Goal: Task Accomplishment & Management: Use online tool/utility

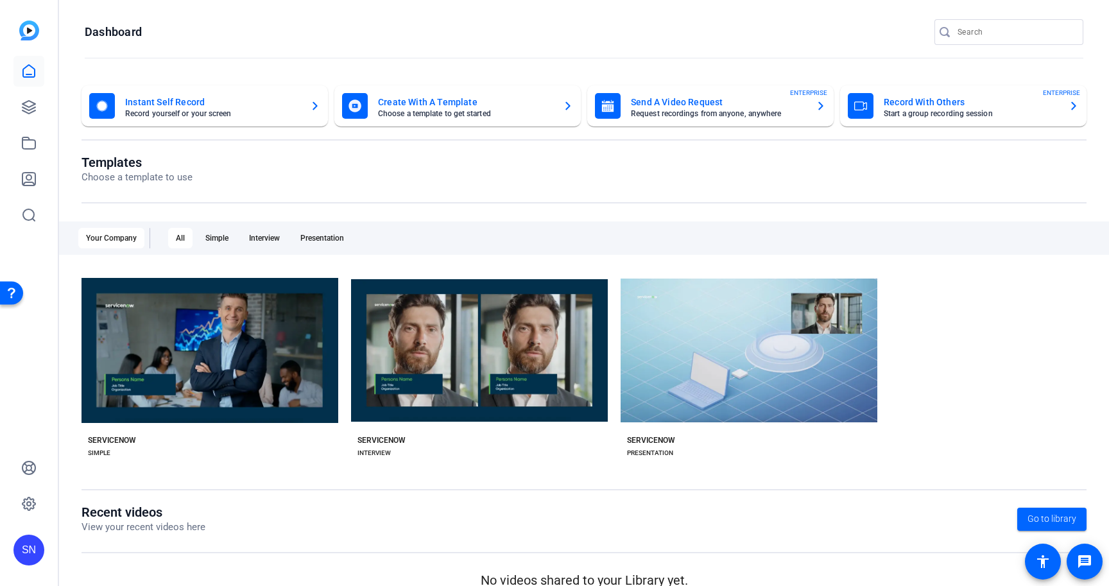
click at [905, 100] on mat-card-title "Record With Others" at bounding box center [970, 101] width 175 height 15
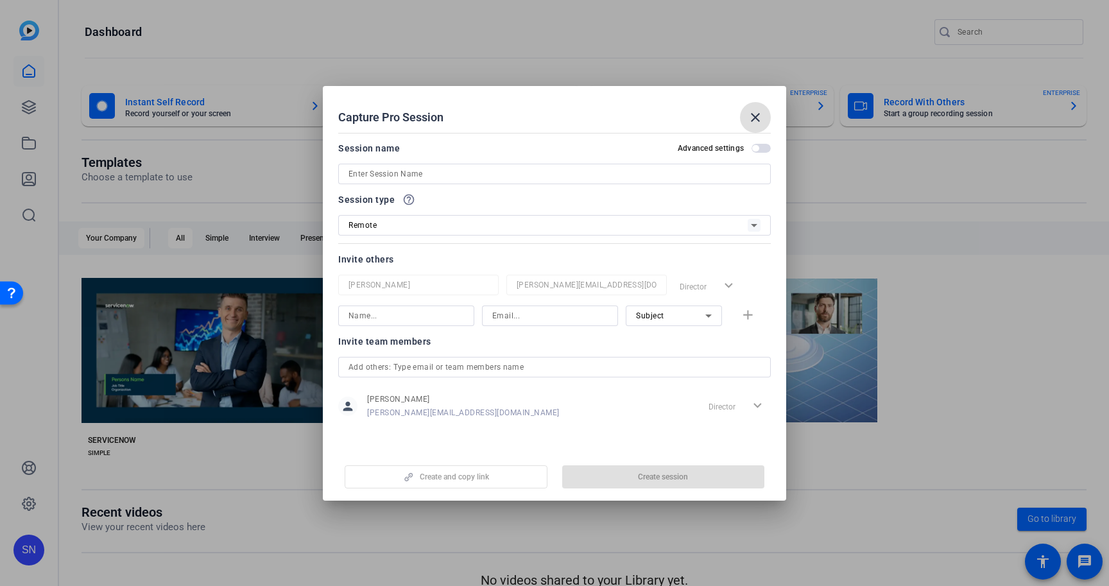
click at [397, 173] on input at bounding box center [554, 173] width 412 height 15
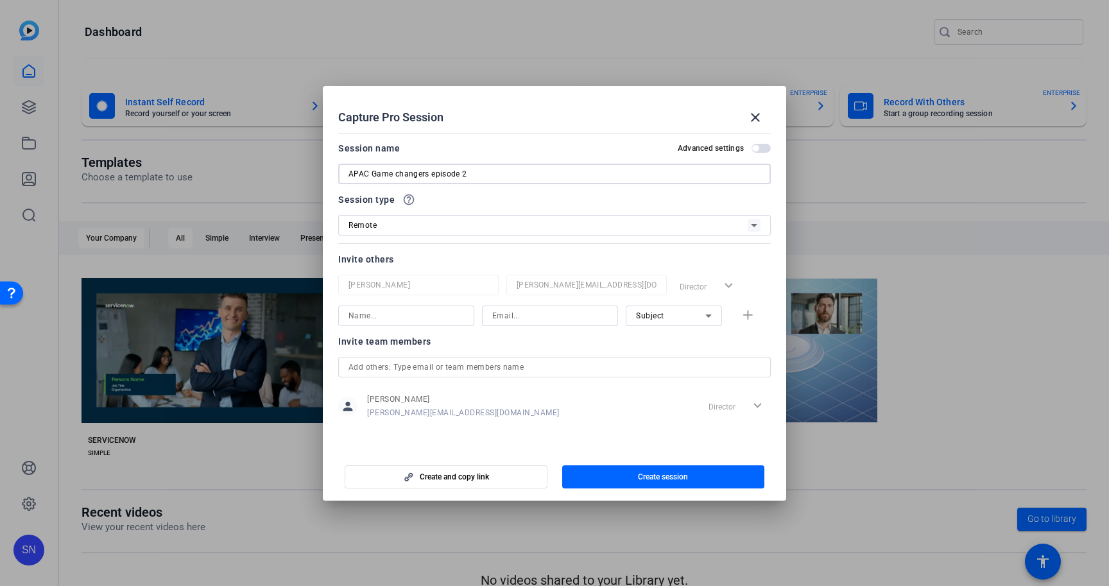
type input "APAC Game changers episode 2"
click at [423, 314] on input at bounding box center [405, 315] width 115 height 15
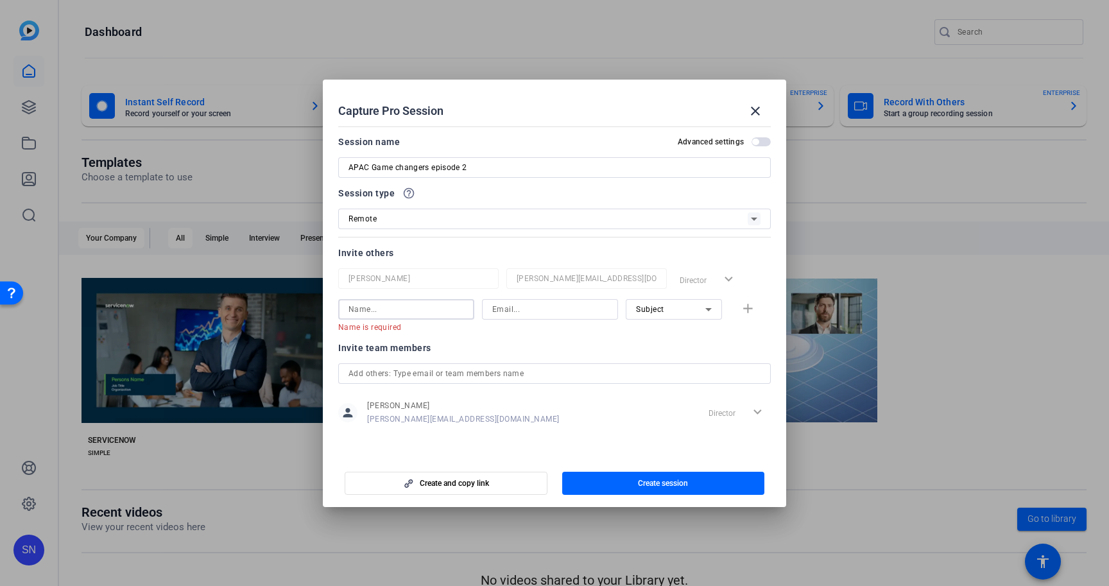
paste input "[PERSON_NAME]"
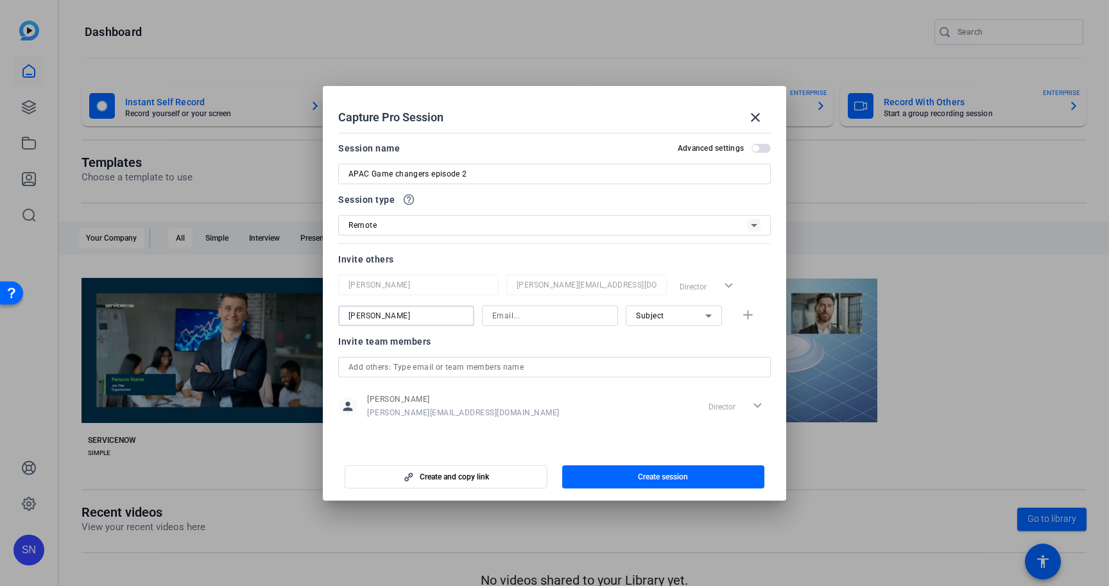
type input "[PERSON_NAME]"
click at [527, 317] on input at bounding box center [549, 315] width 115 height 15
paste input "[EMAIL_ADDRESS][DOMAIN_NAME]"
type input "[EMAIL_ADDRESS][DOMAIN_NAME]"
click at [663, 478] on span "Create session" at bounding box center [663, 477] width 50 height 10
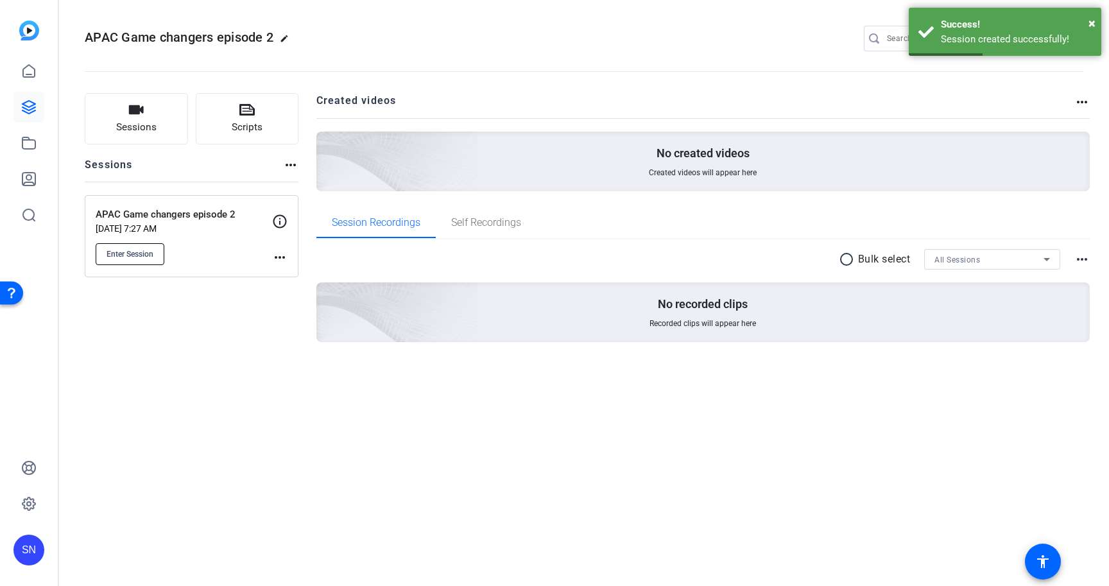
click at [134, 252] on span "Enter Session" at bounding box center [130, 254] width 47 height 10
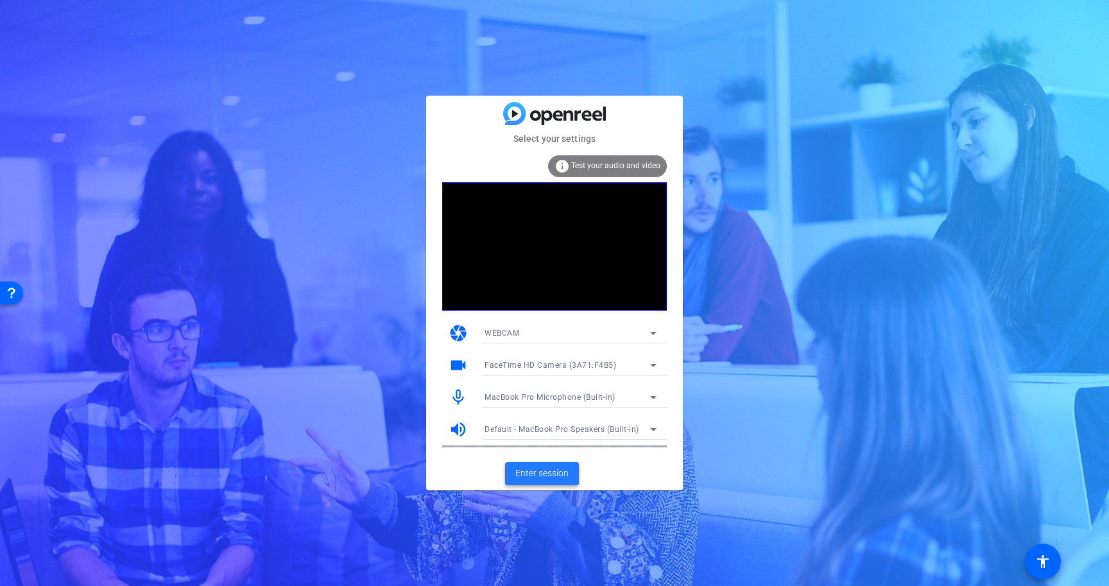
click at [561, 476] on span "Enter session" at bounding box center [541, 472] width 53 height 13
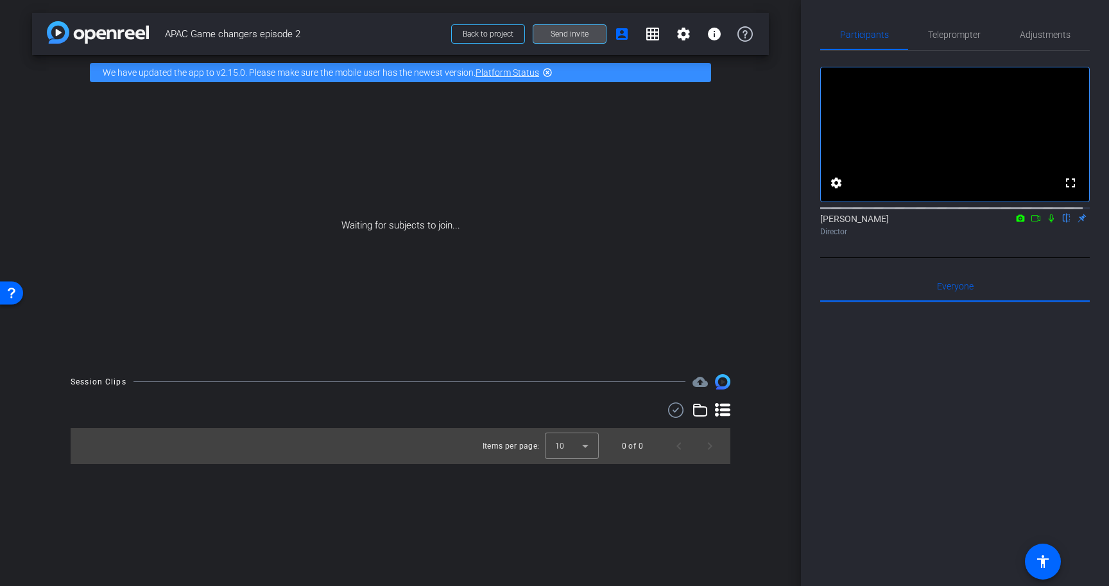
click at [565, 41] on span at bounding box center [569, 34] width 73 height 31
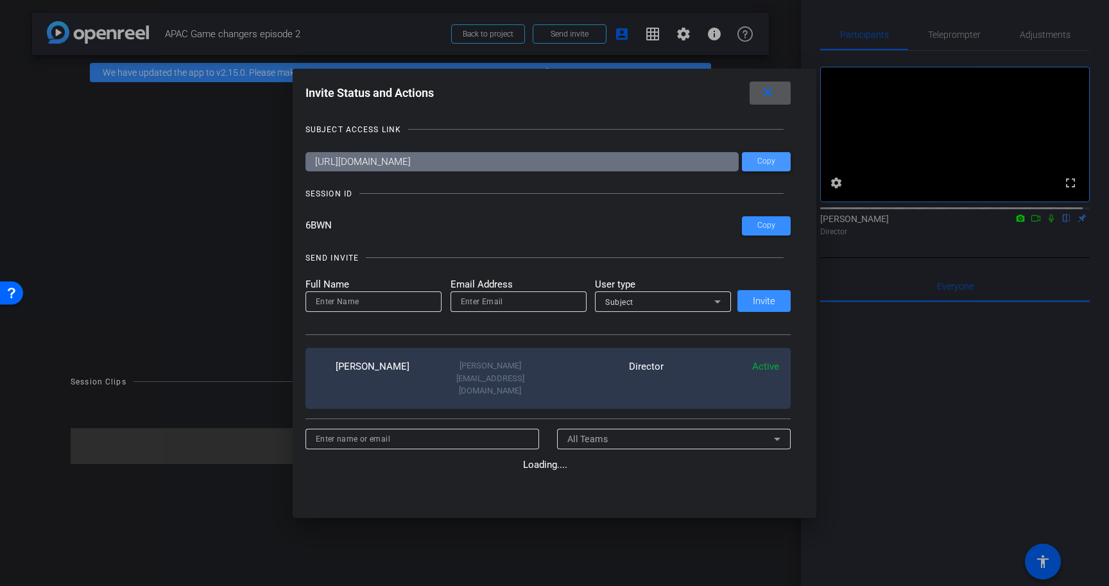
click at [763, 167] on span at bounding box center [766, 161] width 49 height 31
click at [839, 418] on div at bounding box center [554, 293] width 1109 height 586
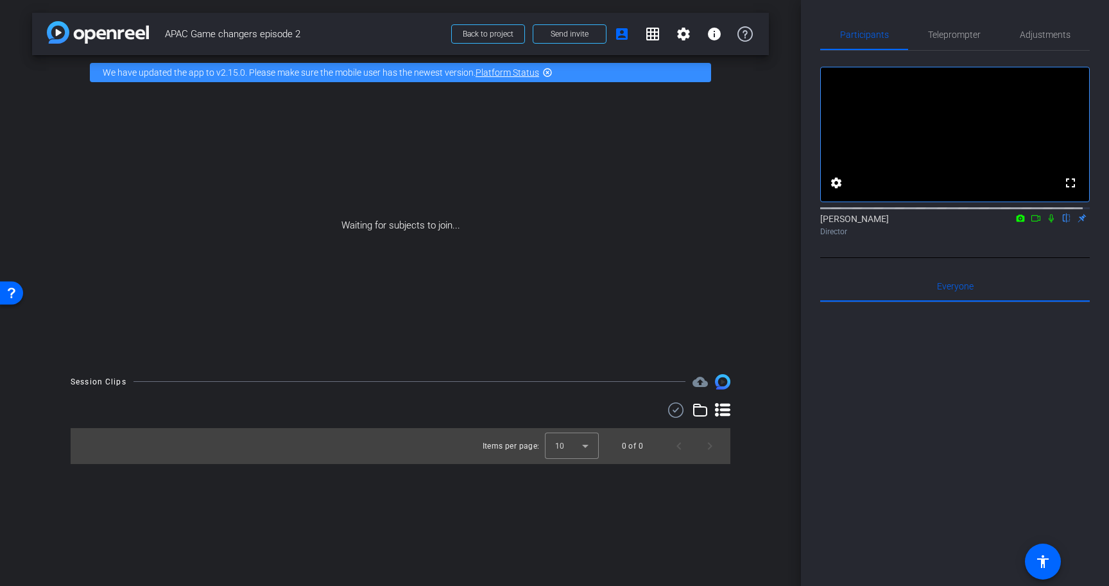
click at [1046, 223] on icon at bounding box center [1051, 218] width 10 height 9
click at [680, 193] on div "Waiting for subjects to join..." at bounding box center [400, 225] width 737 height 271
click at [629, 38] on span at bounding box center [621, 34] width 31 height 31
click at [676, 171] on div "Waiting for subjects to join..." at bounding box center [400, 225] width 737 height 271
click at [574, 29] on span "Send invite" at bounding box center [569, 34] width 38 height 10
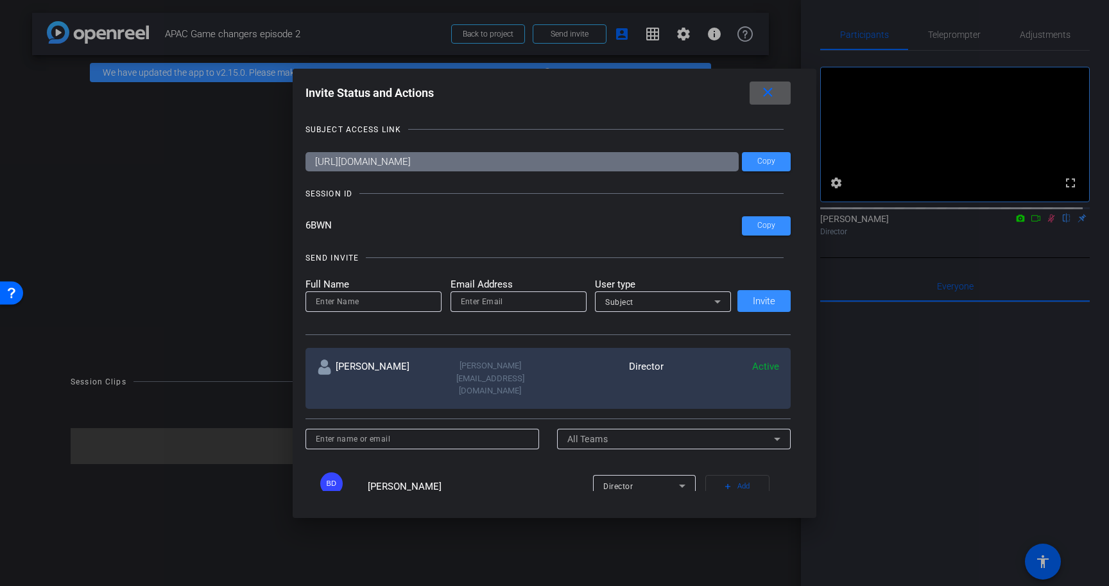
click at [402, 22] on div at bounding box center [554, 293] width 1109 height 586
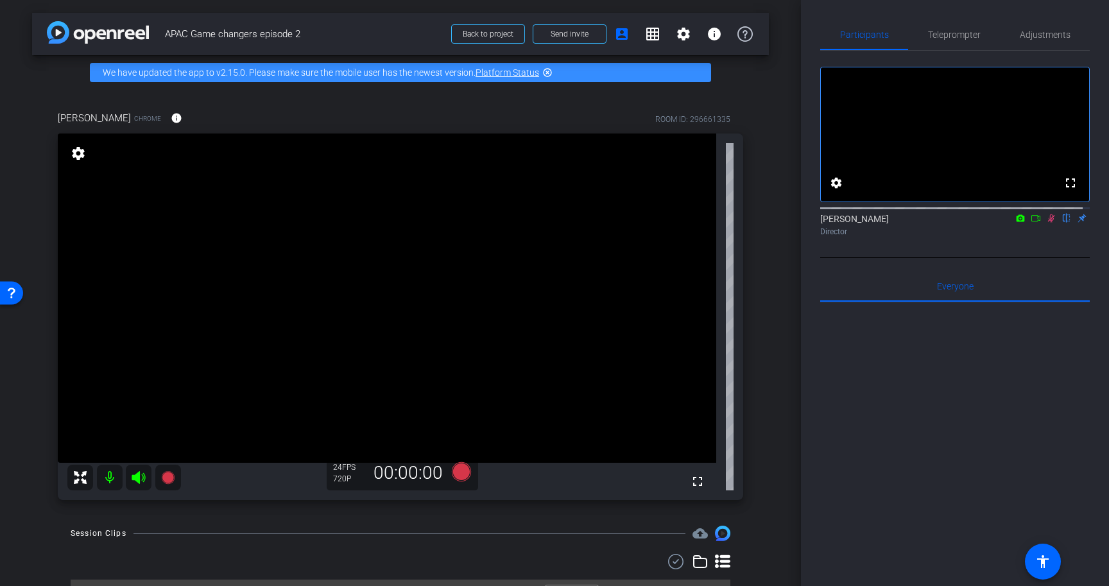
click at [1046, 223] on icon at bounding box center [1051, 218] width 10 height 9
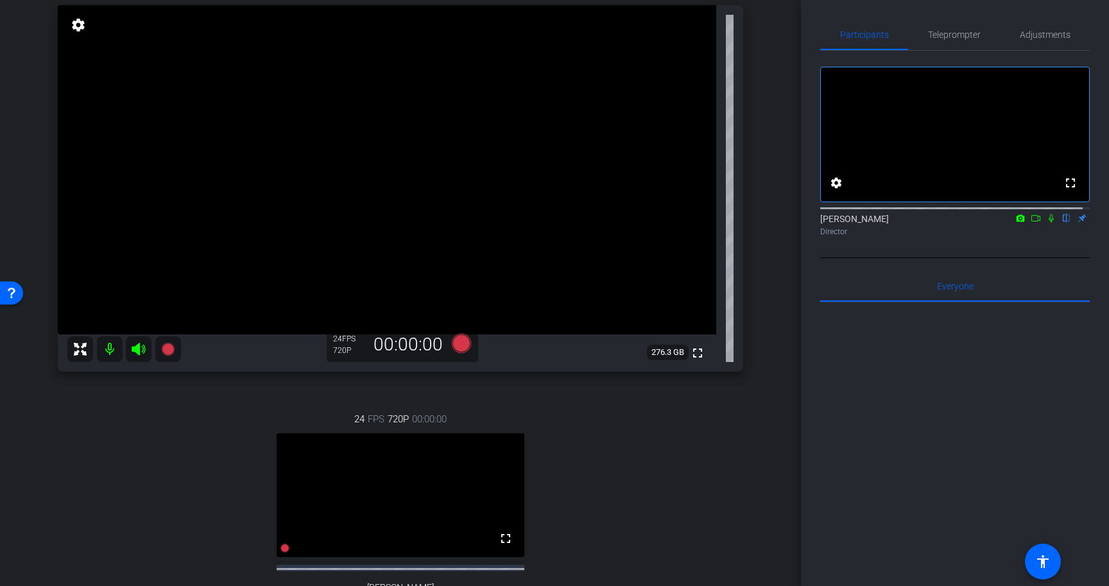
scroll to position [163, 0]
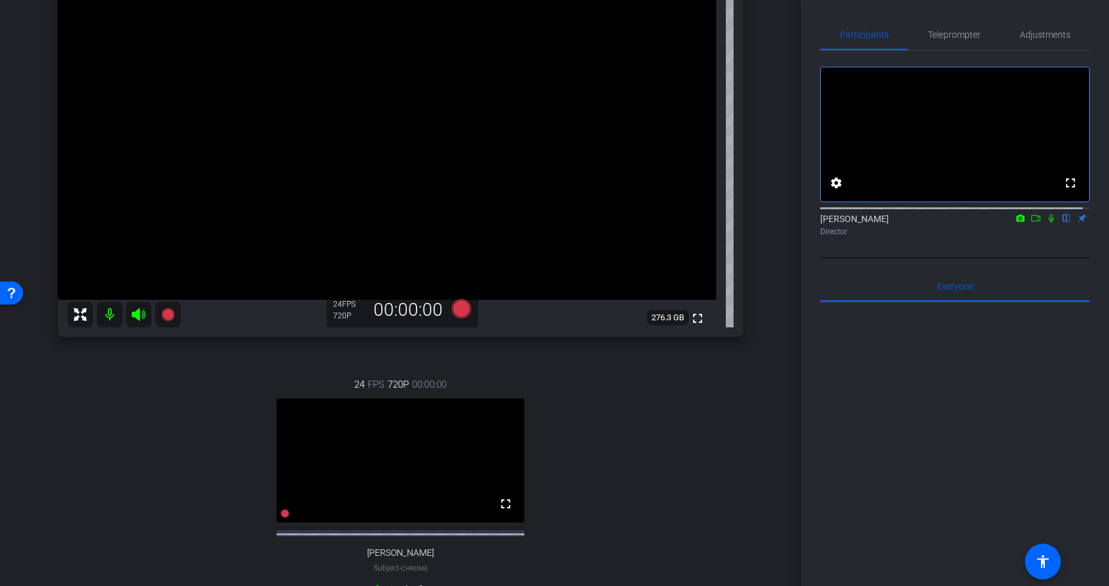
click at [1044, 237] on div "Satakshi Nath flip Director" at bounding box center [954, 224] width 269 height 25
click at [1048, 223] on icon at bounding box center [1050, 218] width 5 height 8
click at [1001, 395] on div at bounding box center [954, 461] width 269 height 318
click at [1048, 223] on icon at bounding box center [1051, 218] width 7 height 8
click at [1021, 397] on div at bounding box center [954, 461] width 269 height 318
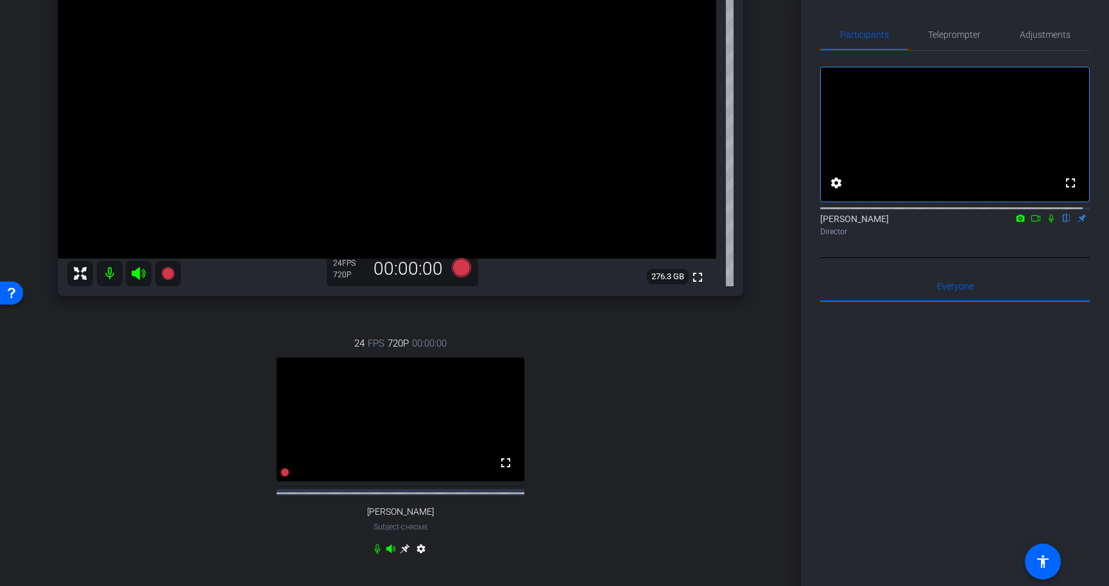
scroll to position [0, 0]
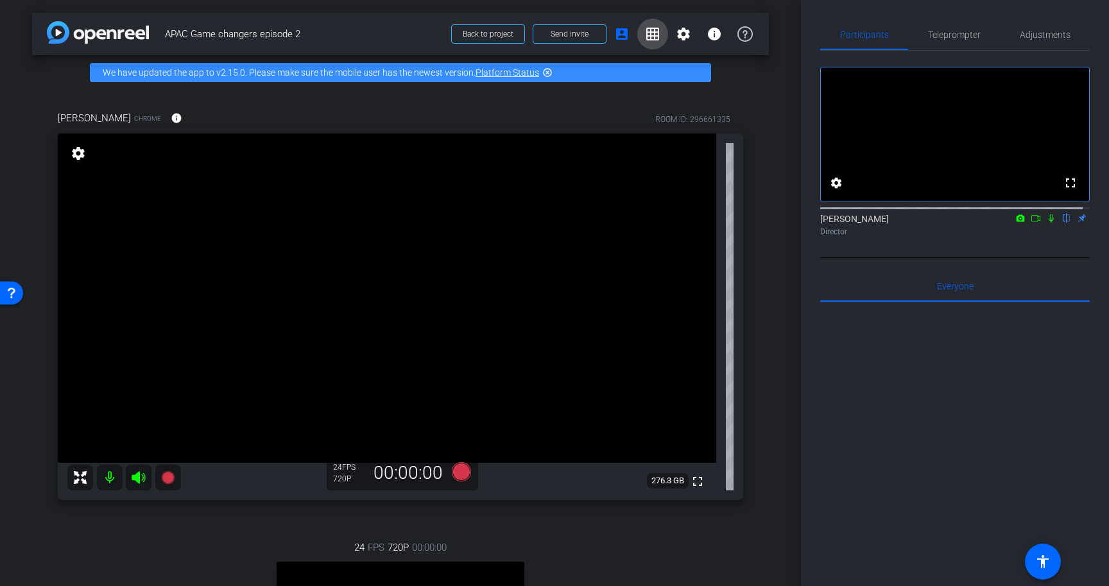
click at [651, 35] on mat-icon "grid_on" at bounding box center [652, 33] width 15 height 15
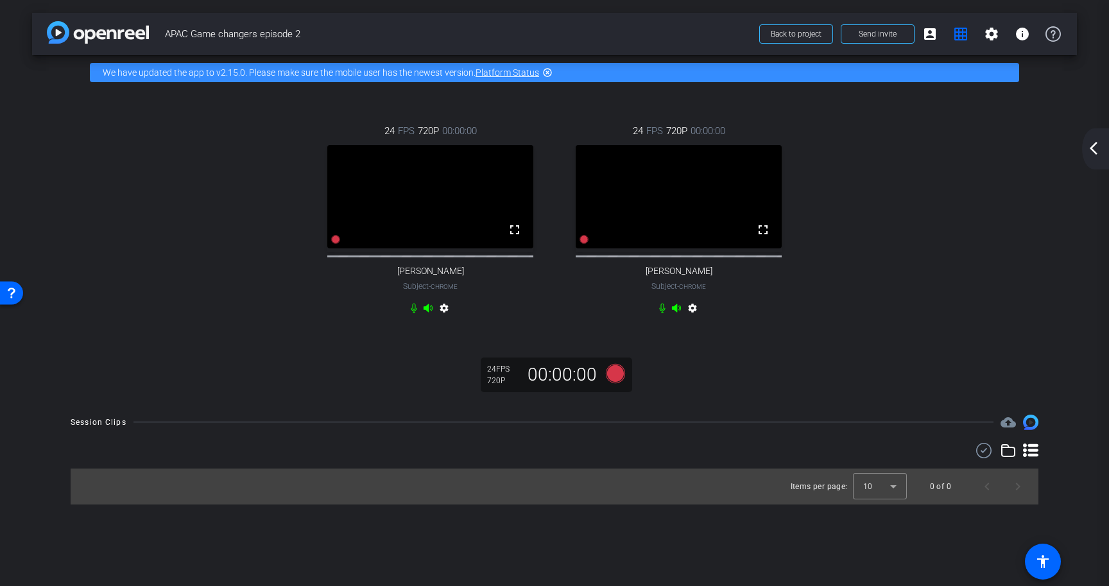
click at [1000, 244] on div "24 FPS 720P 00:00:00 fullscreen Hugh Creighton Subject - Chrome settings 24 FPS…" at bounding box center [554, 221] width 993 height 237
click at [970, 31] on span at bounding box center [960, 34] width 31 height 31
click at [932, 33] on mat-icon "account_box" at bounding box center [929, 33] width 15 height 15
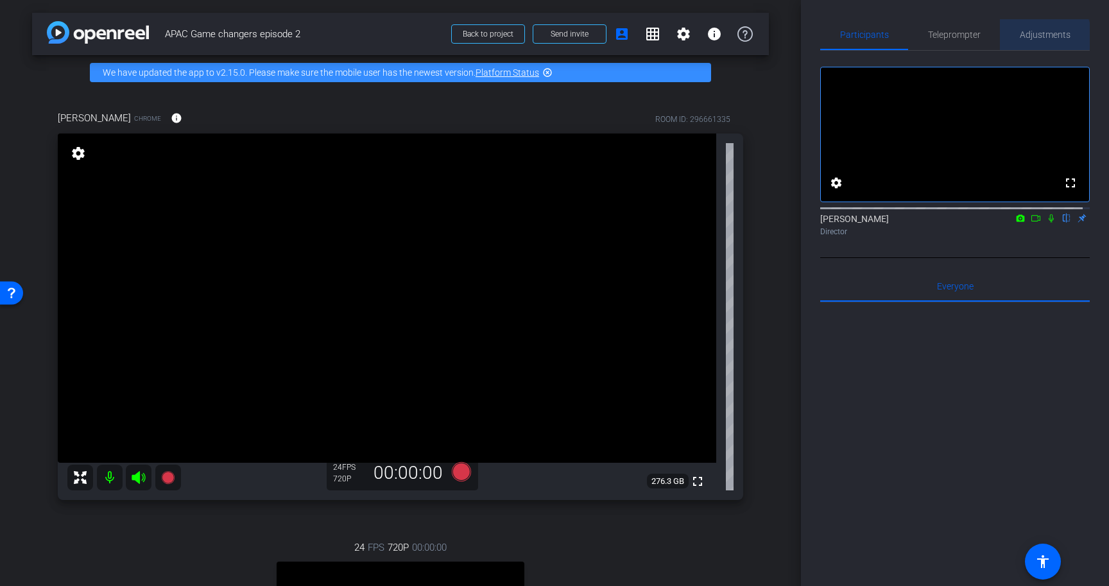
click at [1039, 36] on span "Adjustments" at bounding box center [1044, 34] width 51 height 9
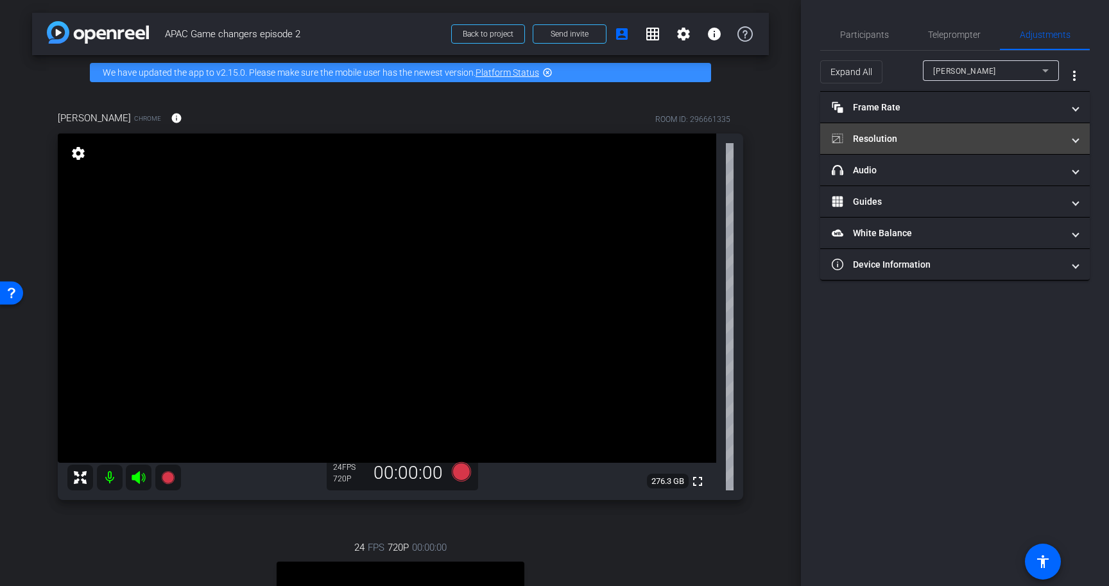
click at [934, 137] on mat-panel-title "Resolution" at bounding box center [947, 138] width 231 height 13
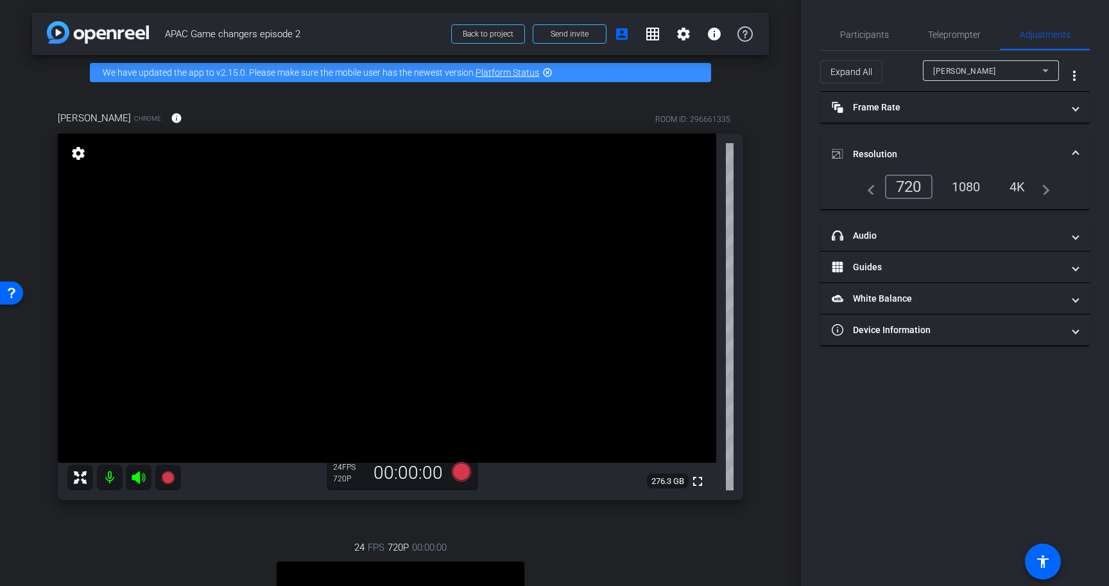
click at [978, 181] on div "1080" at bounding box center [966, 187] width 48 height 22
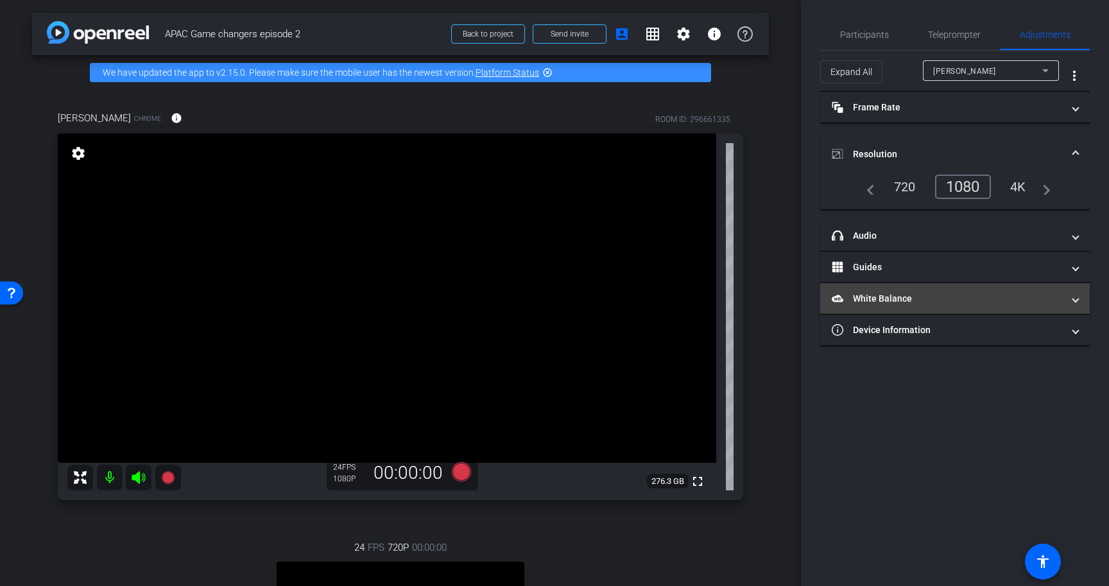
click at [920, 307] on mat-expansion-panel-header "White Balance White Balance" at bounding box center [954, 298] width 269 height 31
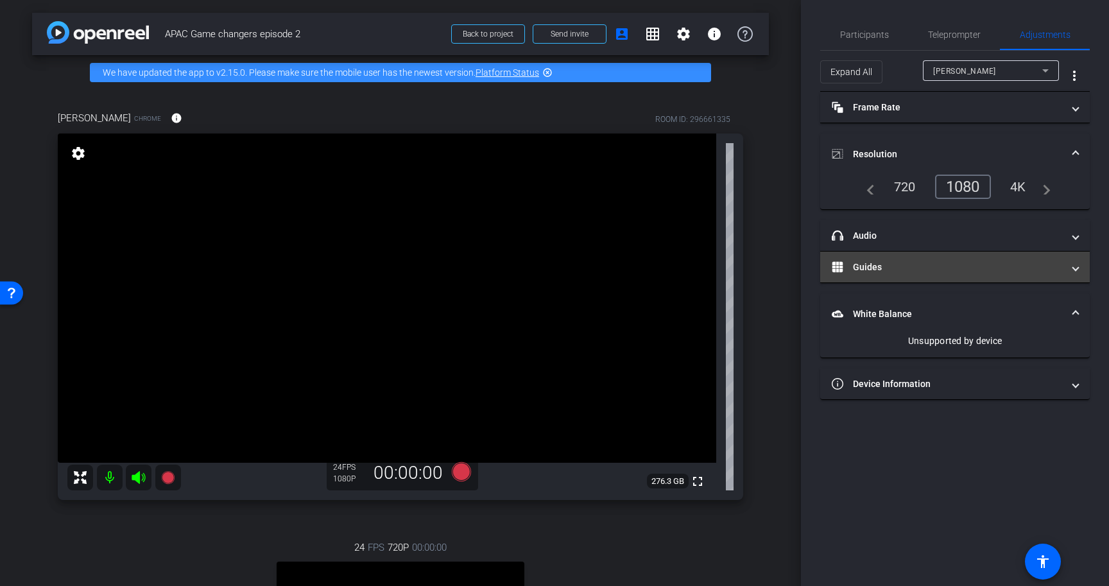
click at [919, 272] on mat-panel-title "Guides" at bounding box center [947, 266] width 231 height 13
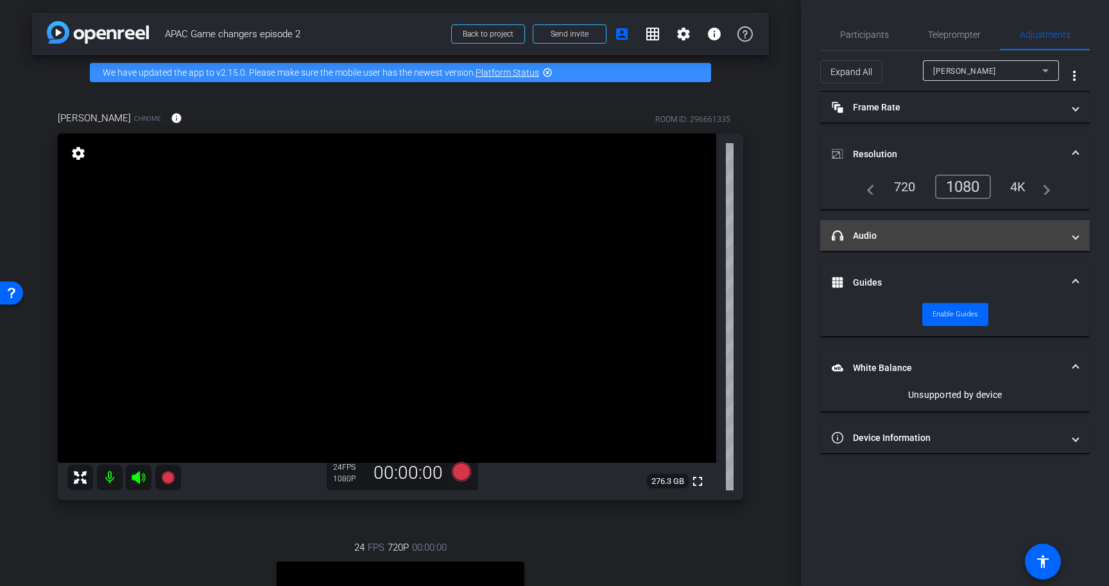
click at [915, 238] on mat-panel-title "headphone icon Audio" at bounding box center [947, 235] width 231 height 13
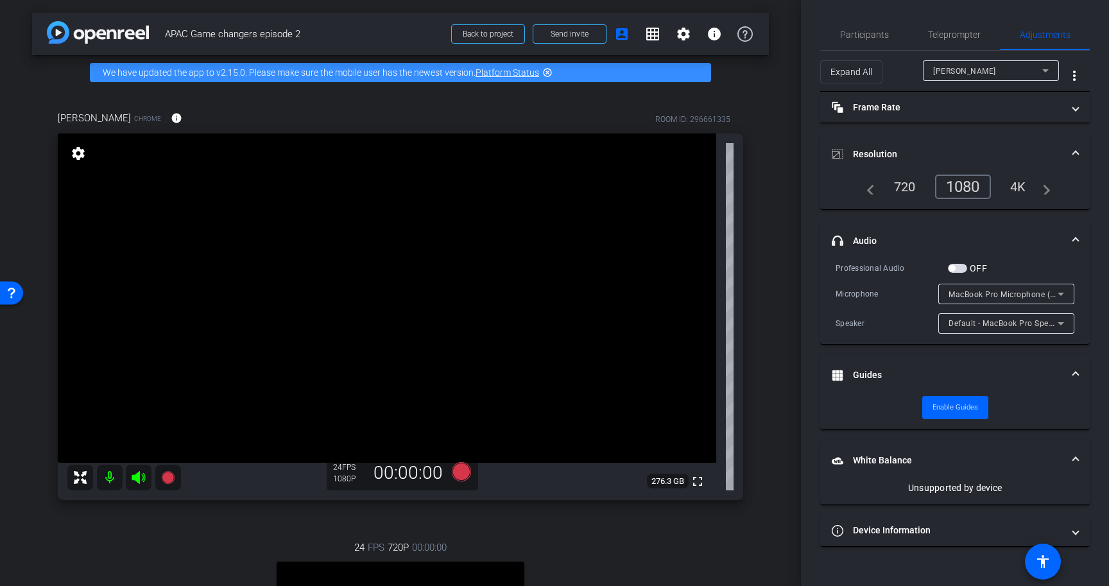
click at [915, 238] on mat-panel-title "headphone icon Audio" at bounding box center [947, 240] width 231 height 13
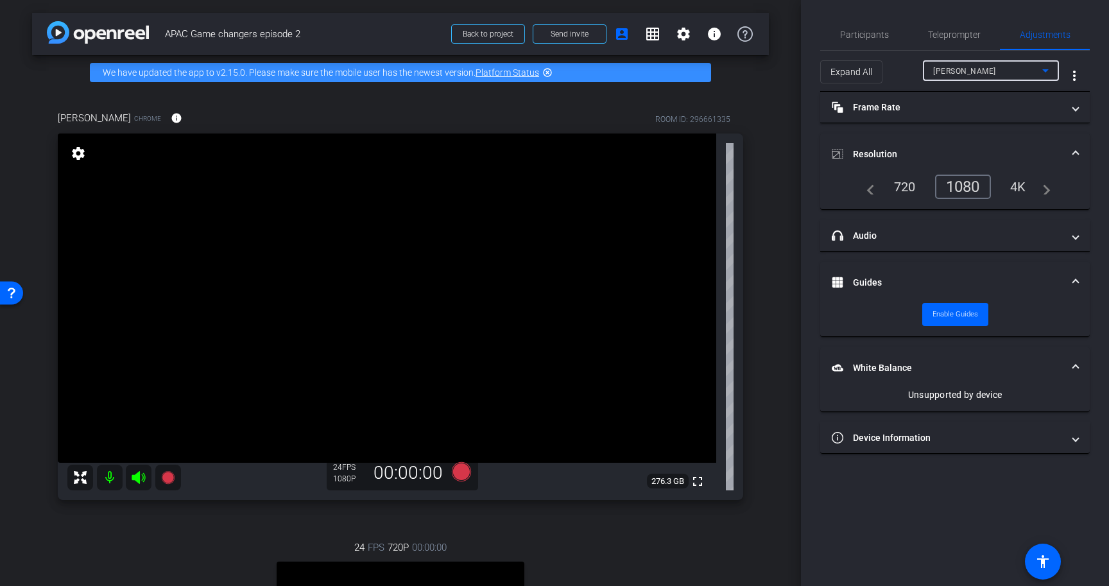
click at [964, 65] on div "Hugh Creighton" at bounding box center [987, 71] width 109 height 16
click at [964, 65] on div at bounding box center [554, 293] width 1109 height 586
click at [910, 103] on mat-panel-title "Frame Rate Frame Rate" at bounding box center [947, 107] width 231 height 13
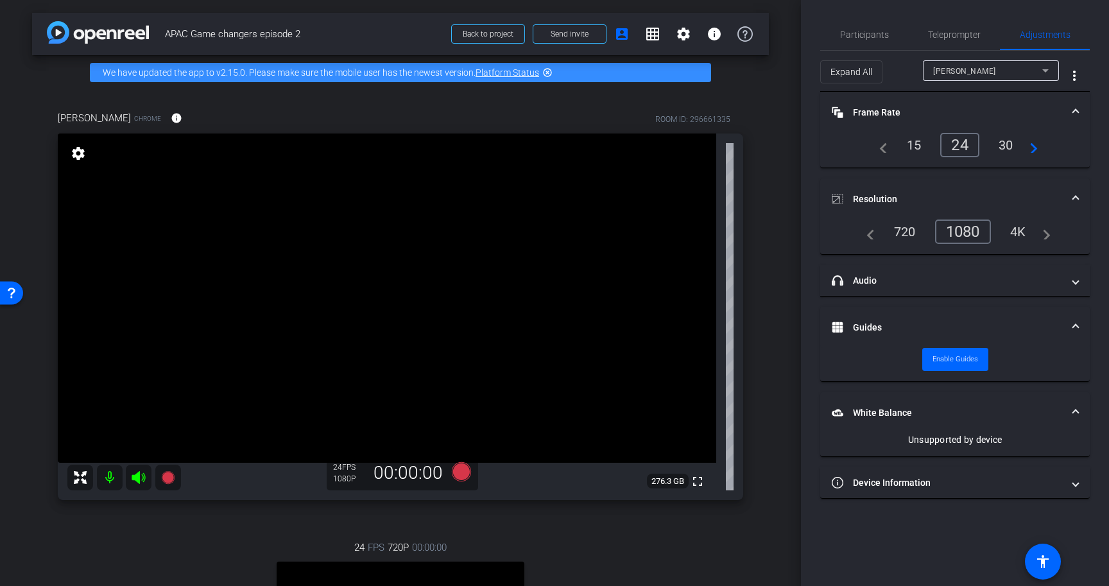
click at [910, 531] on div "Participants Teleprompter Adjustments settings Satakshi Nath flip Director Ever…" at bounding box center [955, 293] width 308 height 586
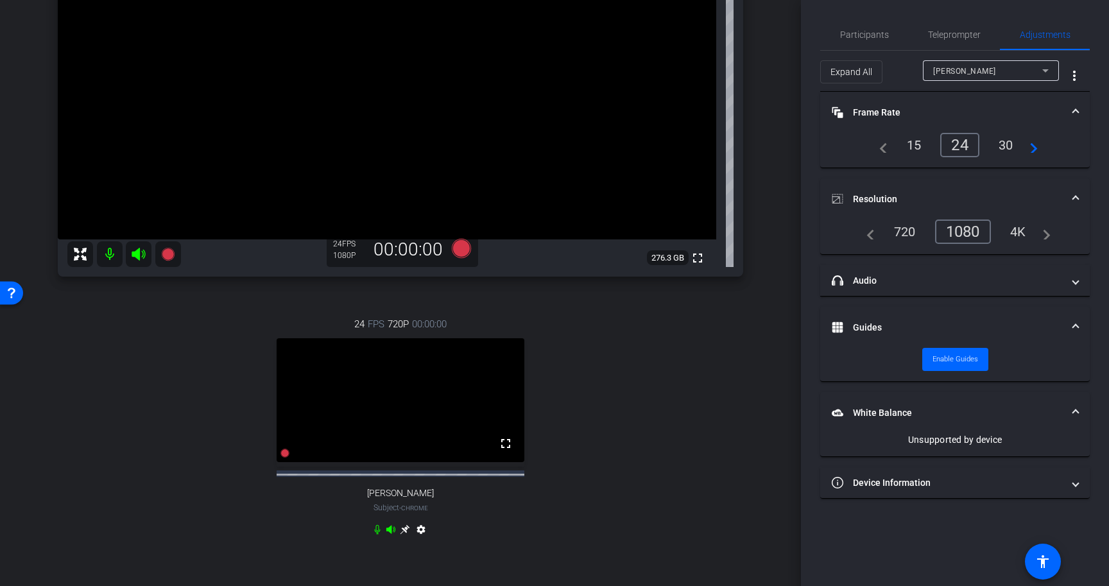
scroll to position [325, 0]
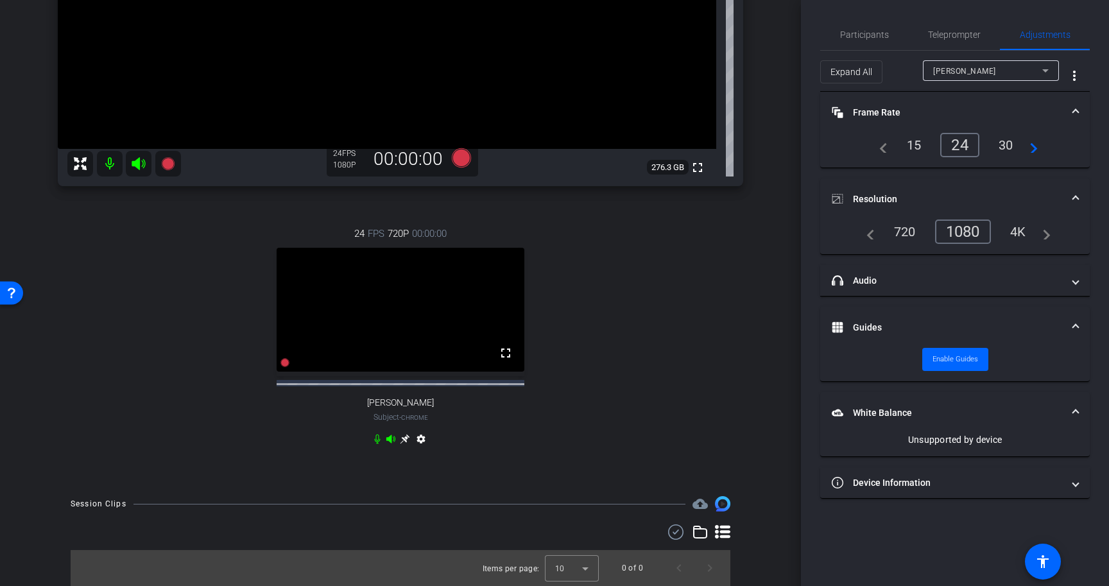
click at [397, 277] on video at bounding box center [401, 310] width 248 height 124
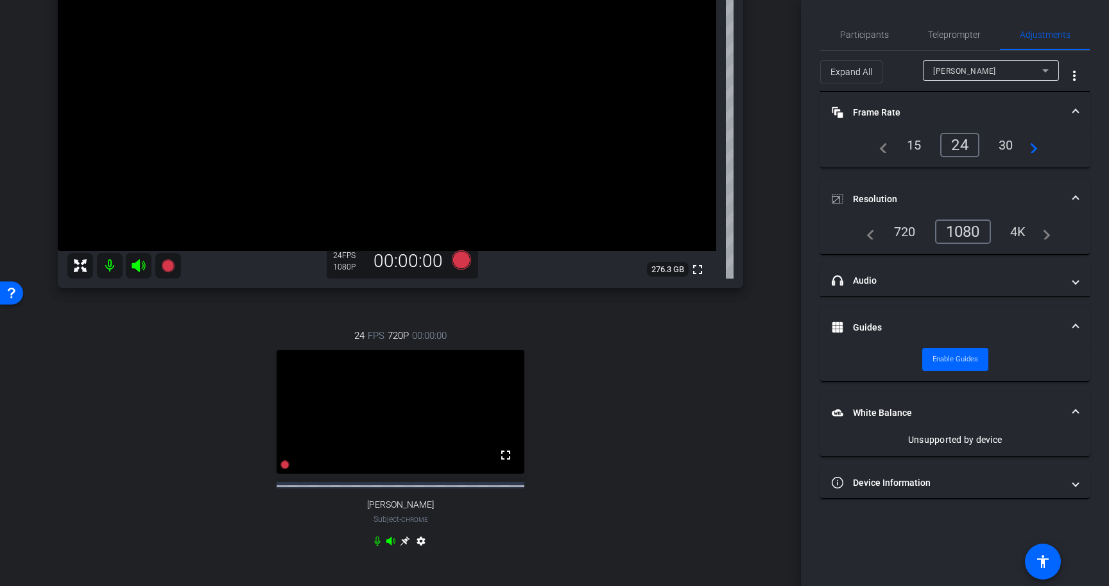
scroll to position [235, 0]
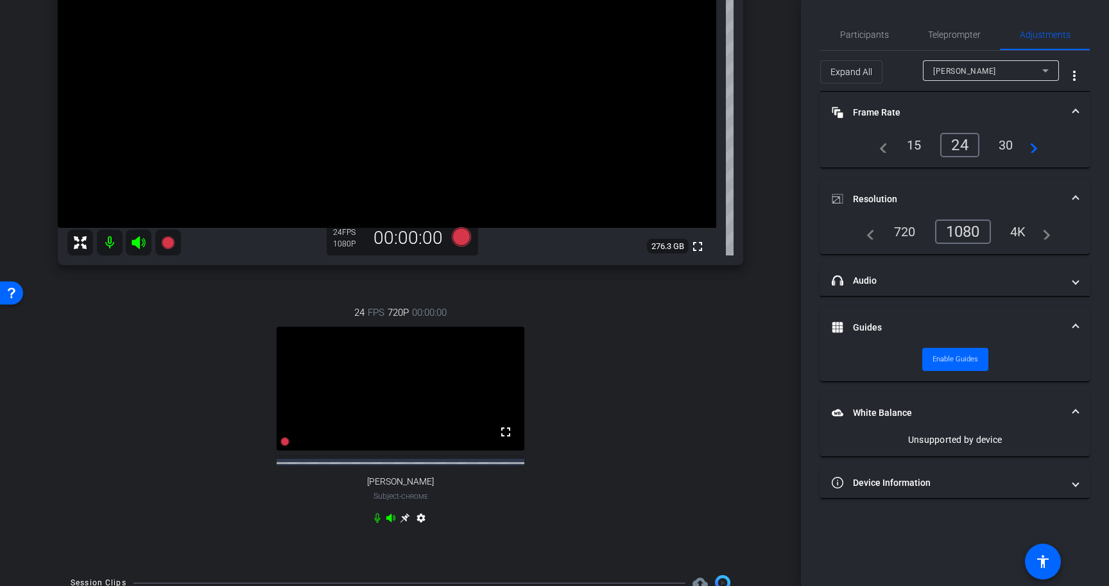
click at [407, 359] on video at bounding box center [401, 389] width 248 height 124
click at [417, 525] on mat-icon "settings" at bounding box center [420, 520] width 15 height 15
click at [964, 236] on div "1080" at bounding box center [966, 232] width 48 height 22
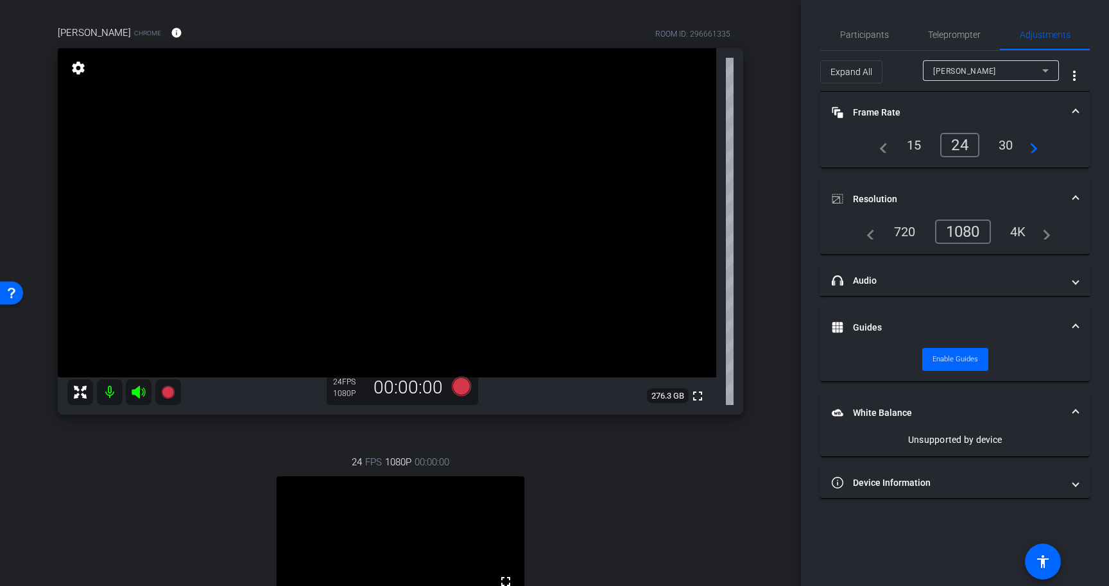
scroll to position [85, 0]
click at [770, 128] on div "arrow_back APAC Game changers episode 2 Back to project Send invite account_box…" at bounding box center [400, 208] width 801 height 586
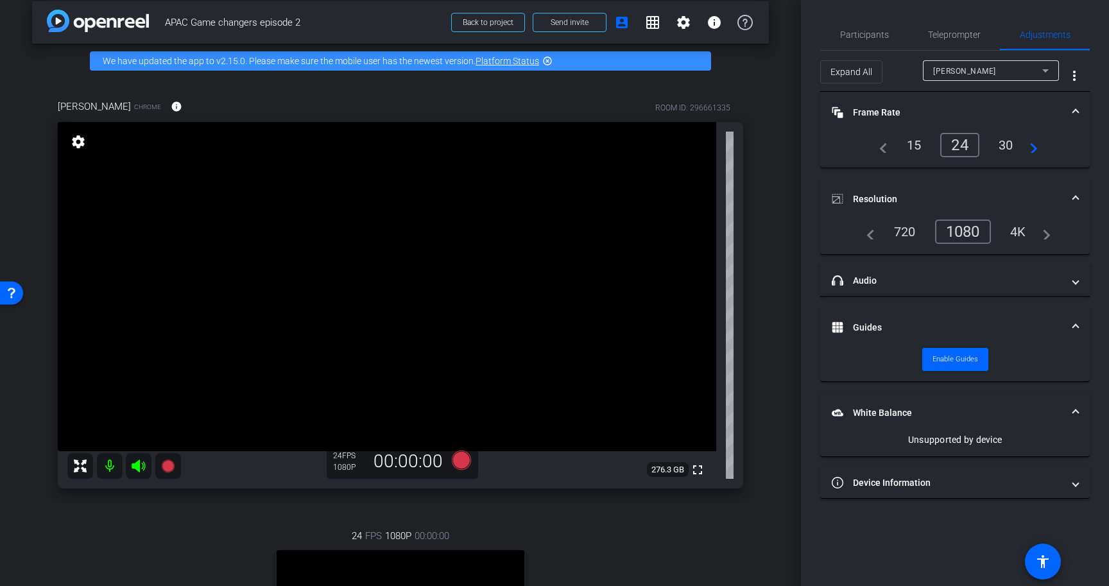
scroll to position [0, 0]
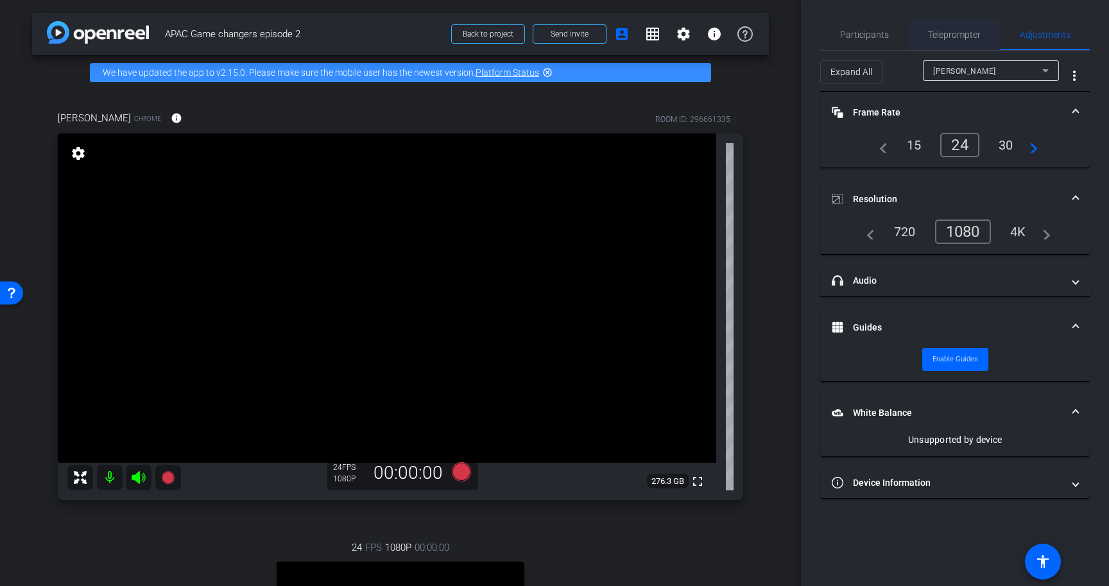
click at [953, 35] on span "Teleprompter" at bounding box center [954, 34] width 53 height 9
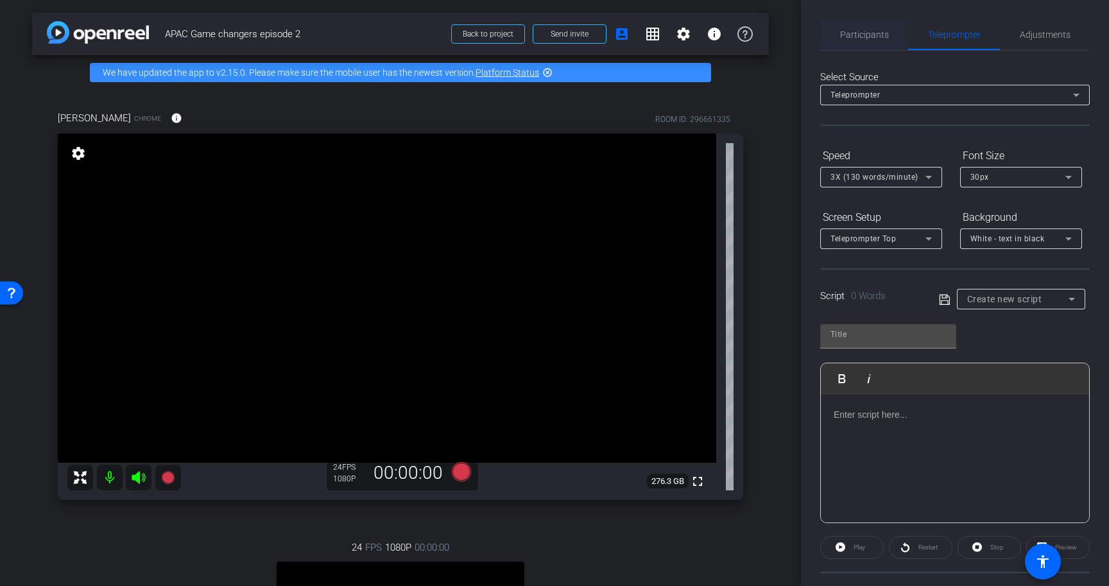
click at [876, 36] on span "Participants" at bounding box center [864, 34] width 49 height 9
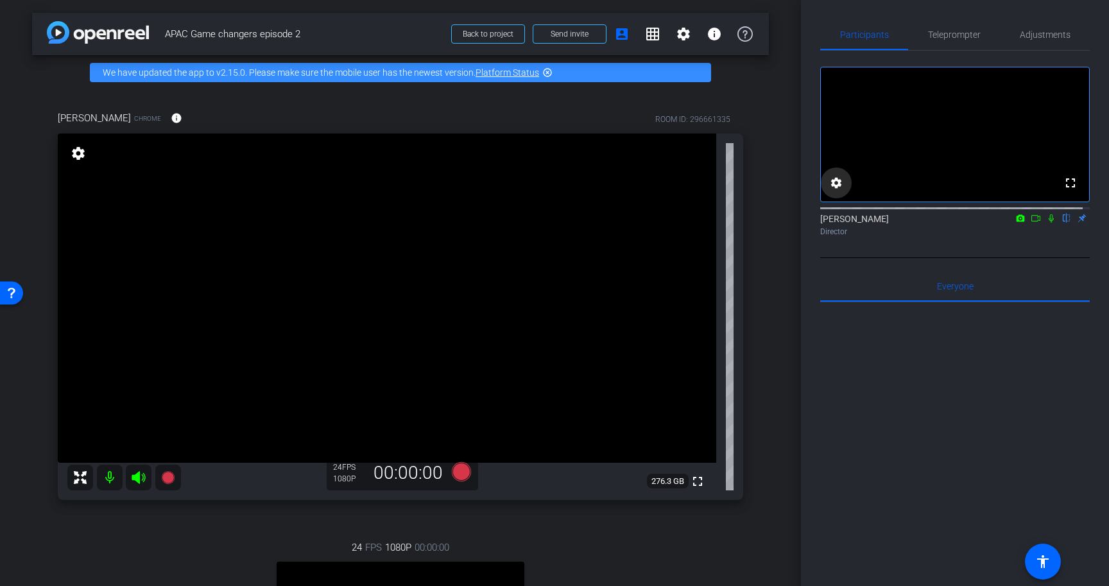
click at [833, 191] on mat-icon "settings" at bounding box center [835, 182] width 15 height 15
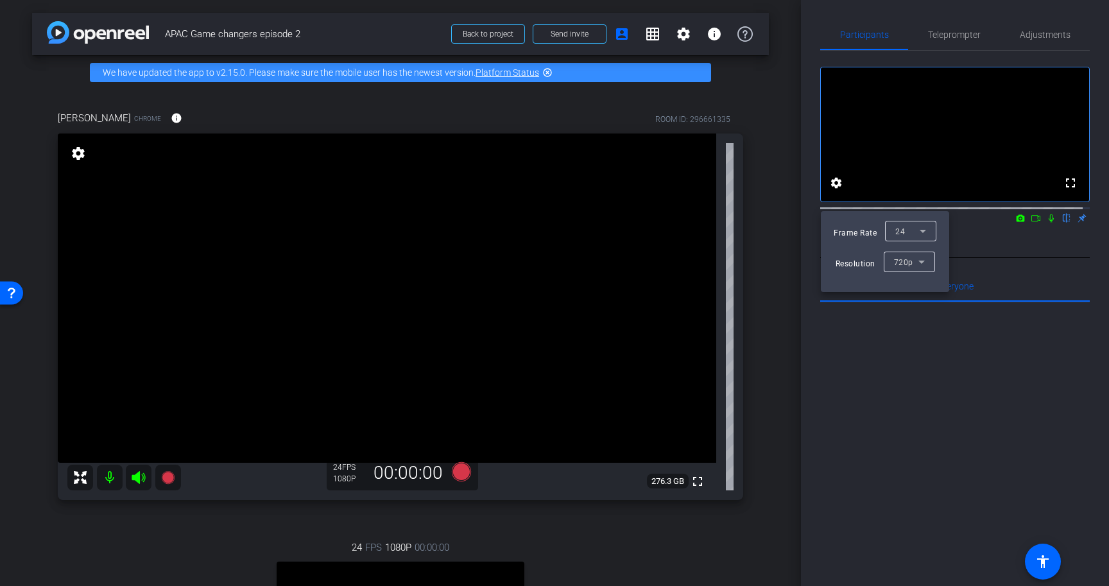
click at [900, 264] on span "720p" at bounding box center [903, 261] width 19 height 9
click at [901, 308] on span "1080p" at bounding box center [905, 307] width 24 height 15
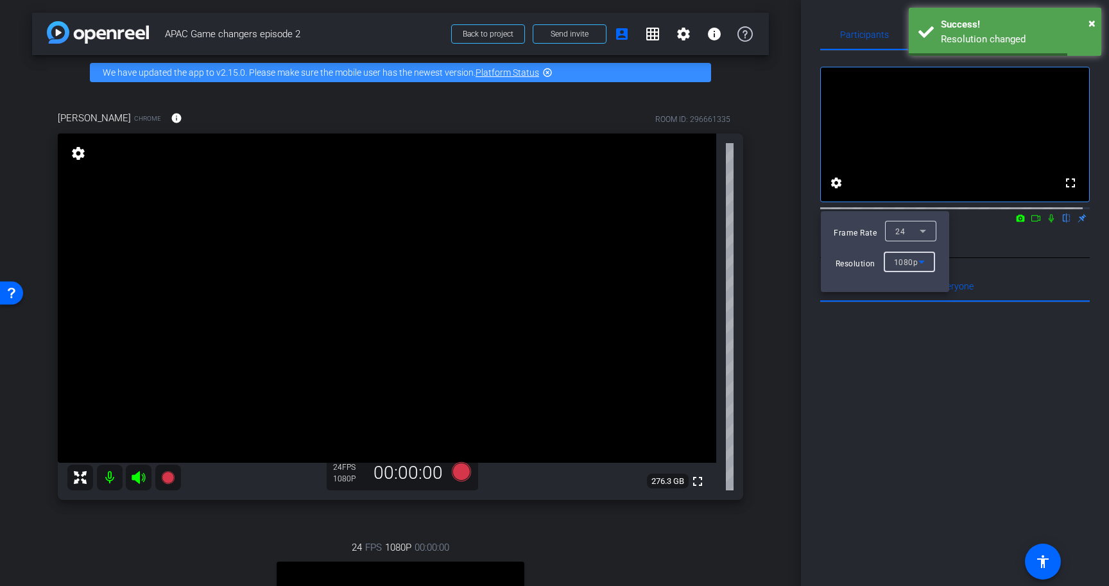
click at [1005, 281] on div at bounding box center [554, 293] width 1109 height 586
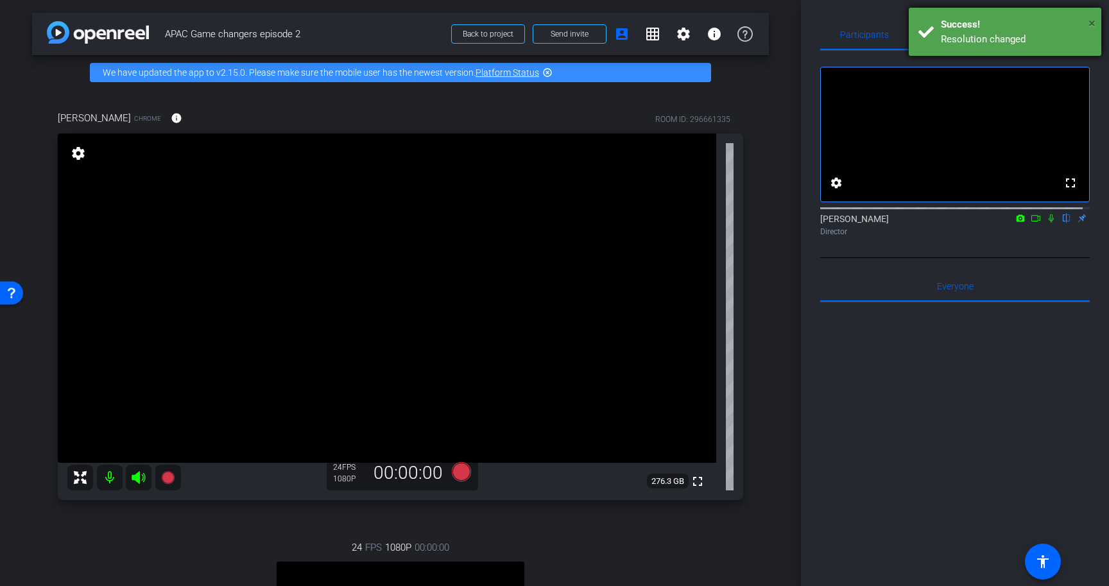
click at [1092, 18] on span "×" at bounding box center [1091, 22] width 7 height 15
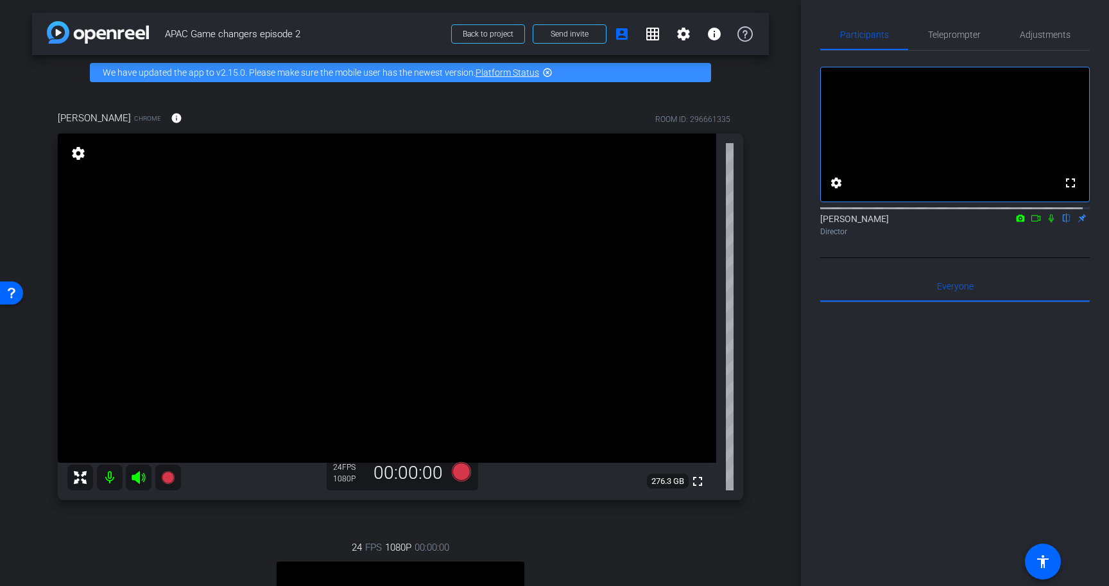
click at [1034, 449] on div at bounding box center [954, 461] width 269 height 318
click at [921, 473] on div at bounding box center [954, 461] width 269 height 318
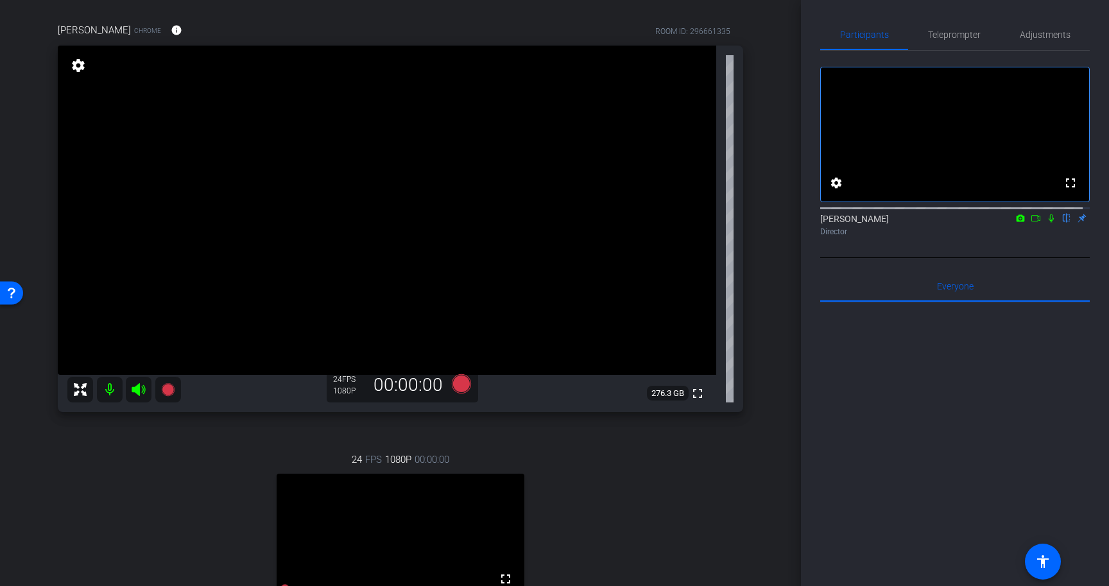
scroll to position [22, 0]
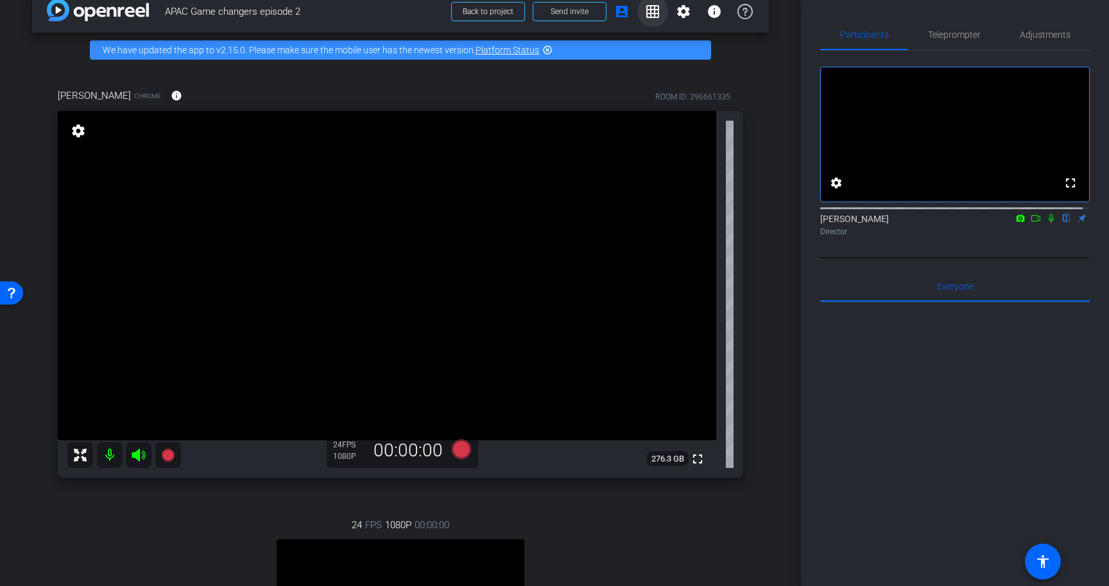
click at [645, 15] on mat-icon "grid_on" at bounding box center [652, 11] width 15 height 15
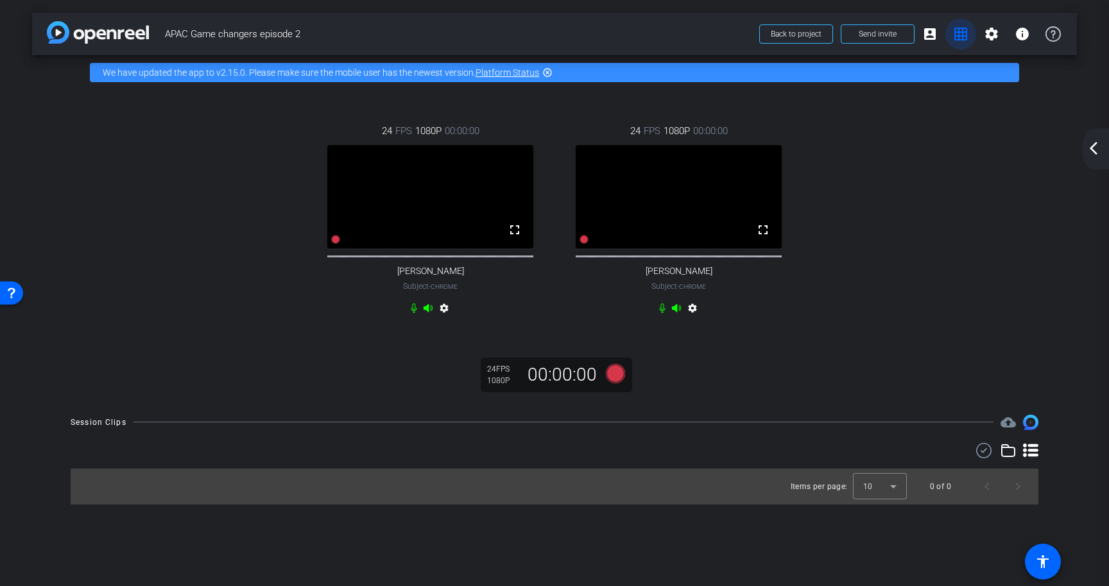
click at [964, 35] on mat-icon "grid_on" at bounding box center [960, 33] width 15 height 15
click at [936, 37] on mat-icon "account_box" at bounding box center [929, 33] width 15 height 15
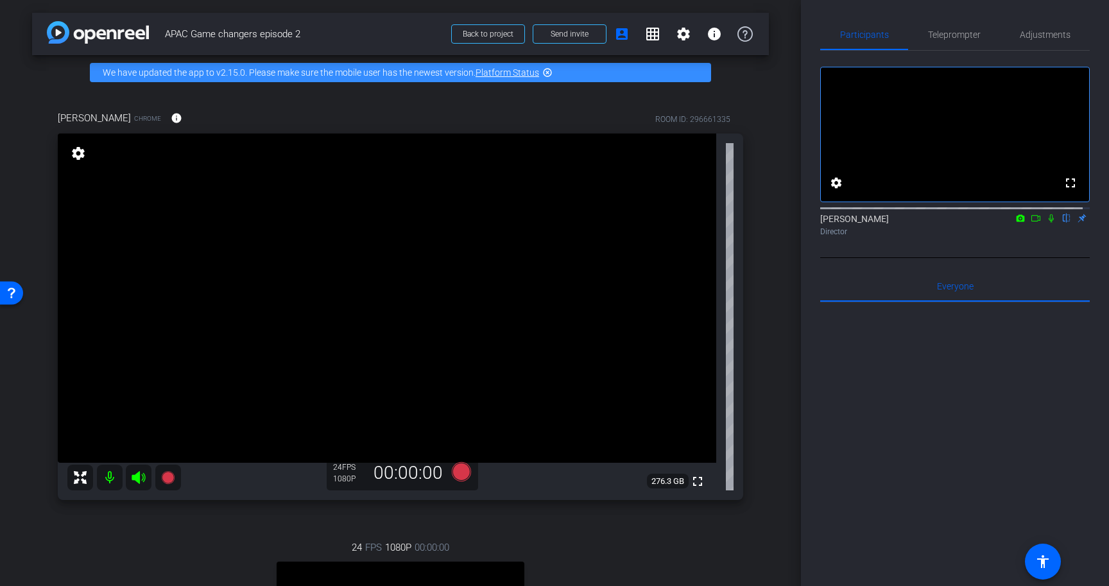
click at [1061, 223] on mat-icon "flip" at bounding box center [1066, 218] width 15 height 12
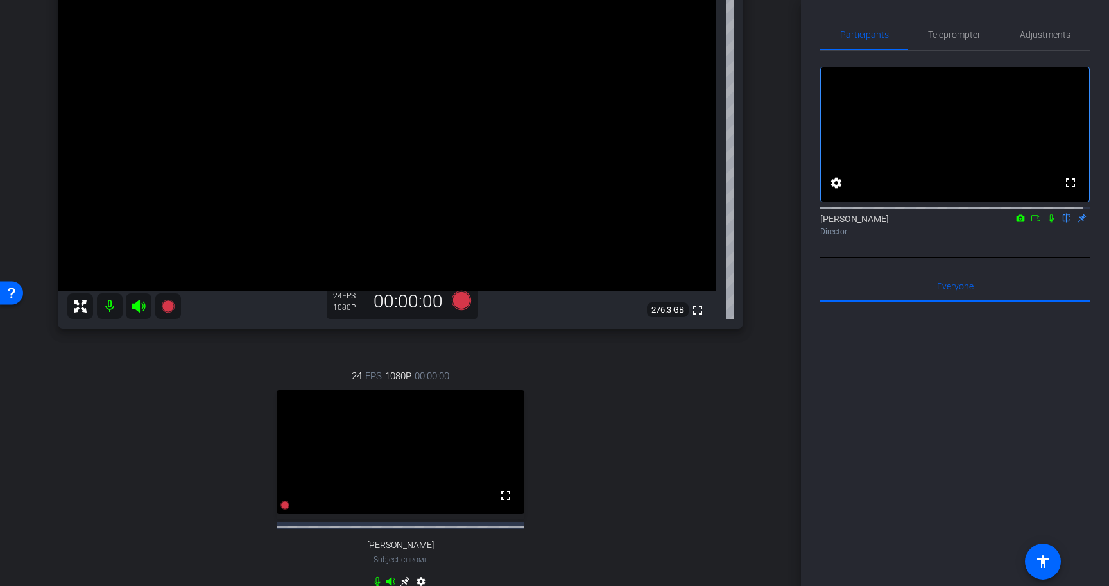
scroll to position [167, 0]
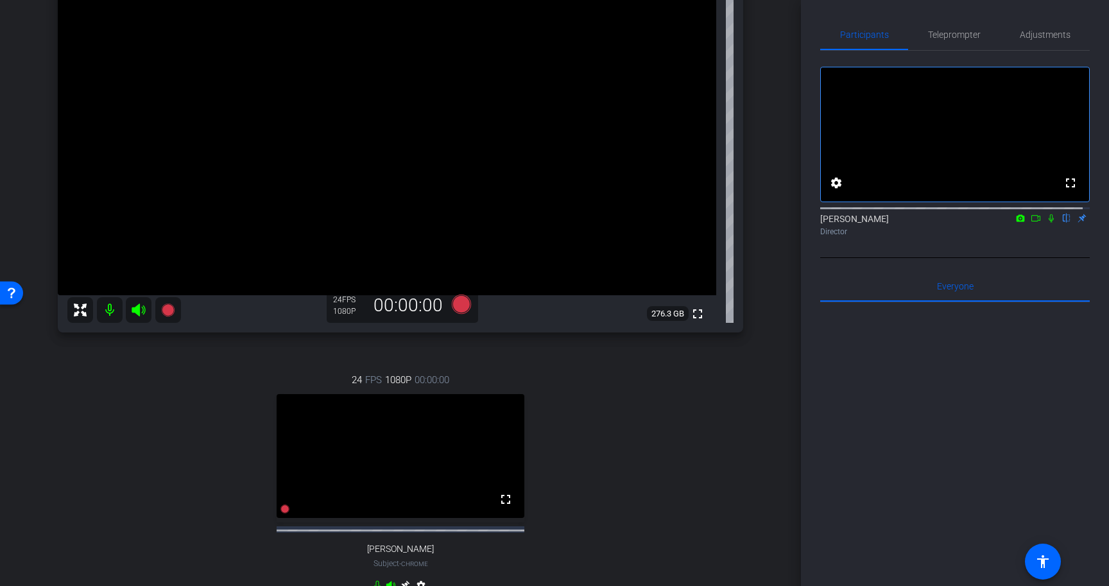
click at [1063, 223] on mat-icon "flip" at bounding box center [1066, 218] width 15 height 12
click at [1059, 223] on mat-icon "flip" at bounding box center [1066, 218] width 15 height 12
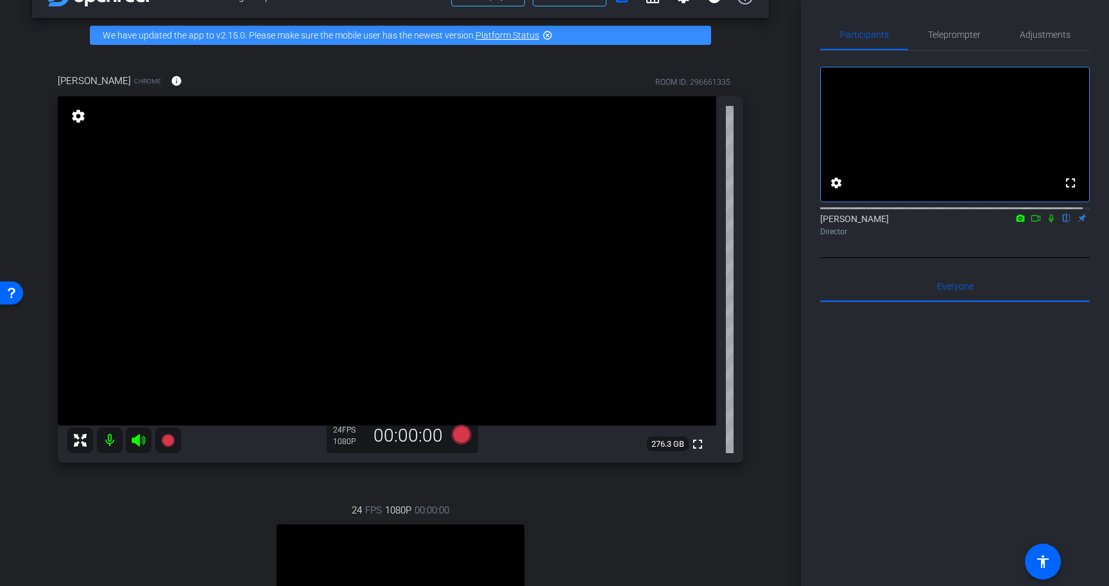
scroll to position [22, 0]
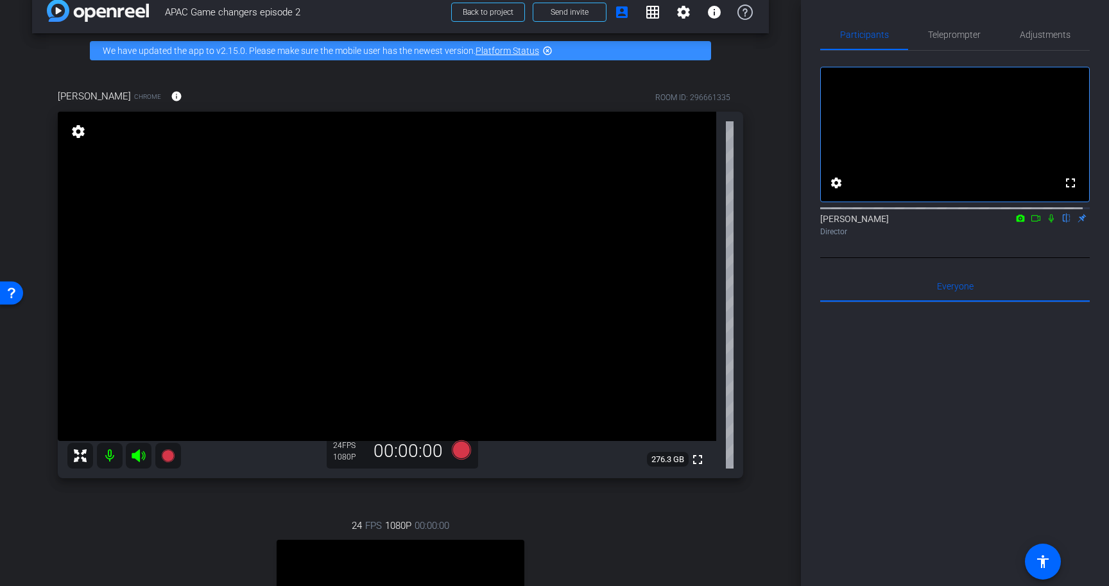
click at [1030, 223] on icon at bounding box center [1035, 218] width 10 height 9
click at [650, 10] on mat-icon "grid_on" at bounding box center [652, 11] width 15 height 15
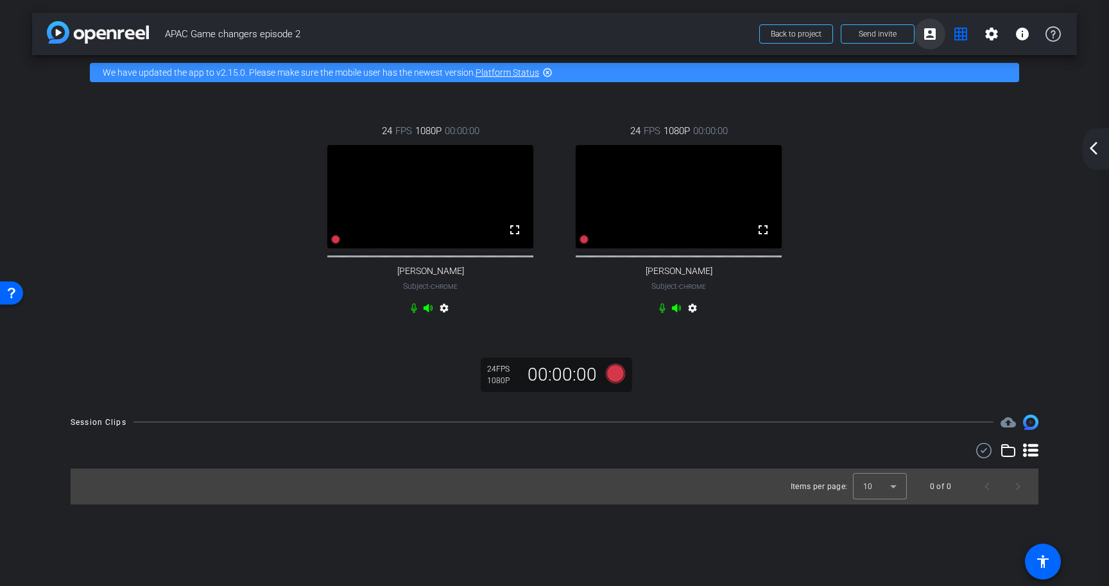
click at [935, 40] on mat-icon "account_box" at bounding box center [929, 33] width 15 height 15
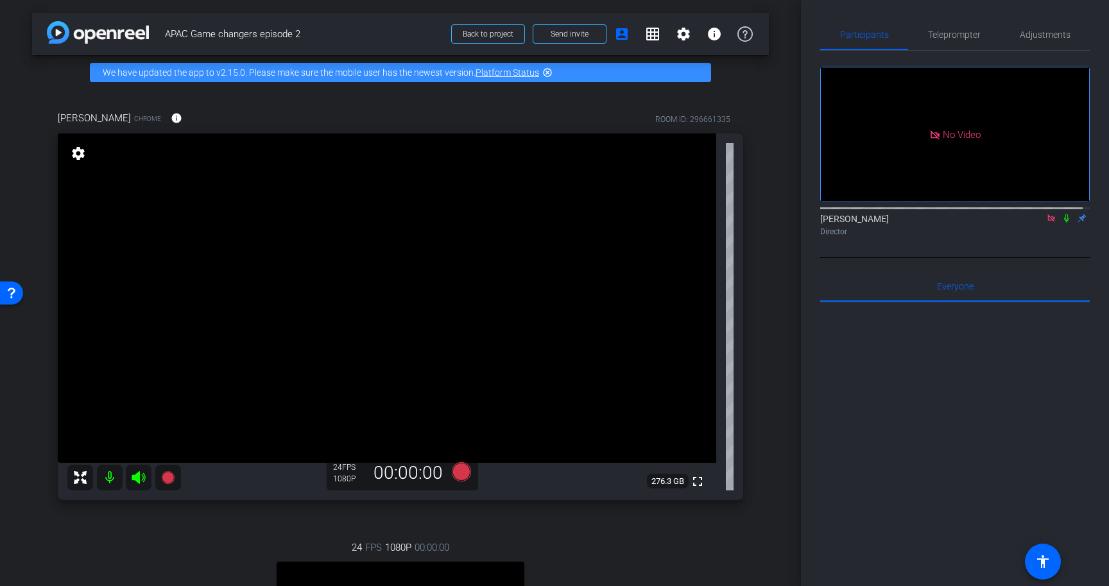
click at [1064, 223] on icon at bounding box center [1066, 218] width 5 height 8
click at [647, 35] on mat-icon "grid_on" at bounding box center [652, 33] width 15 height 15
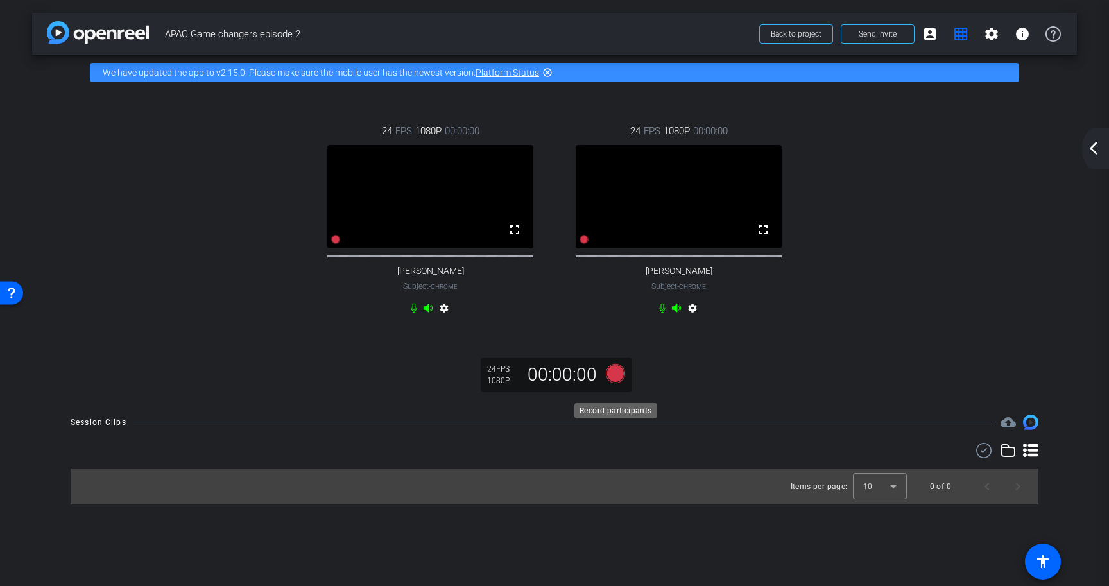
click at [619, 382] on icon at bounding box center [615, 372] width 19 height 19
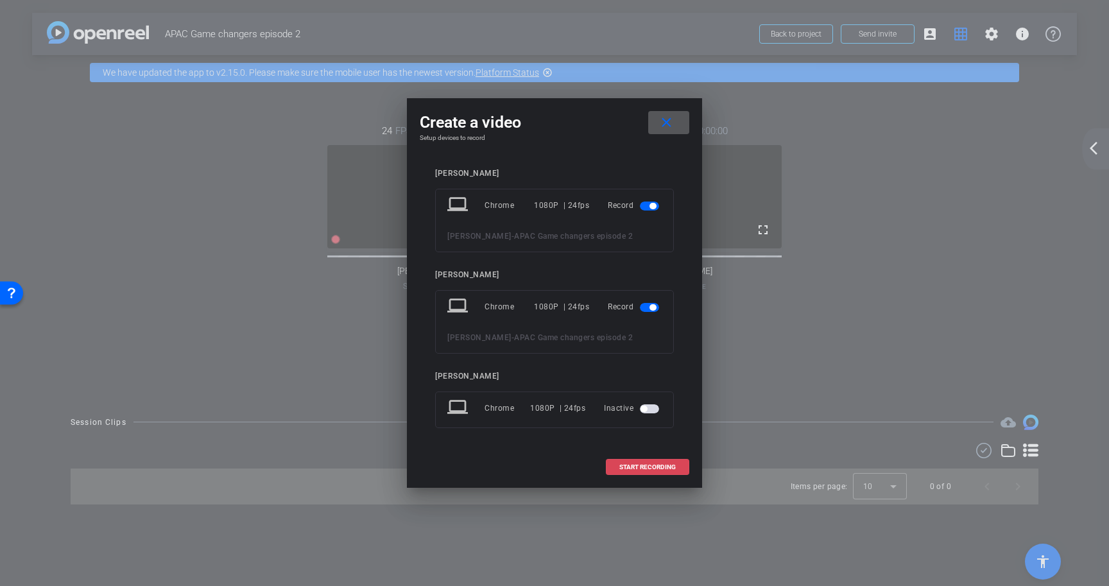
click at [665, 468] on span "START RECORDING" at bounding box center [647, 467] width 56 height 6
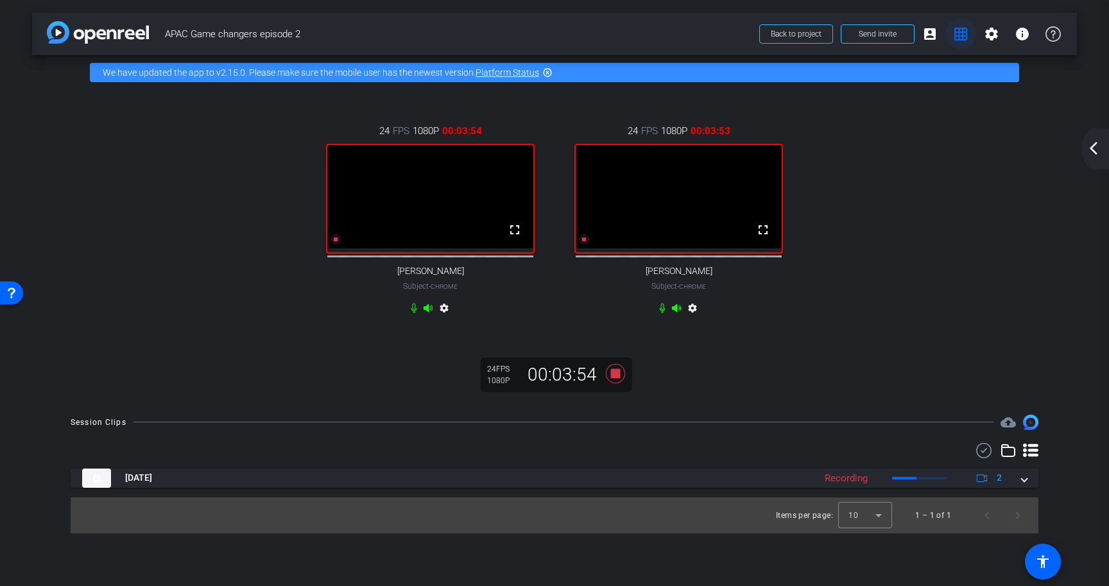
click at [957, 37] on mat-icon "grid_on" at bounding box center [960, 33] width 15 height 15
click at [618, 382] on icon at bounding box center [615, 372] width 19 height 19
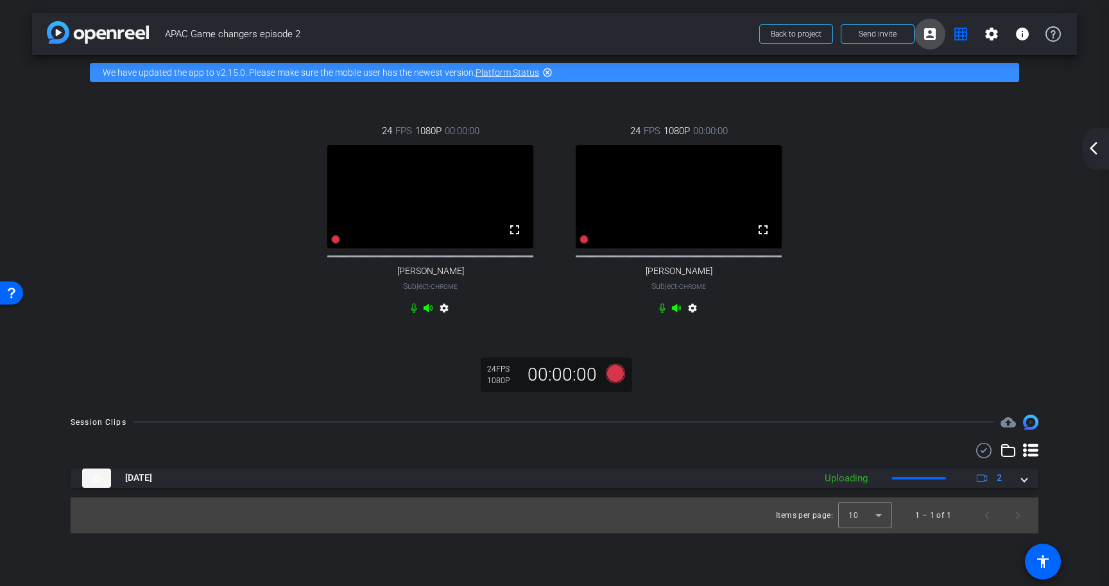
click at [933, 39] on mat-icon "account_box" at bounding box center [929, 33] width 15 height 15
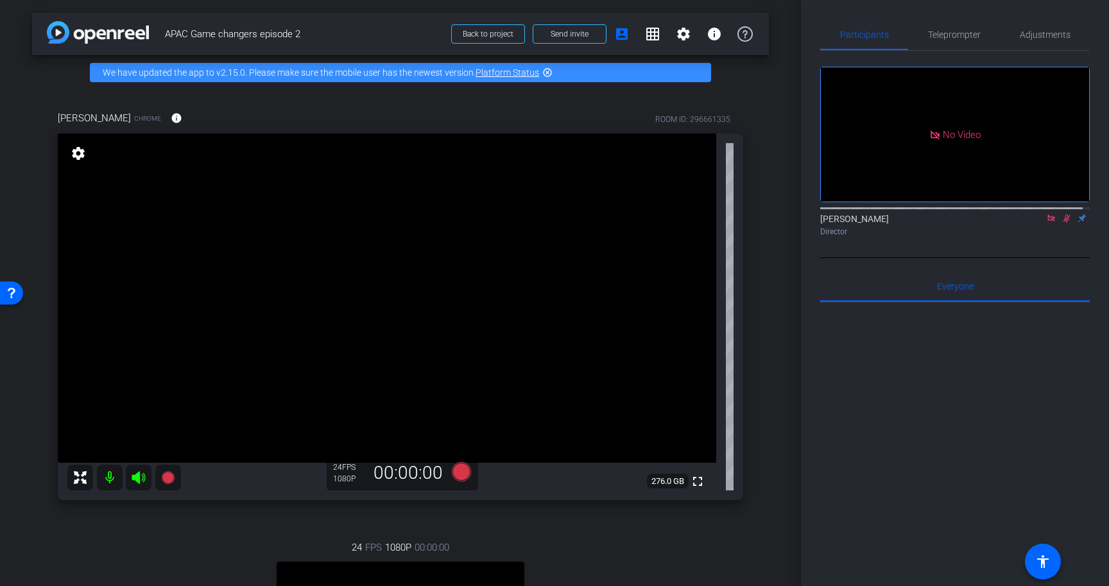
click at [1063, 223] on icon at bounding box center [1066, 218] width 7 height 8
click at [1047, 221] on icon at bounding box center [1050, 217] width 7 height 7
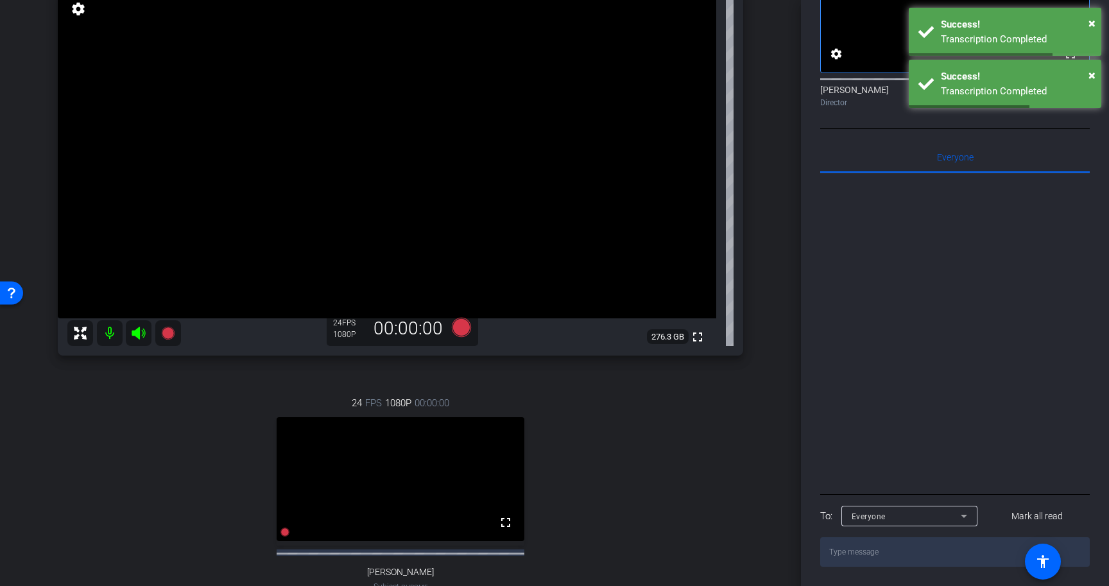
scroll to position [143, 0]
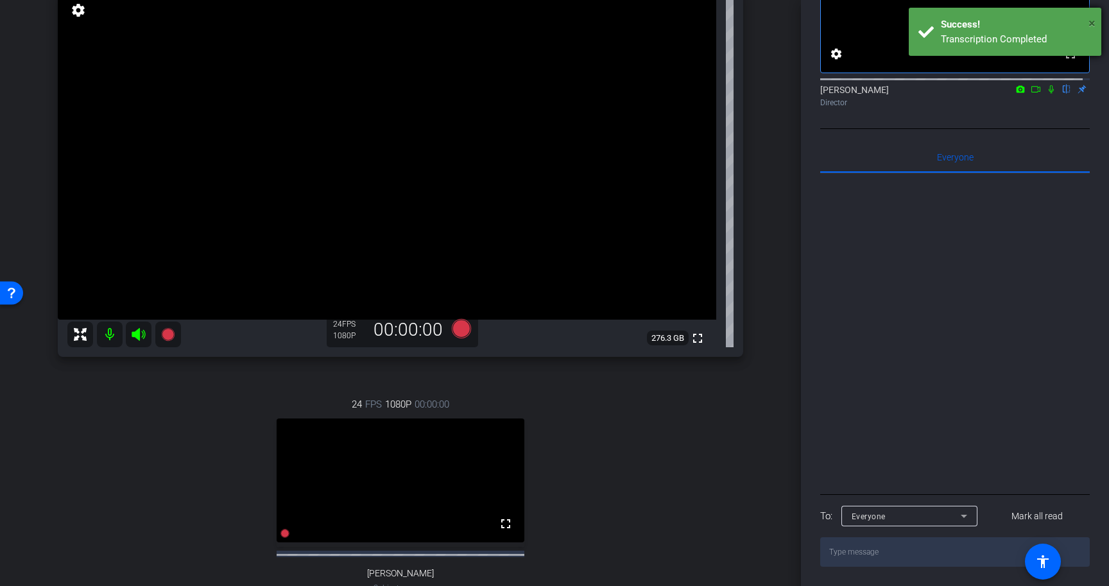
click at [1091, 21] on span "×" at bounding box center [1091, 22] width 7 height 15
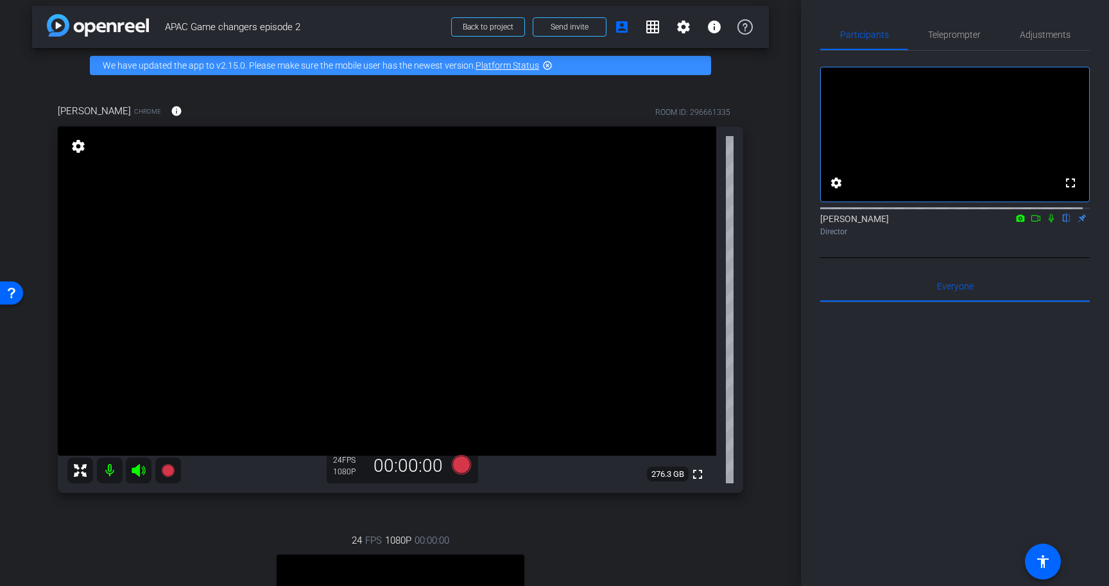
scroll to position [0, 0]
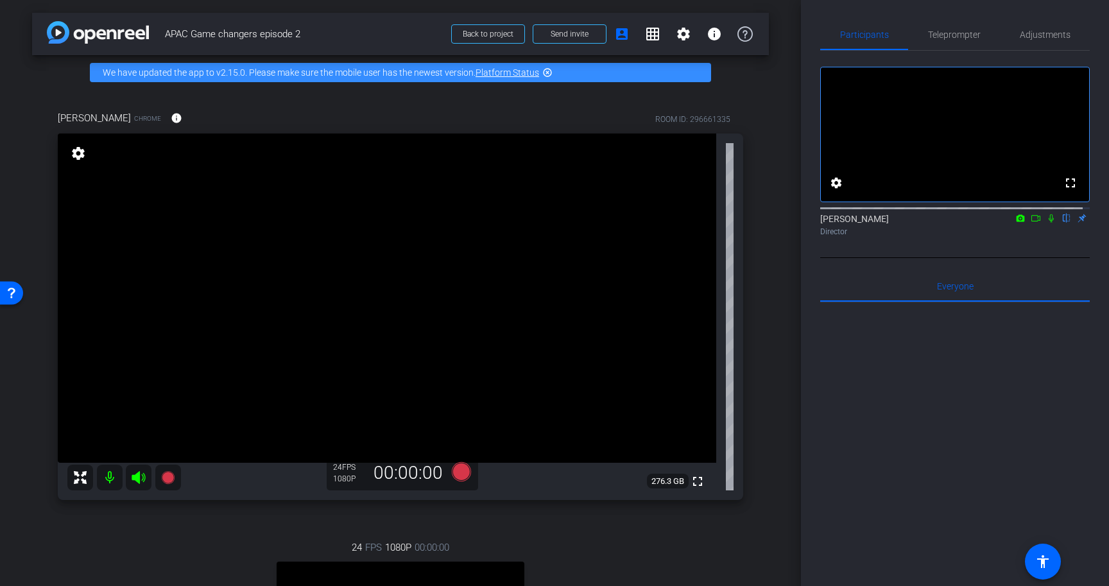
click at [1046, 223] on icon at bounding box center [1051, 218] width 10 height 9
click at [1030, 223] on icon at bounding box center [1035, 218] width 10 height 9
click at [1063, 223] on icon at bounding box center [1066, 218] width 7 height 8
click at [1062, 223] on icon at bounding box center [1066, 218] width 10 height 9
click at [645, 37] on mat-icon "grid_on" at bounding box center [652, 33] width 15 height 15
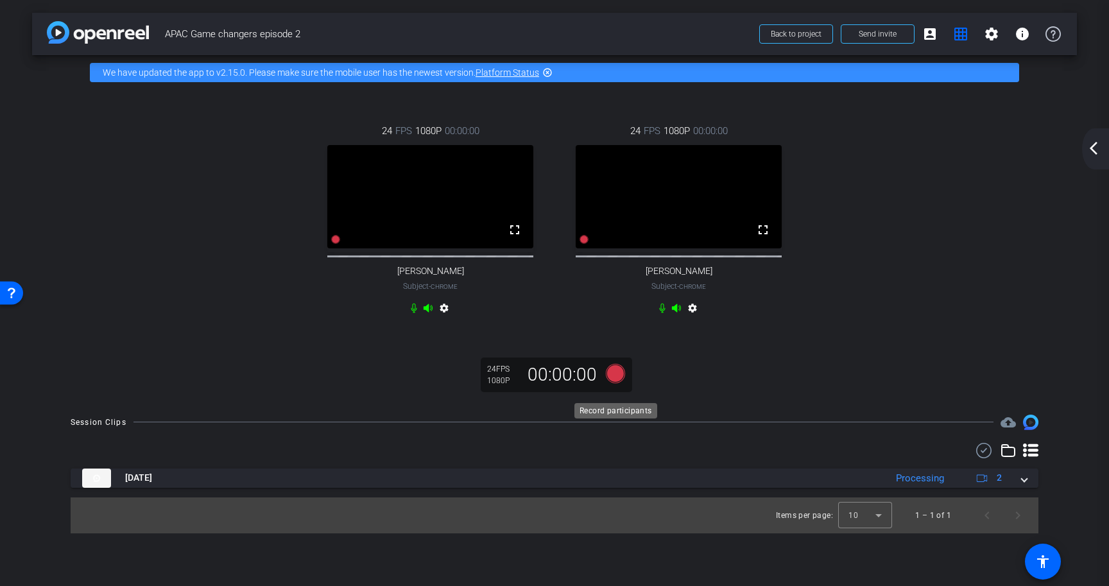
click at [612, 382] on icon at bounding box center [615, 372] width 19 height 19
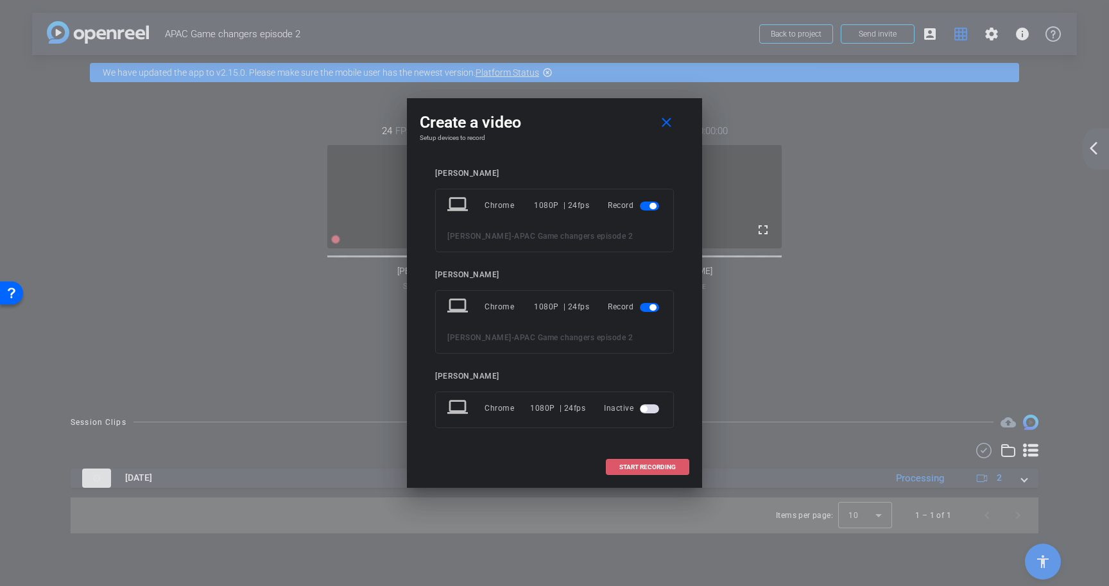
click at [649, 468] on span "START RECORDING" at bounding box center [647, 467] width 56 height 6
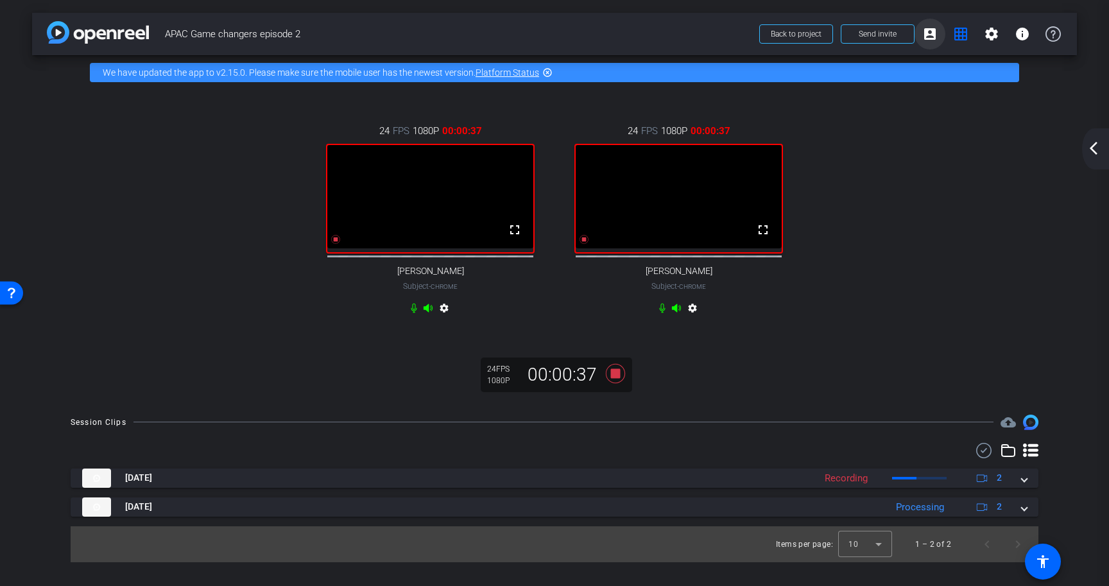
click at [940, 40] on span at bounding box center [929, 34] width 31 height 31
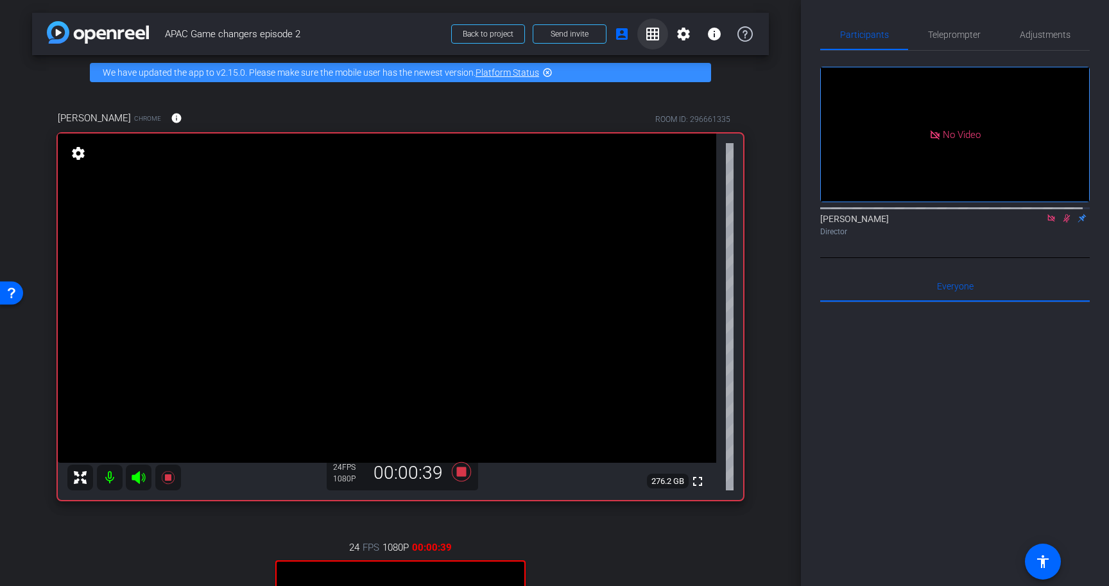
click at [655, 42] on span at bounding box center [652, 34] width 31 height 31
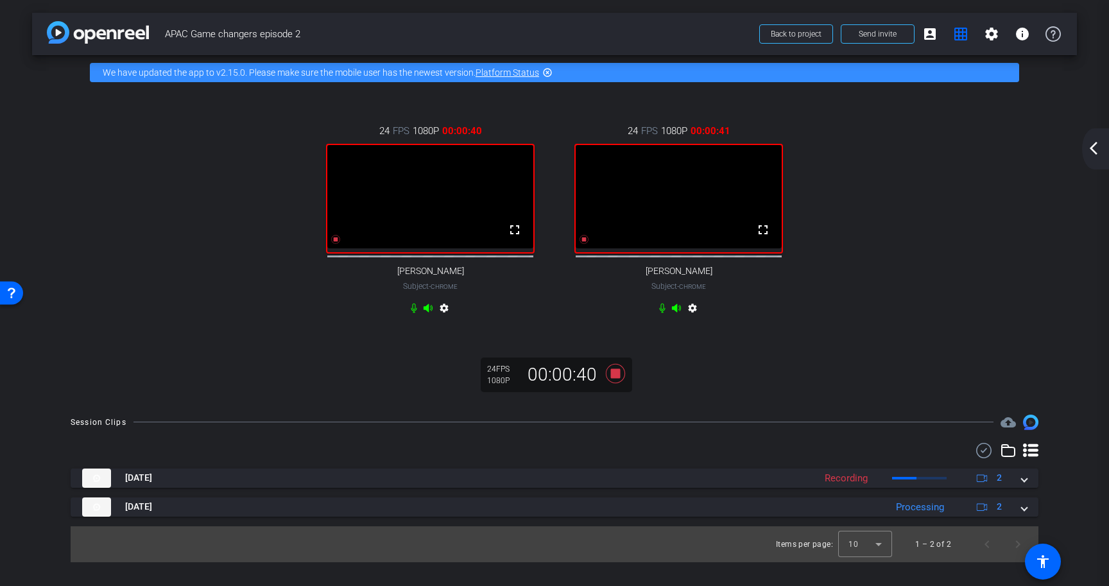
click at [963, 257] on div "24 FPS 1080P 00:00:40 fullscreen Hugh Creighton Subject - Chrome settings 24 FP…" at bounding box center [554, 221] width 993 height 237
click at [617, 382] on icon at bounding box center [615, 372] width 19 height 19
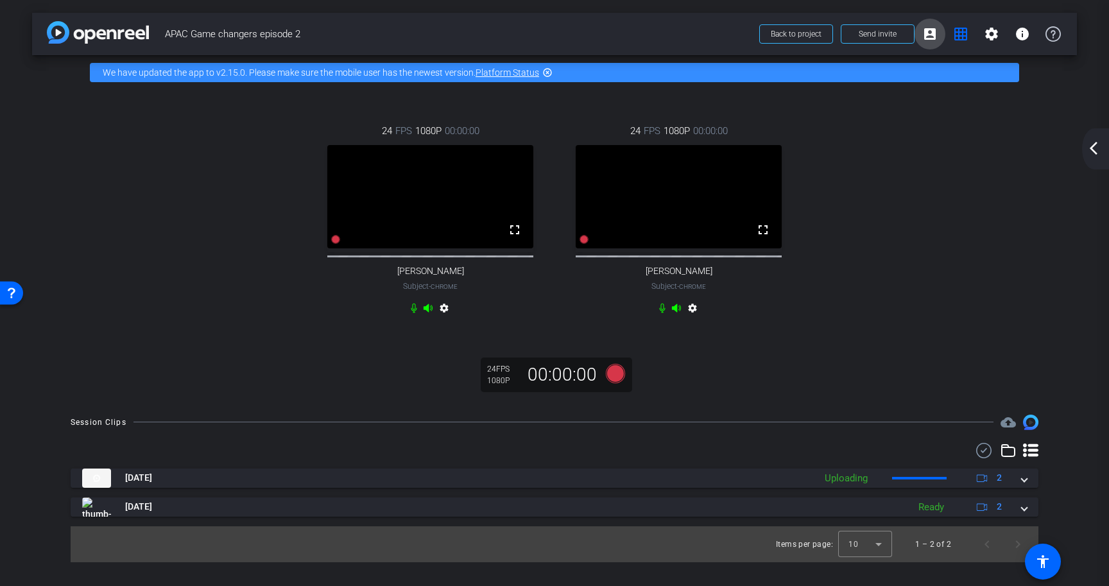
click at [935, 38] on mat-icon "account_box" at bounding box center [929, 33] width 15 height 15
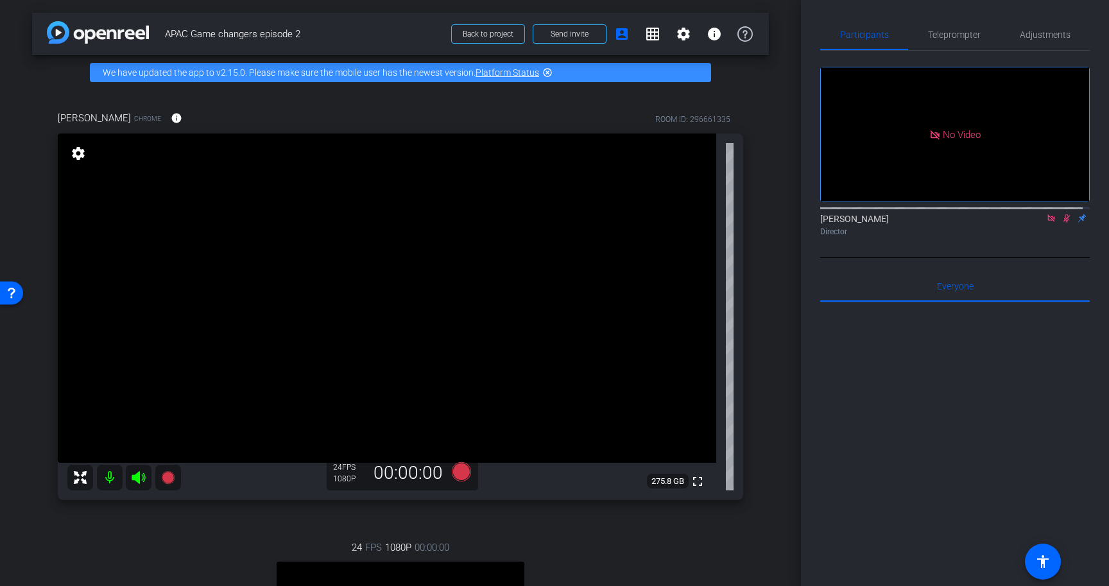
click at [1061, 223] on icon at bounding box center [1066, 218] width 10 height 9
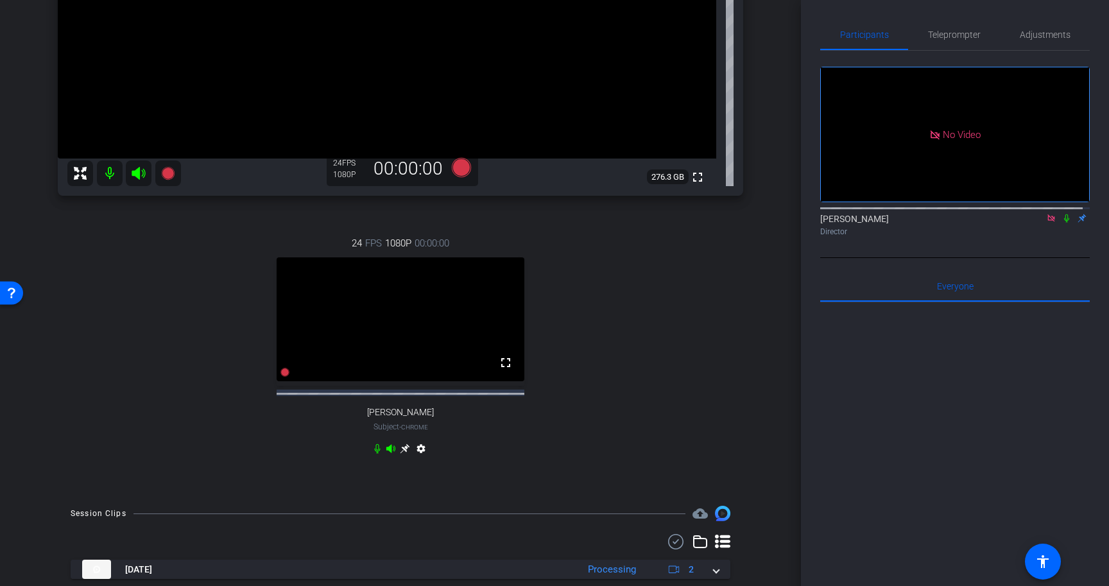
scroll to position [277, 0]
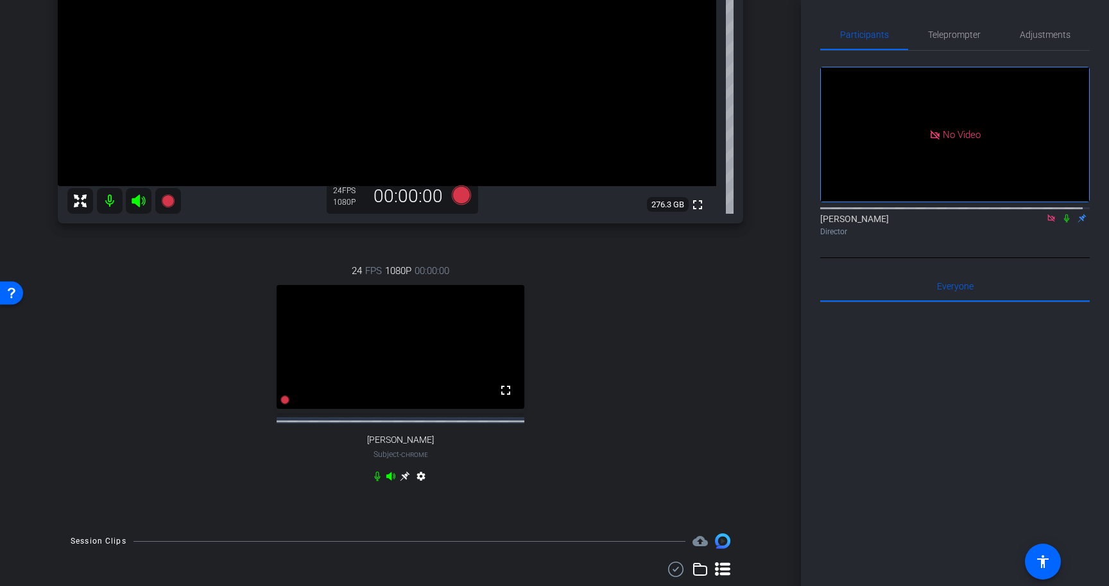
click at [1046, 223] on icon at bounding box center [1051, 218] width 10 height 9
click at [979, 445] on div at bounding box center [954, 461] width 269 height 318
click at [891, 438] on div at bounding box center [954, 461] width 269 height 318
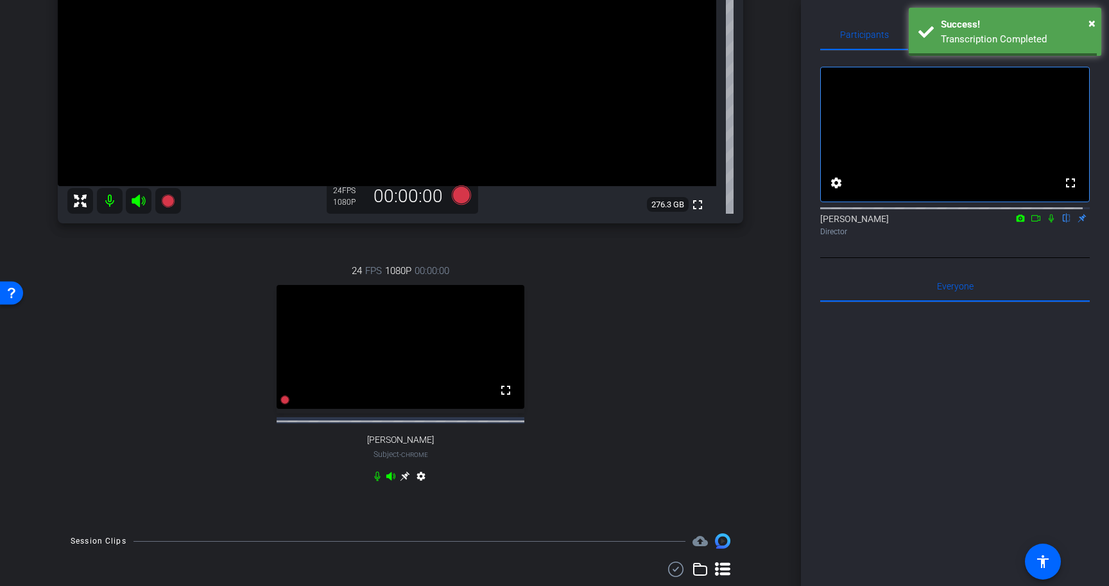
scroll to position [383, 0]
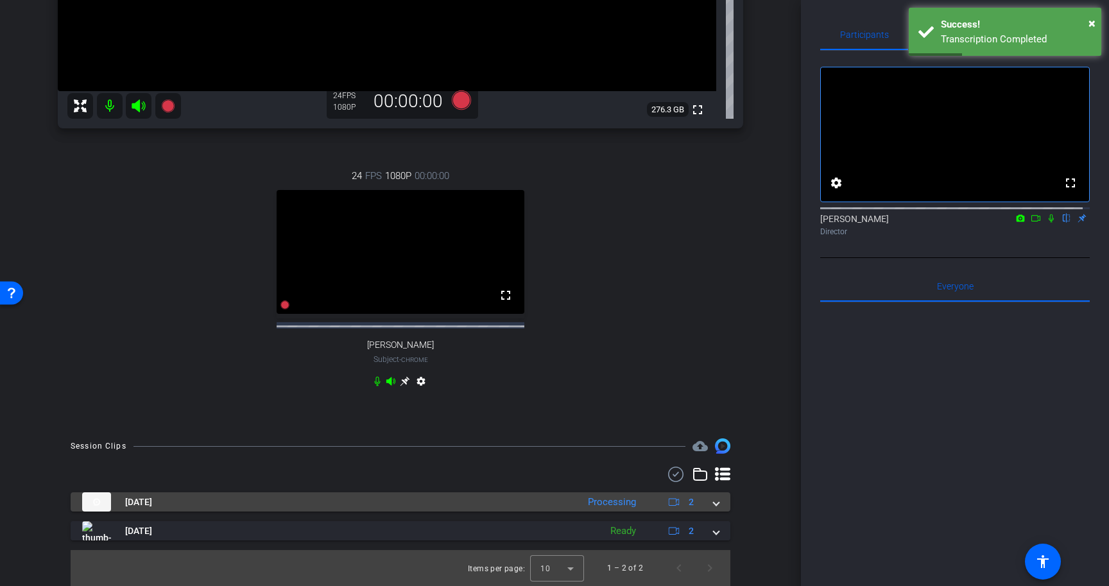
click at [713, 508] on span at bounding box center [715, 501] width 5 height 13
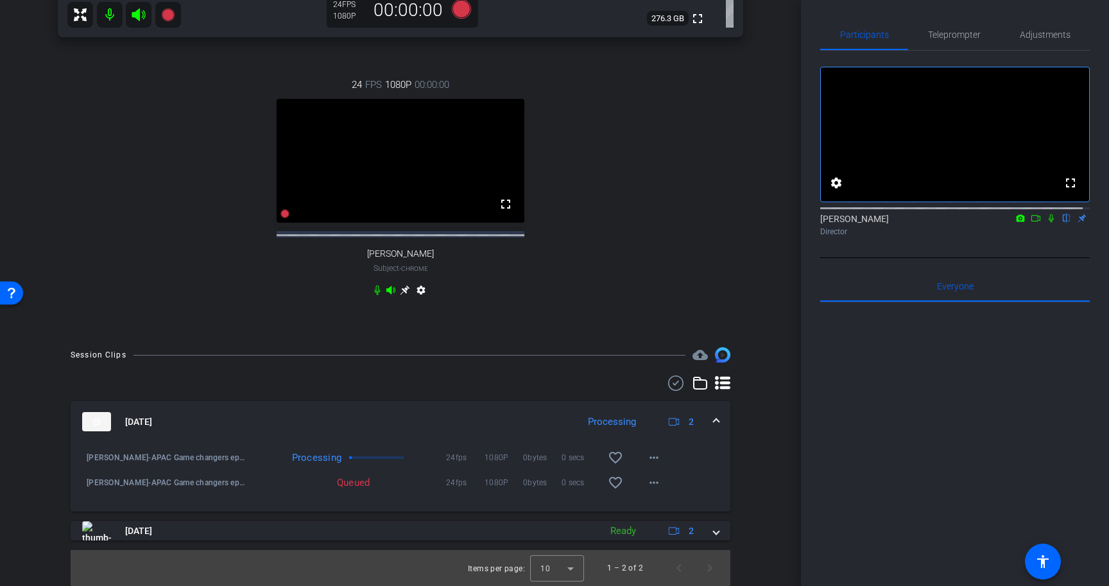
scroll to position [474, 0]
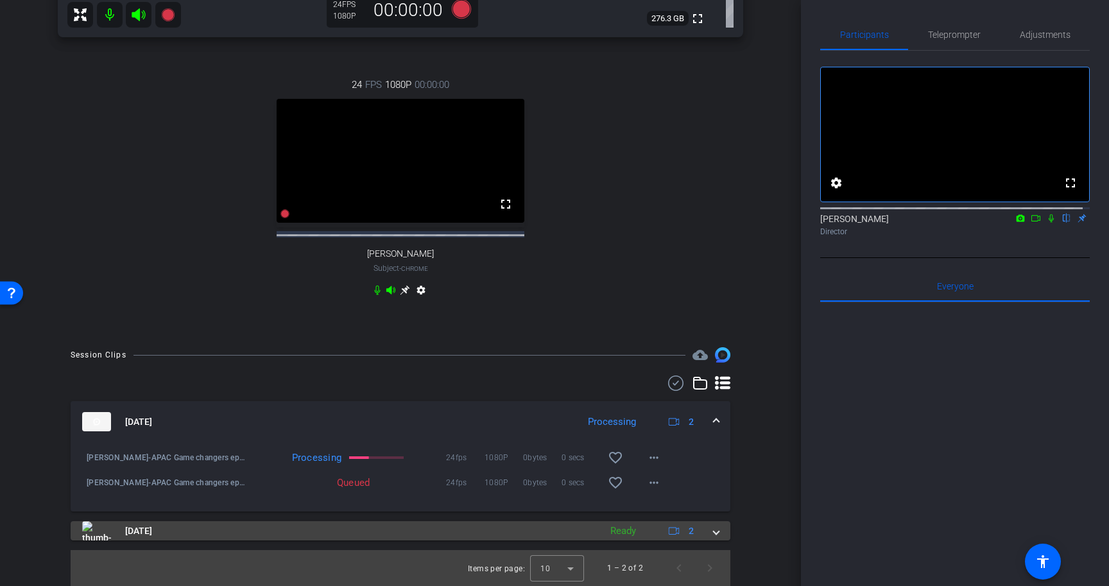
click at [713, 531] on span at bounding box center [715, 530] width 5 height 13
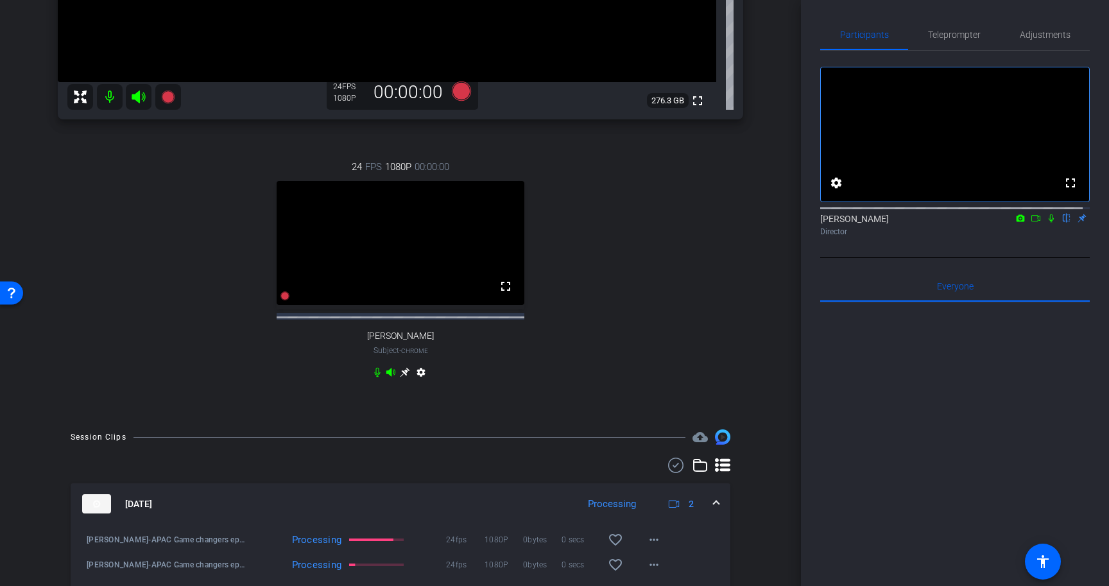
scroll to position [431, 0]
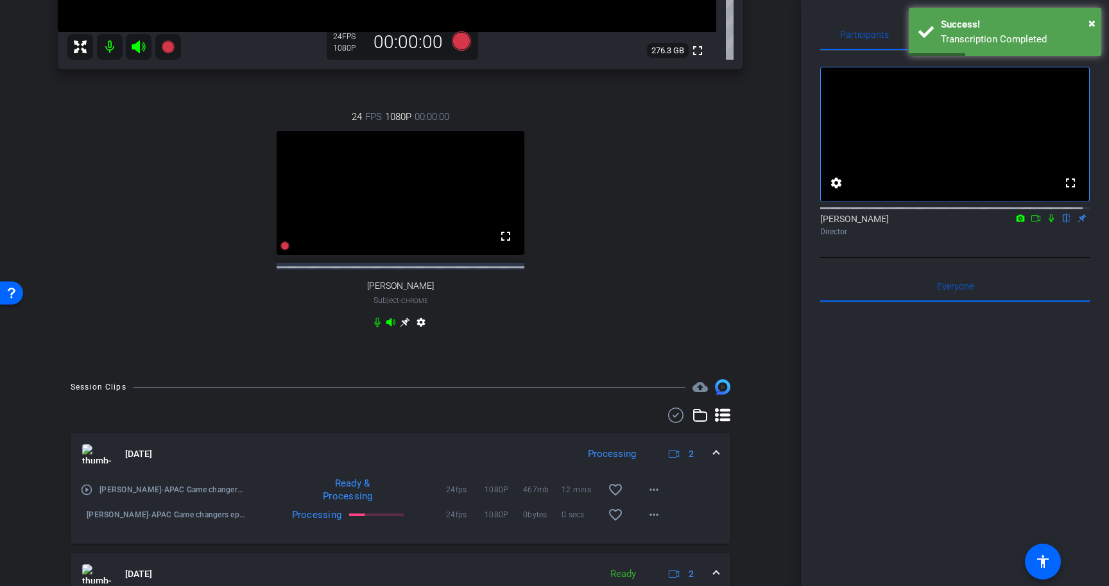
click at [692, 301] on div "24 FPS 1080P 00:00:00 fullscreen Ranjan Raman Subject - Chrome settings" at bounding box center [400, 221] width 685 height 265
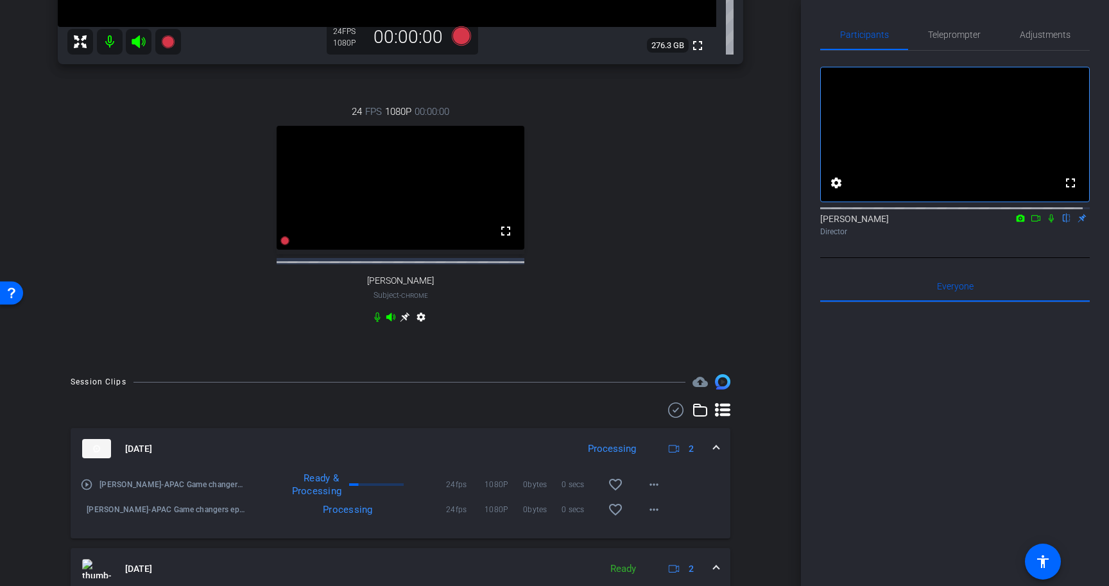
scroll to position [445, 0]
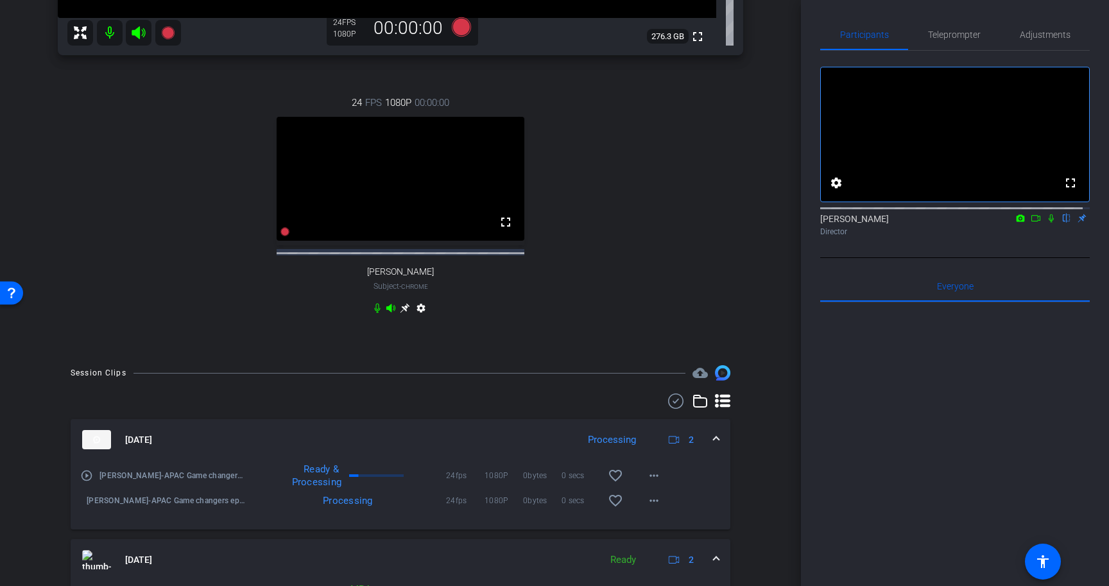
click at [1030, 223] on icon at bounding box center [1035, 218] width 10 height 9
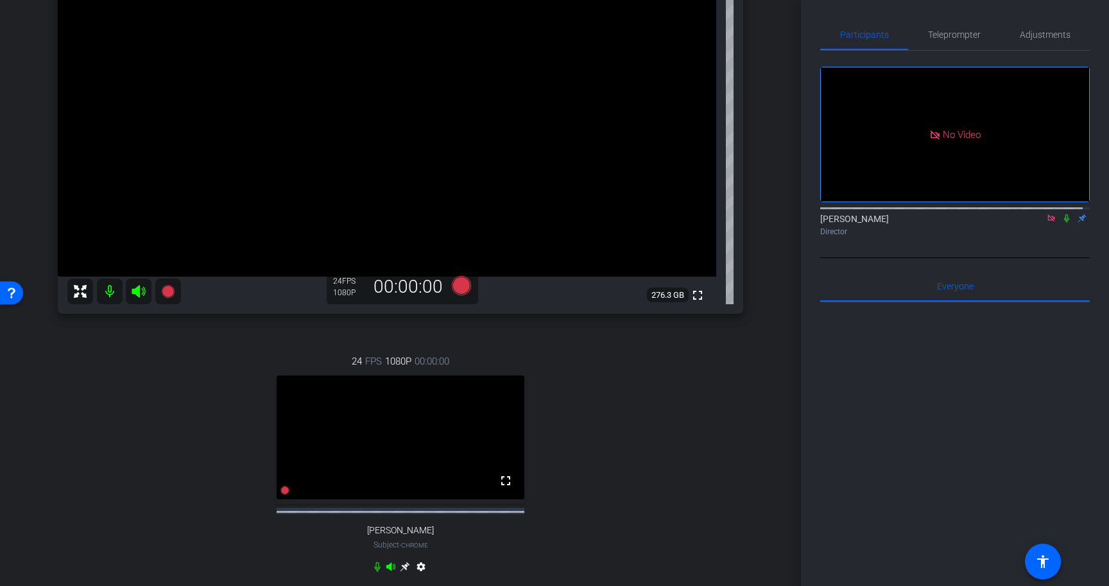
scroll to position [185, 0]
click at [1061, 223] on icon at bounding box center [1066, 218] width 10 height 9
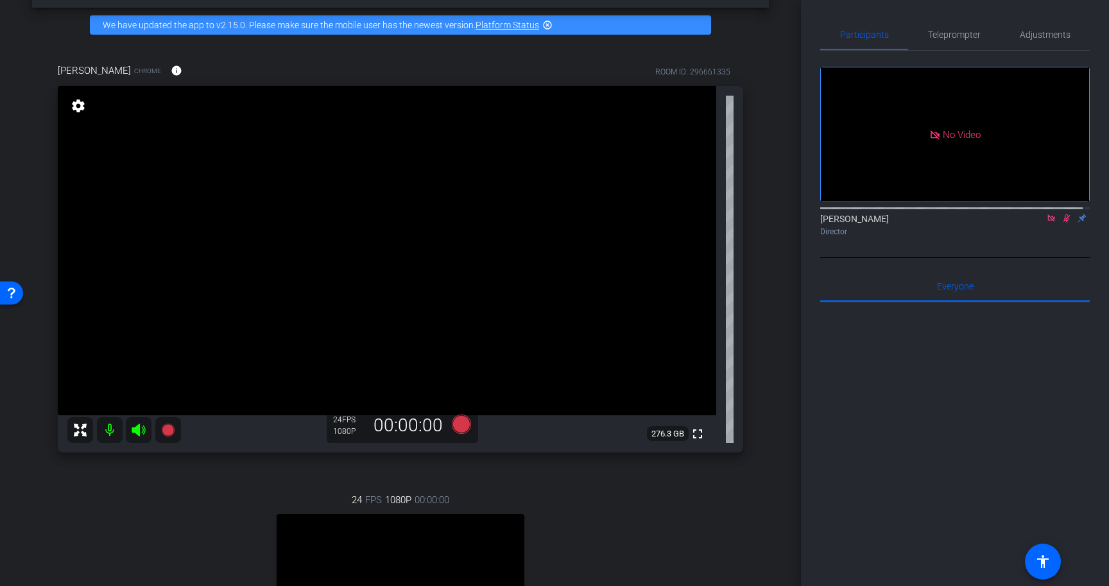
scroll to position [0, 0]
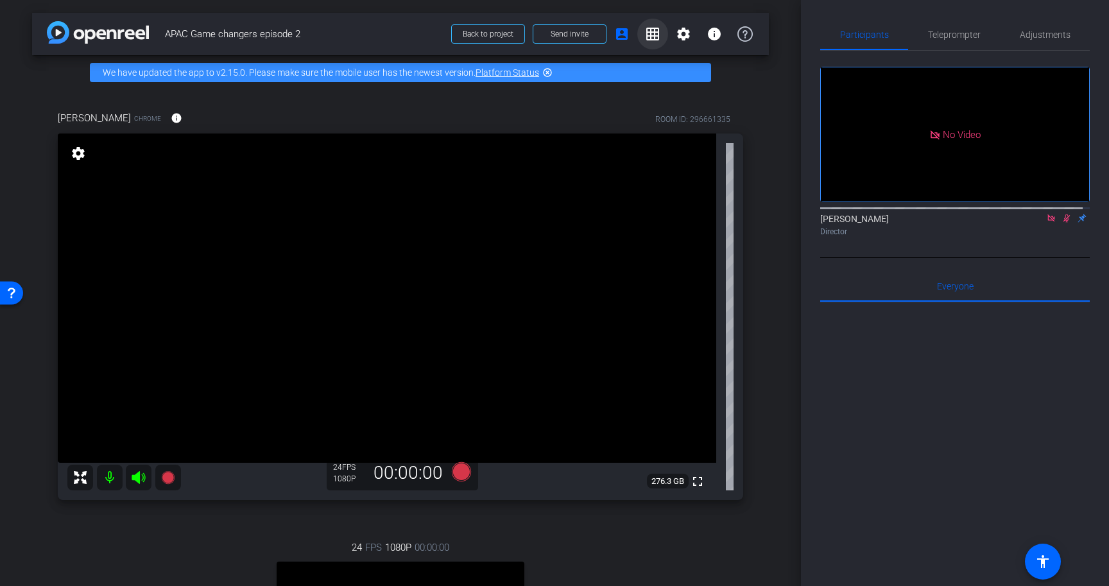
click at [655, 38] on span at bounding box center [652, 34] width 31 height 31
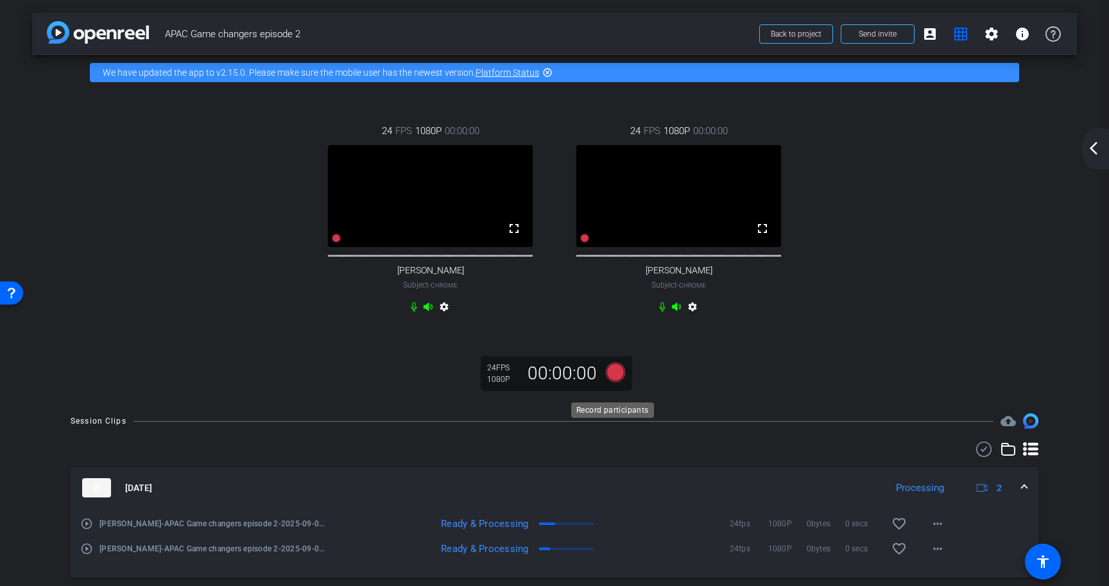
click at [614, 382] on icon at bounding box center [615, 372] width 19 height 19
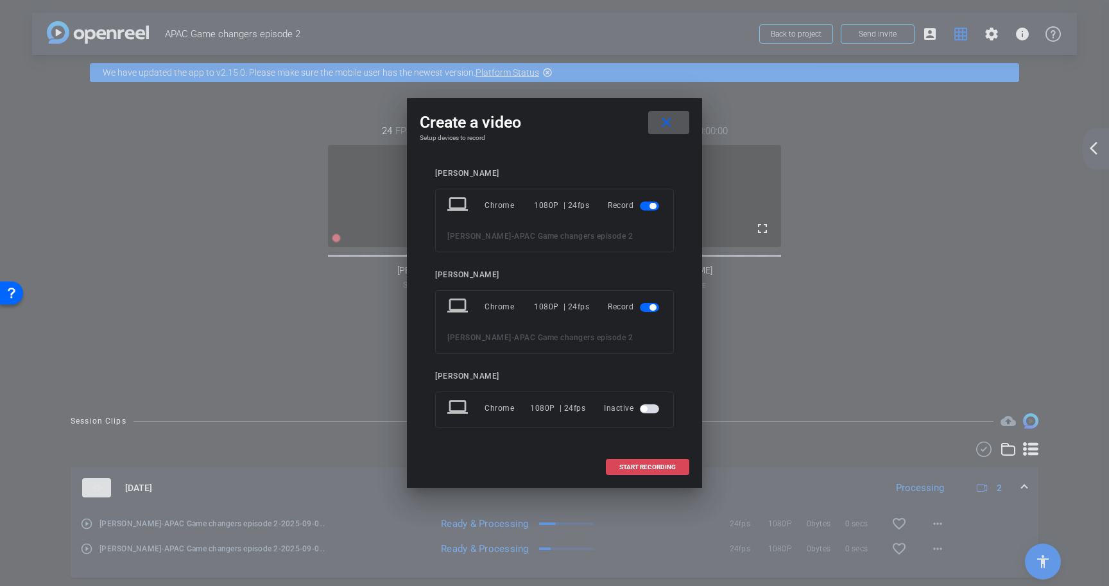
click at [669, 462] on span at bounding box center [647, 467] width 82 height 31
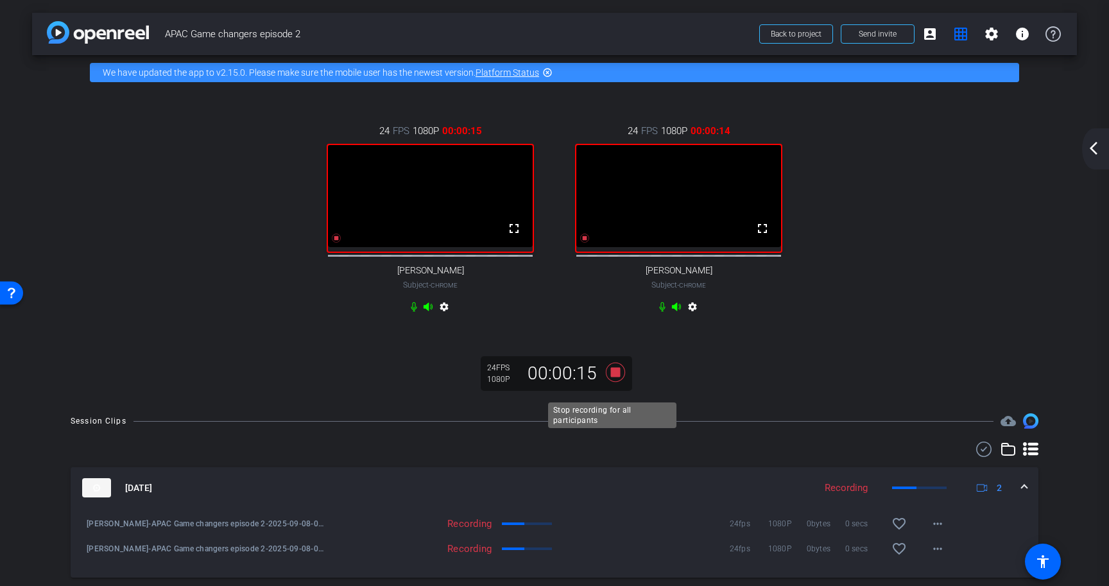
click at [607, 382] on icon at bounding box center [615, 372] width 19 height 19
click at [953, 35] on mat-icon "grid_on" at bounding box center [960, 33] width 15 height 15
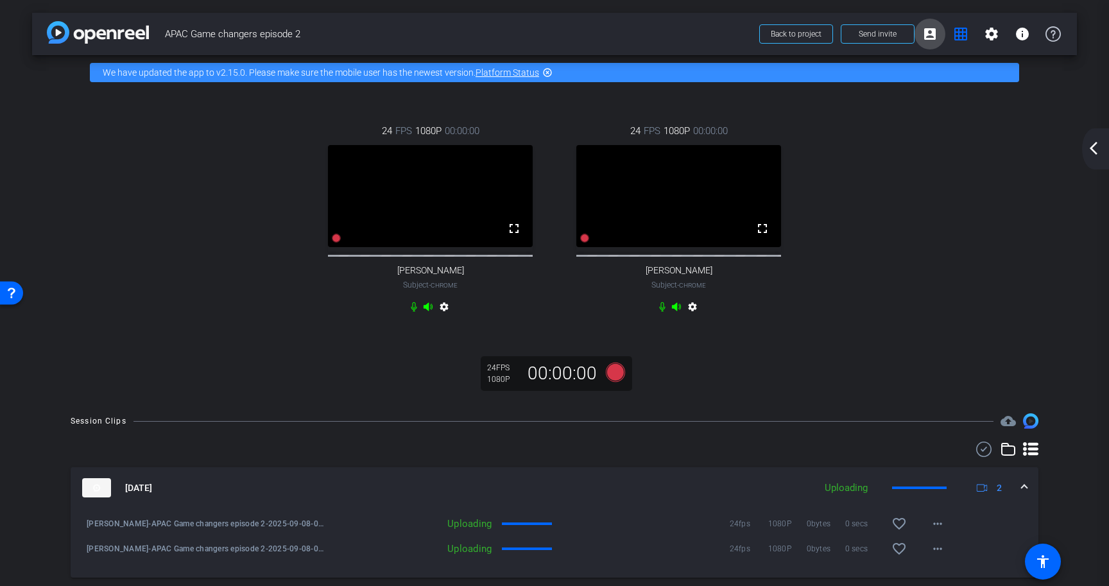
click at [923, 43] on span at bounding box center [929, 34] width 31 height 31
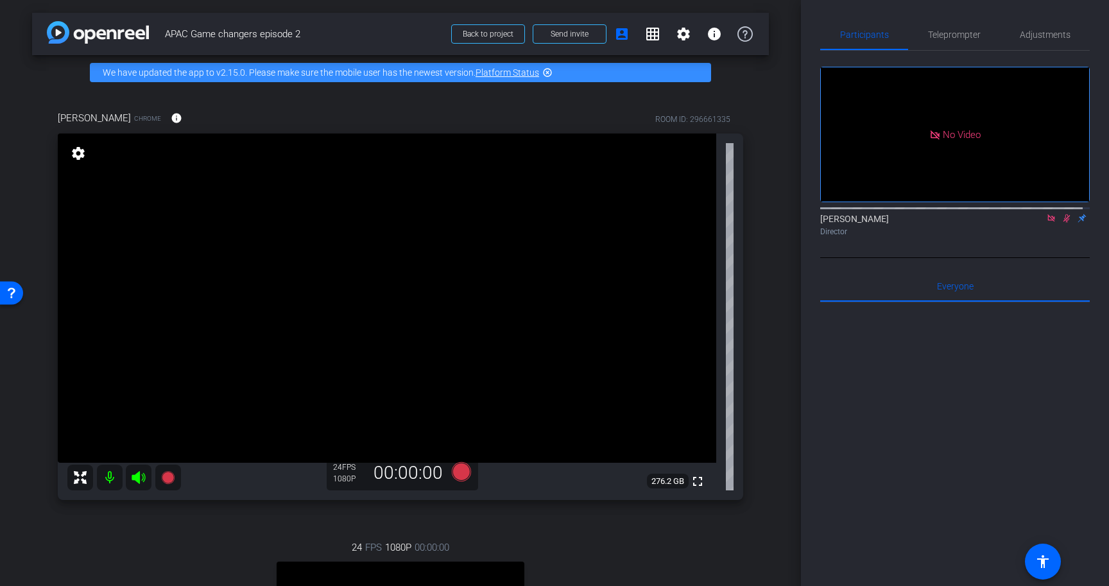
click at [1063, 223] on icon at bounding box center [1066, 218] width 7 height 8
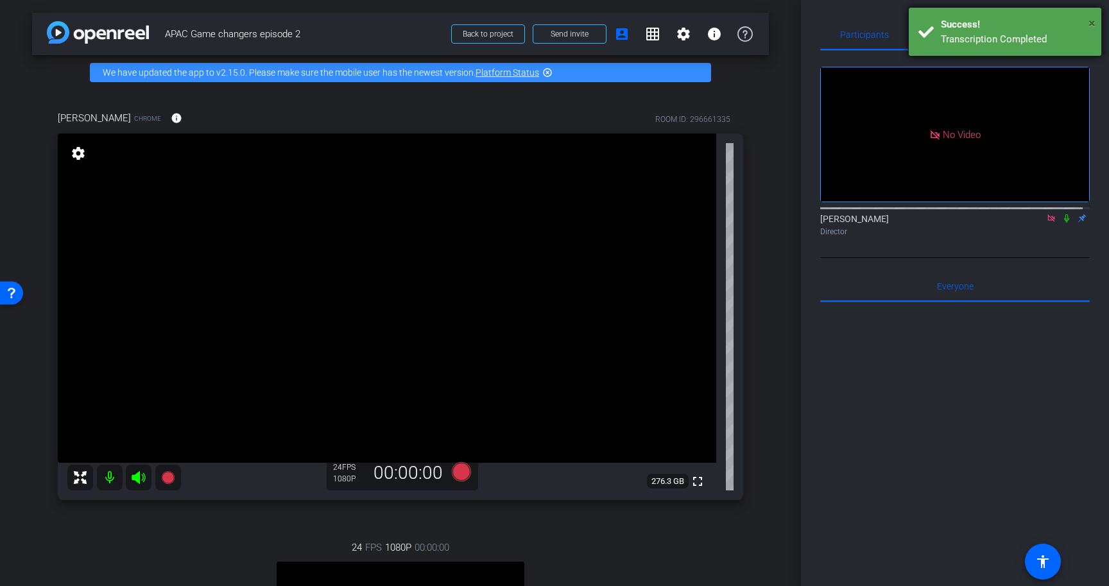
click at [1092, 22] on span "×" at bounding box center [1091, 22] width 7 height 15
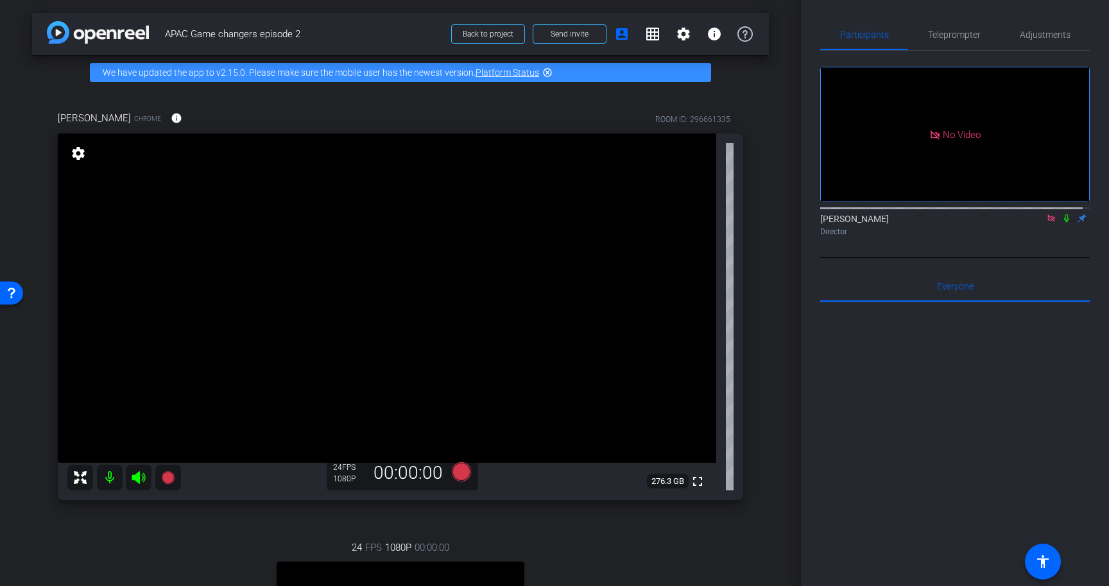
click at [647, 38] on mat-icon "grid_on" at bounding box center [652, 33] width 15 height 15
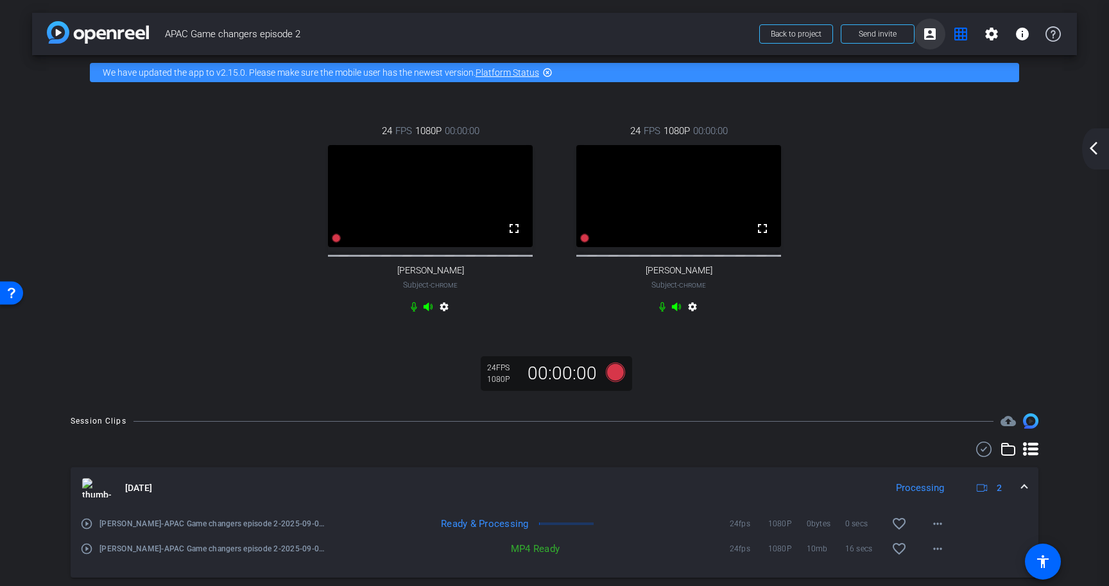
click at [934, 35] on span at bounding box center [929, 34] width 31 height 31
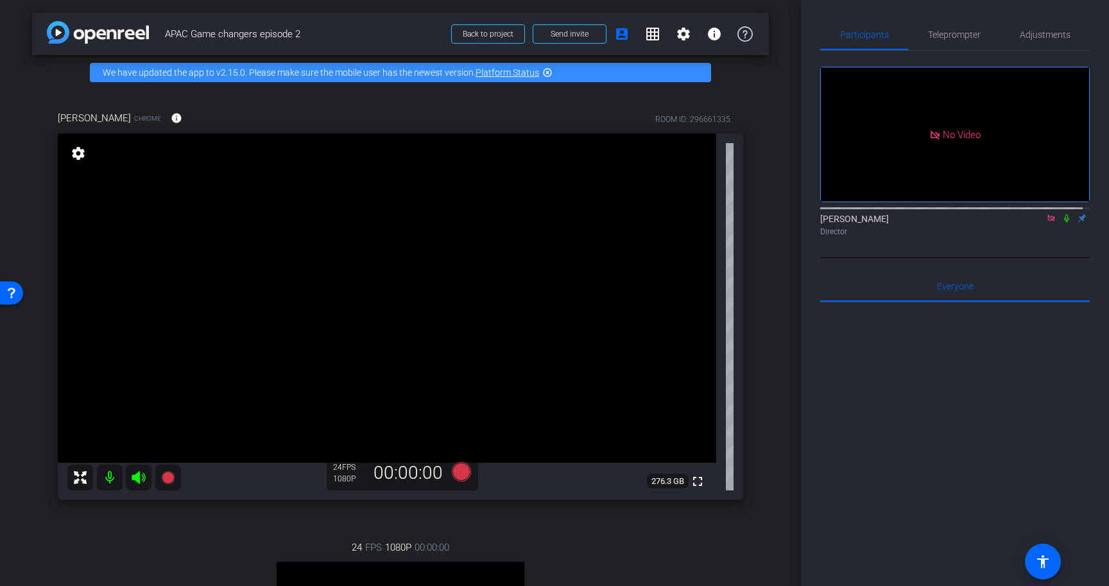
click at [982, 373] on div at bounding box center [954, 461] width 269 height 318
click at [645, 37] on mat-icon "grid_on" at bounding box center [652, 33] width 15 height 15
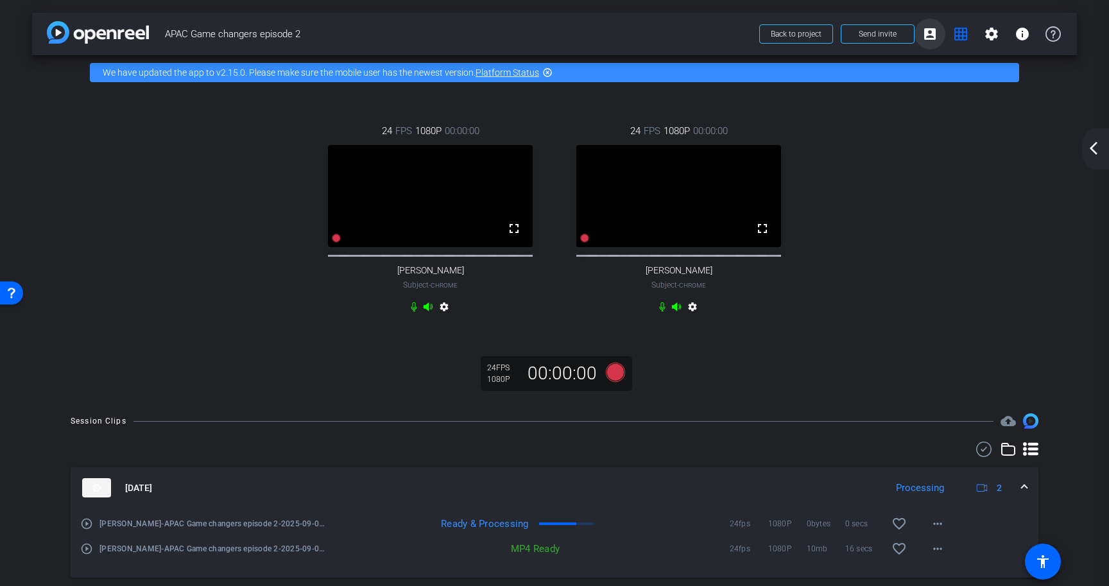
click at [923, 38] on mat-icon "account_box" at bounding box center [929, 33] width 15 height 15
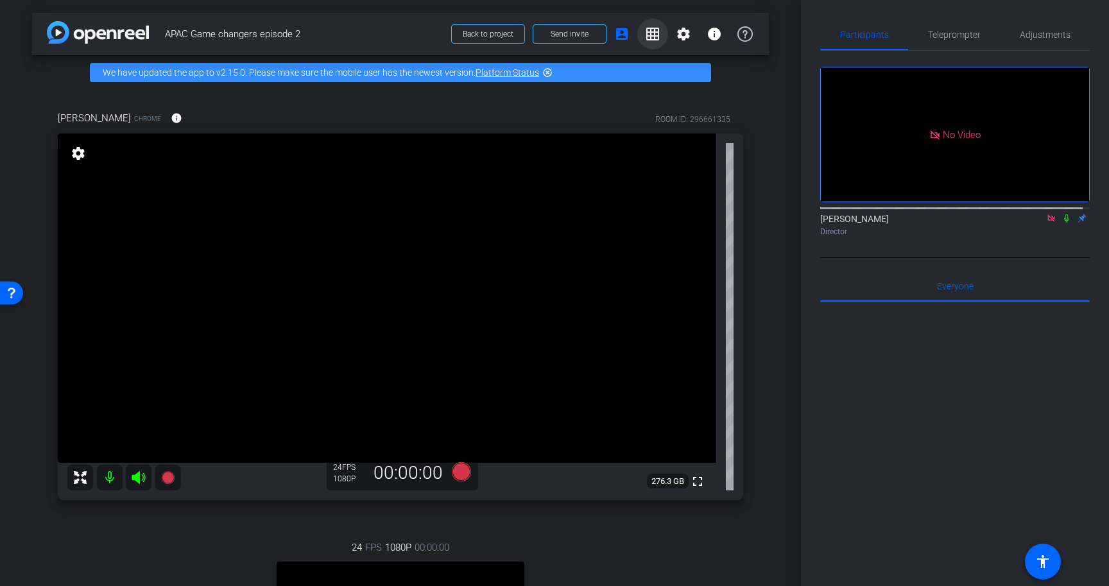
click at [653, 34] on mat-icon "grid_on" at bounding box center [652, 33] width 15 height 15
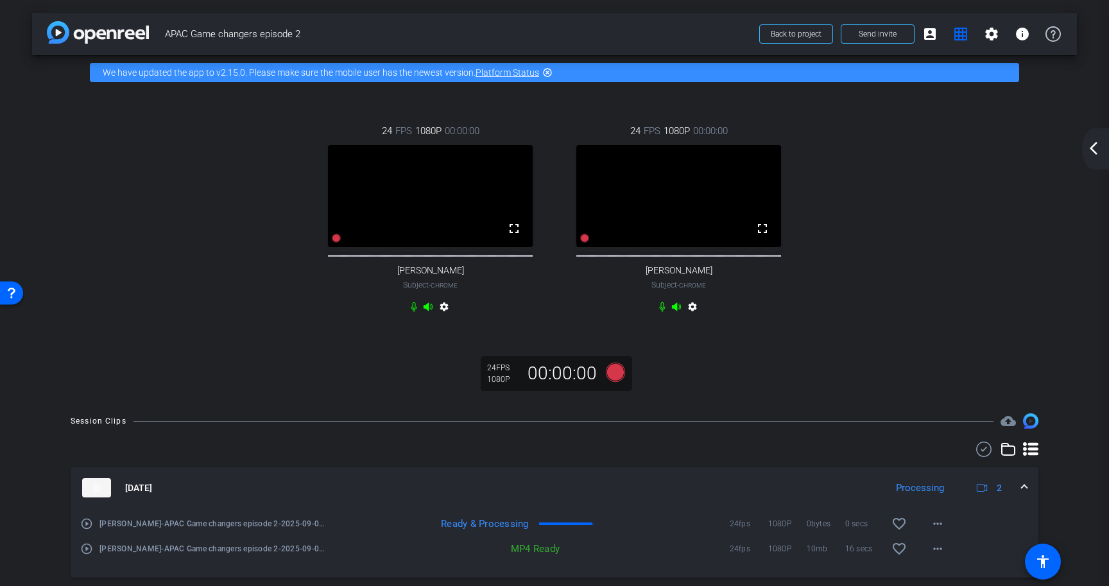
click at [920, 288] on div "24 FPS 1080P 00:00:00 fullscreen Hugh Creighton Subject - Chrome settings 24 FP…" at bounding box center [554, 220] width 993 height 235
click at [924, 40] on mat-icon "account_box" at bounding box center [929, 33] width 15 height 15
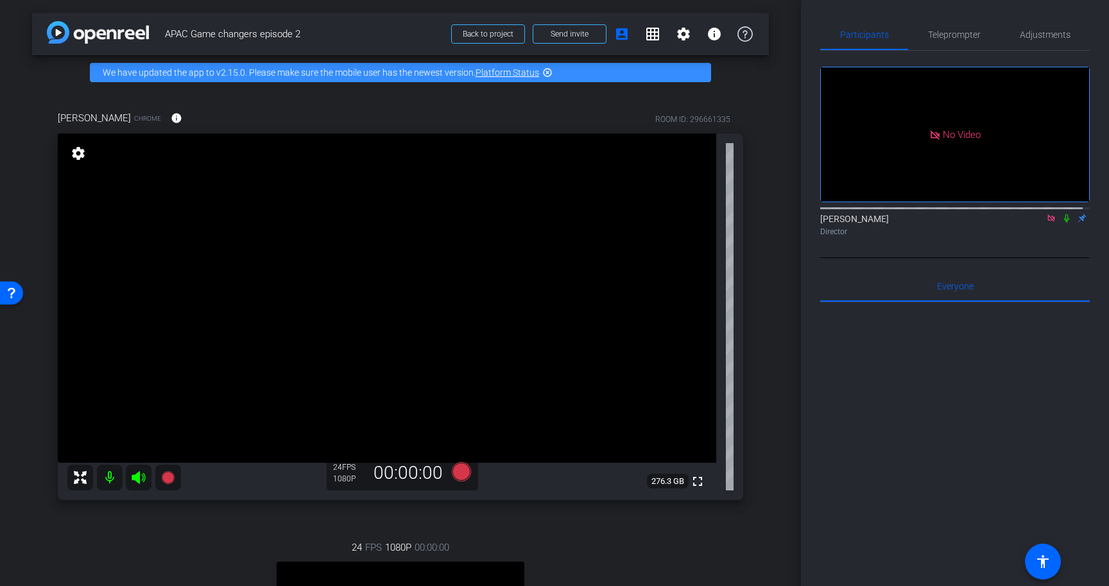
click at [1061, 223] on icon at bounding box center [1066, 218] width 10 height 9
click at [659, 35] on span at bounding box center [652, 34] width 31 height 31
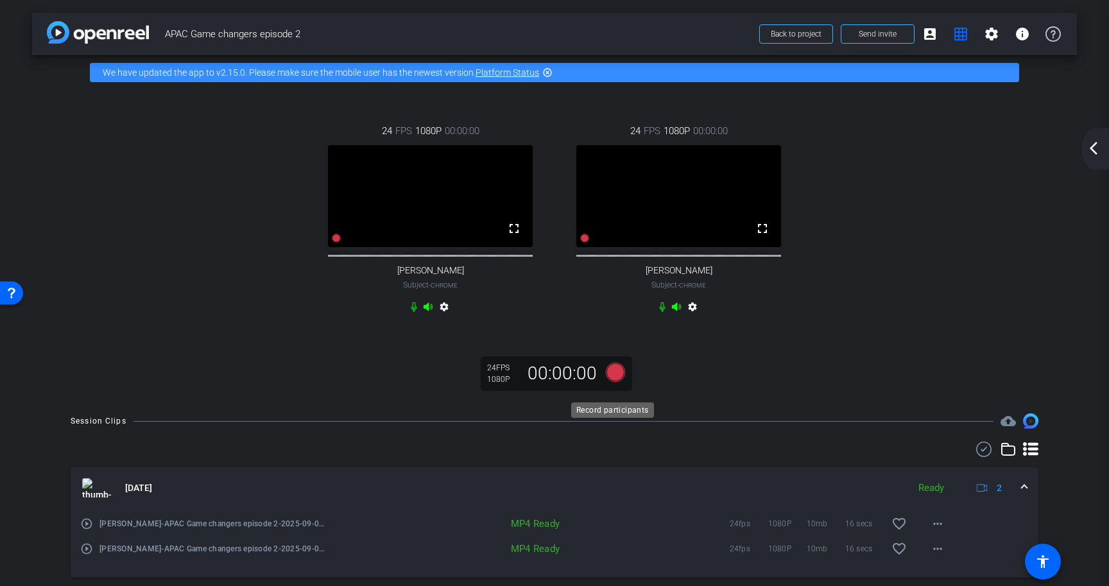
click at [613, 382] on icon at bounding box center [615, 372] width 19 height 19
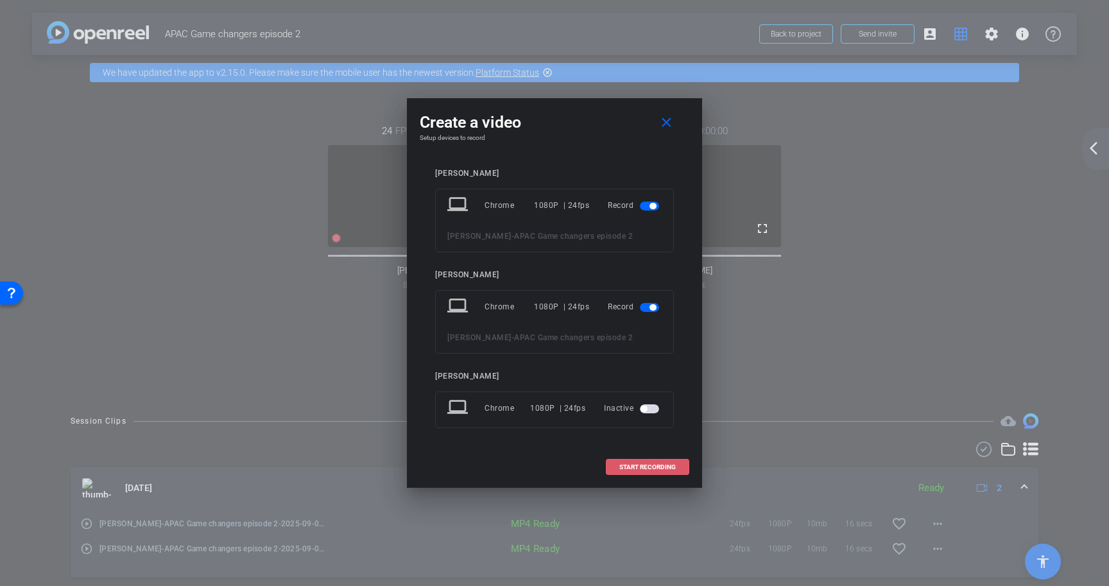
click at [672, 466] on span "START RECORDING" at bounding box center [647, 467] width 56 height 6
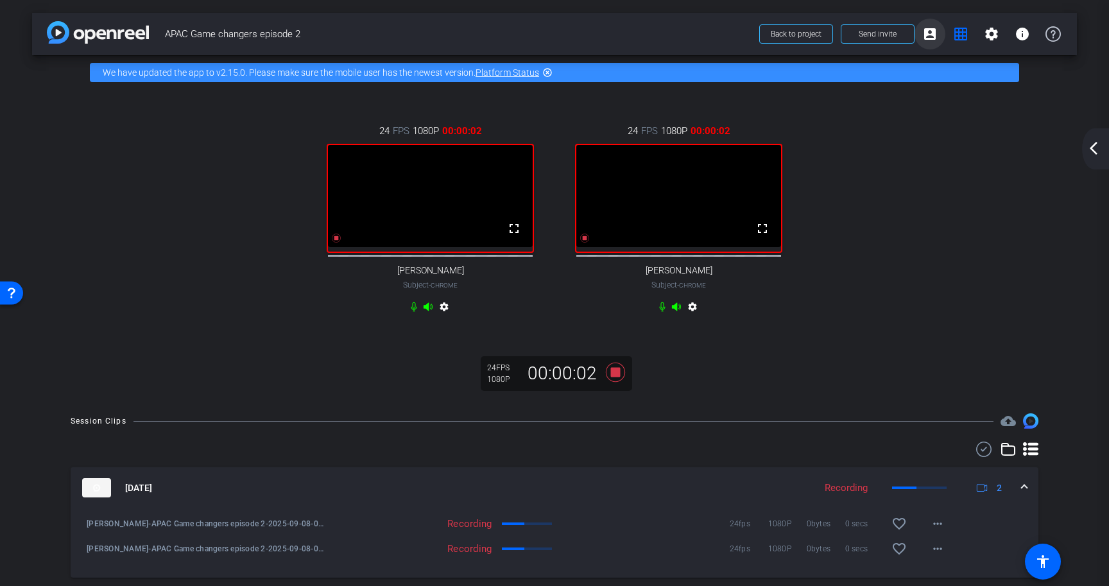
click at [923, 33] on mat-icon "account_box" at bounding box center [929, 33] width 15 height 15
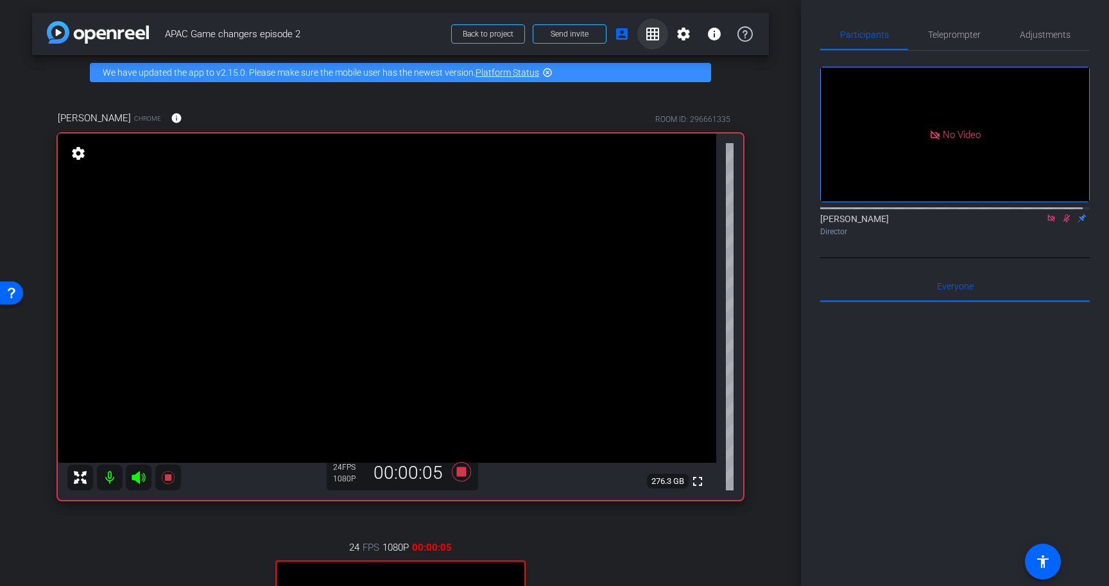
click at [647, 31] on mat-icon "grid_on" at bounding box center [652, 33] width 15 height 15
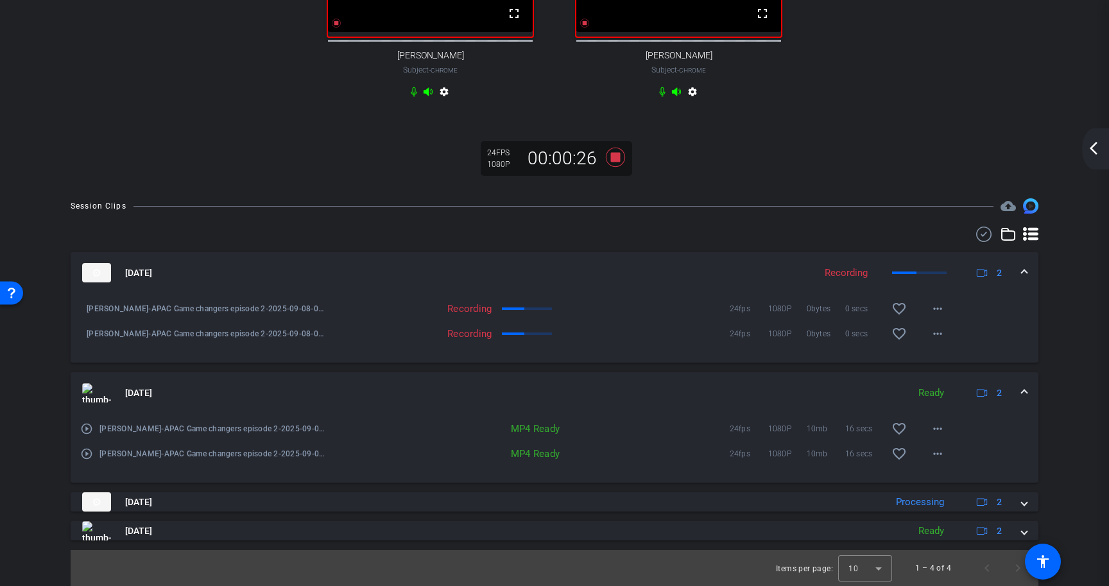
scroll to position [228, 0]
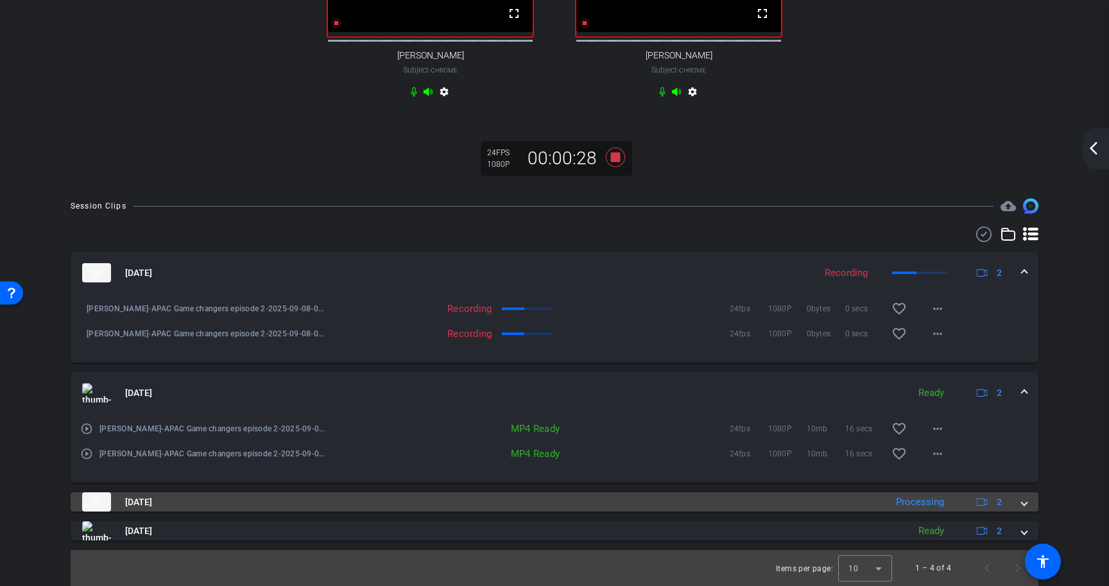
click at [658, 501] on mat-panel-title "Sep 8, 2025" at bounding box center [480, 501] width 797 height 19
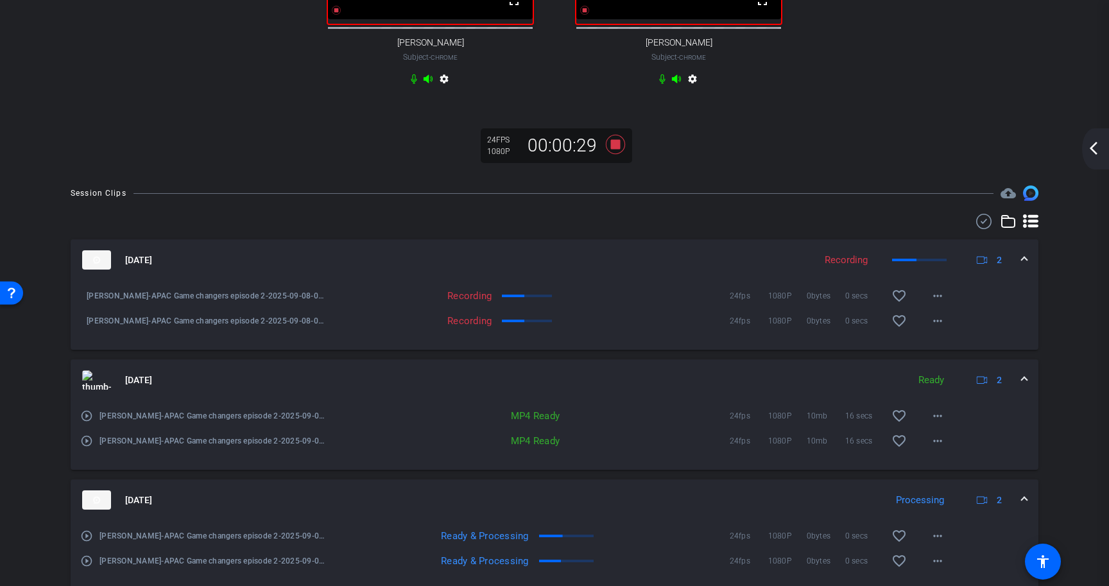
scroll to position [0, 0]
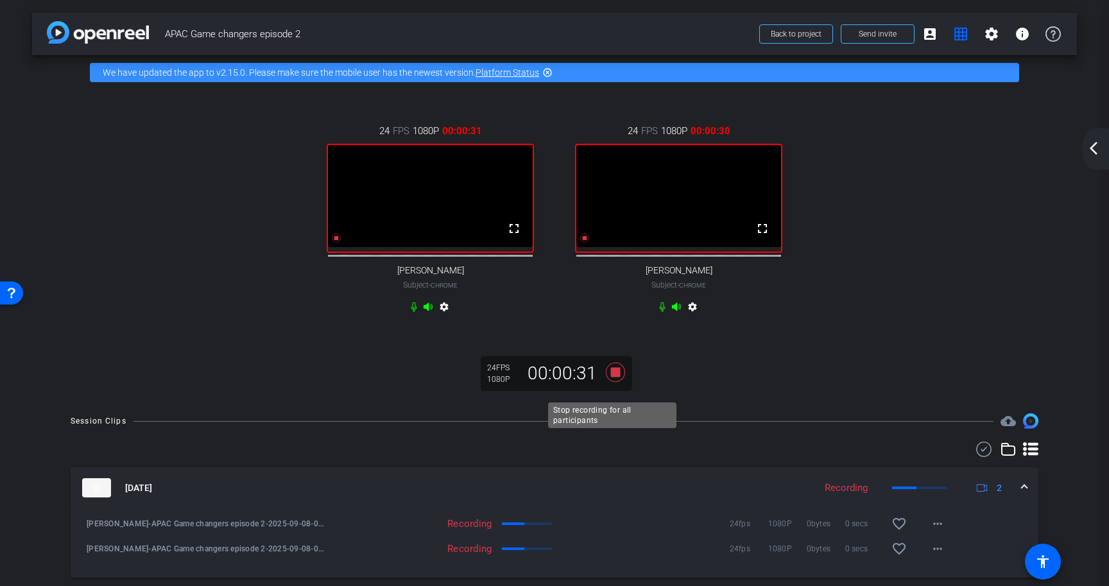
click at [615, 384] on icon at bounding box center [615, 372] width 31 height 23
click at [933, 38] on span at bounding box center [929, 34] width 31 height 31
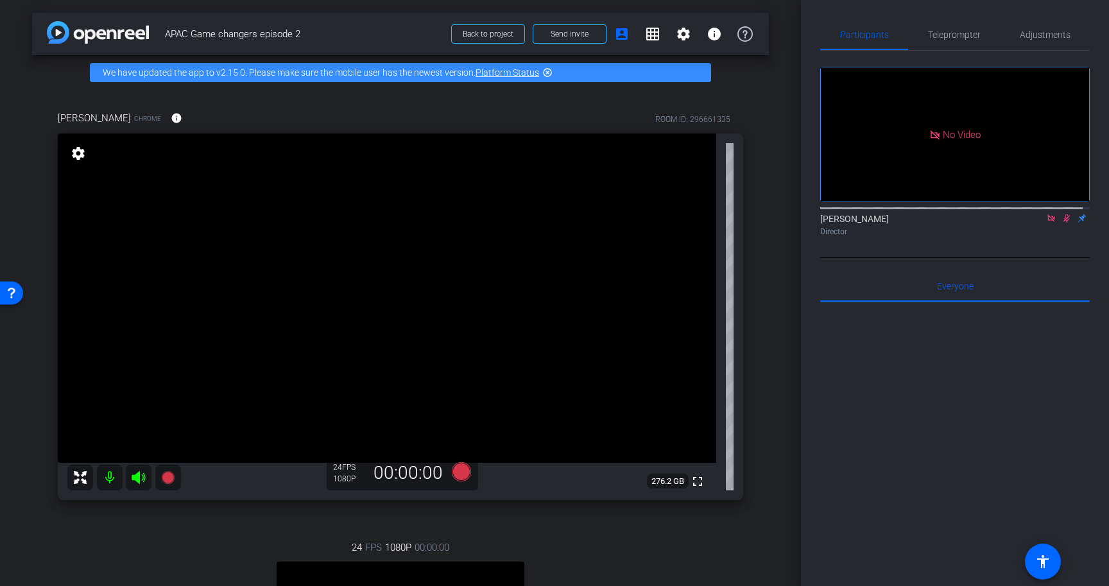
click at [1063, 223] on icon at bounding box center [1066, 218] width 7 height 8
click at [645, 35] on mat-icon "grid_on" at bounding box center [652, 33] width 15 height 15
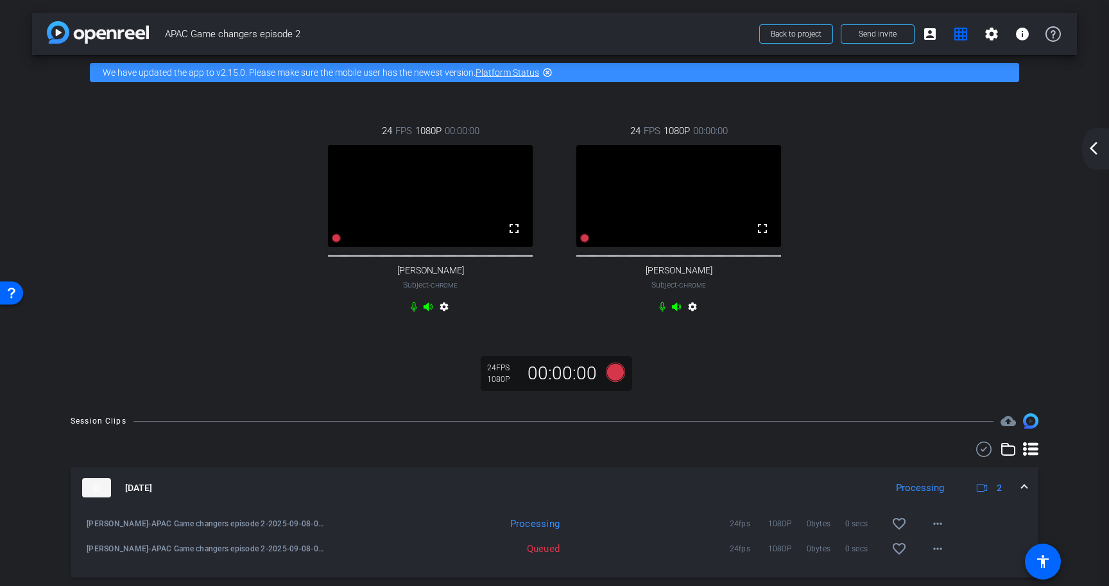
click at [815, 414] on div "arrow_back APAC Game changers episode 2 Back to project Send invite account_box…" at bounding box center [554, 293] width 1109 height 586
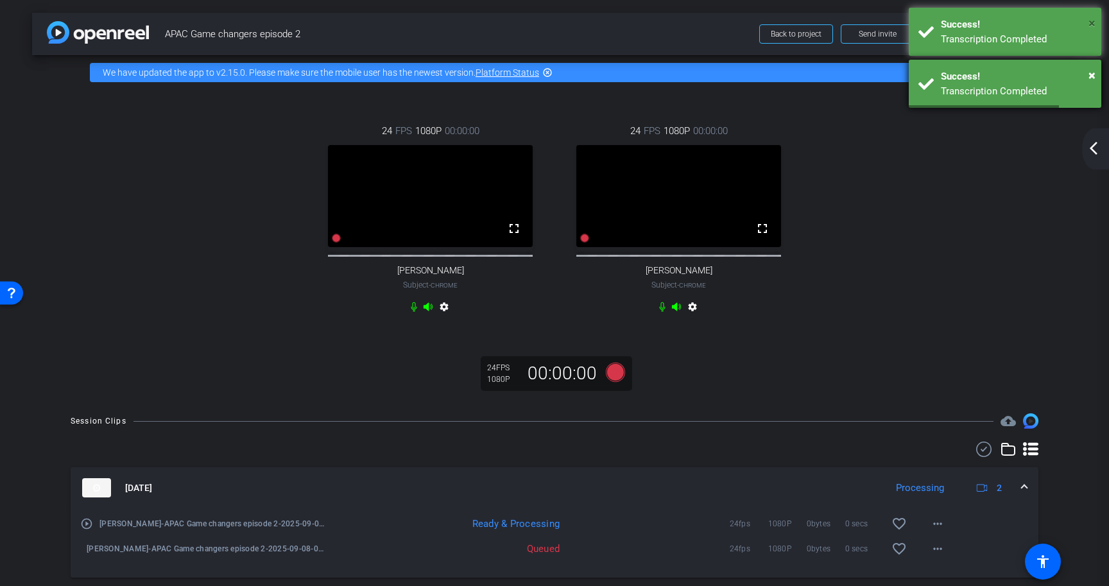
click at [1091, 23] on span "×" at bounding box center [1091, 22] width 7 height 15
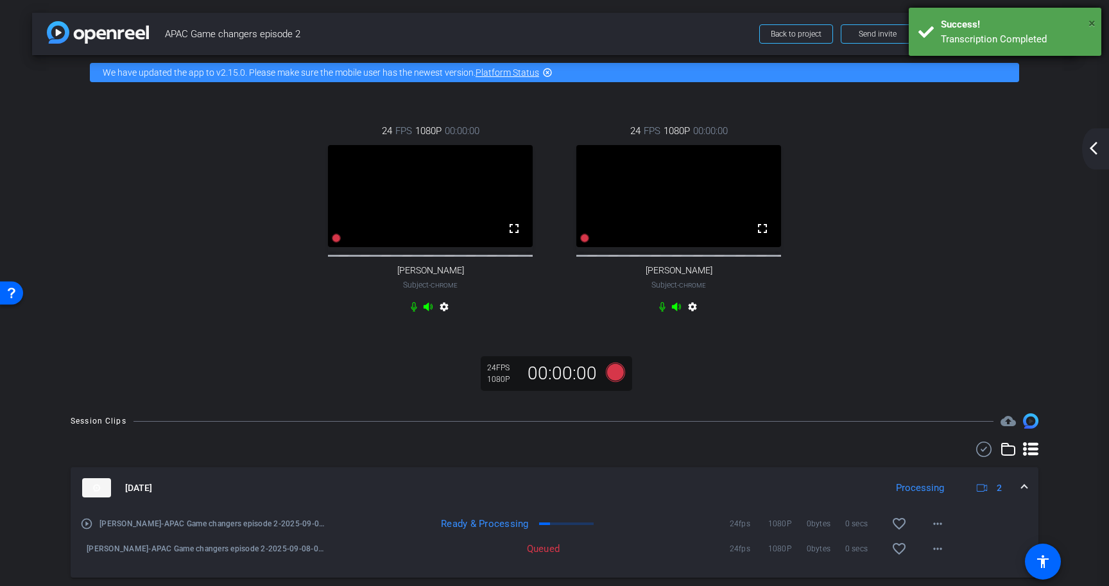
click at [1094, 22] on span "×" at bounding box center [1091, 22] width 7 height 15
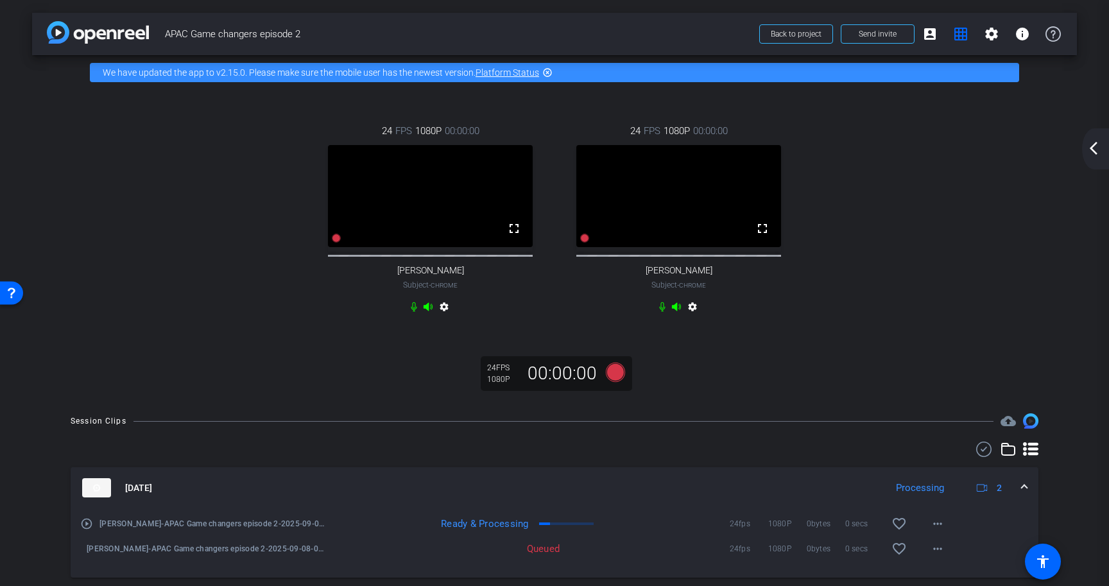
click at [968, 265] on div "24 FPS 1080P 00:00:00 fullscreen Hugh Creighton Subject - Chrome settings 24 FP…" at bounding box center [554, 220] width 993 height 235
click at [695, 386] on div "24 FPS 1080P 00:00:00 fullscreen Hugh Creighton Subject - Chrome settings 24 FP…" at bounding box center [554, 245] width 1045 height 311
click at [929, 35] on mat-icon "account_box" at bounding box center [929, 33] width 15 height 15
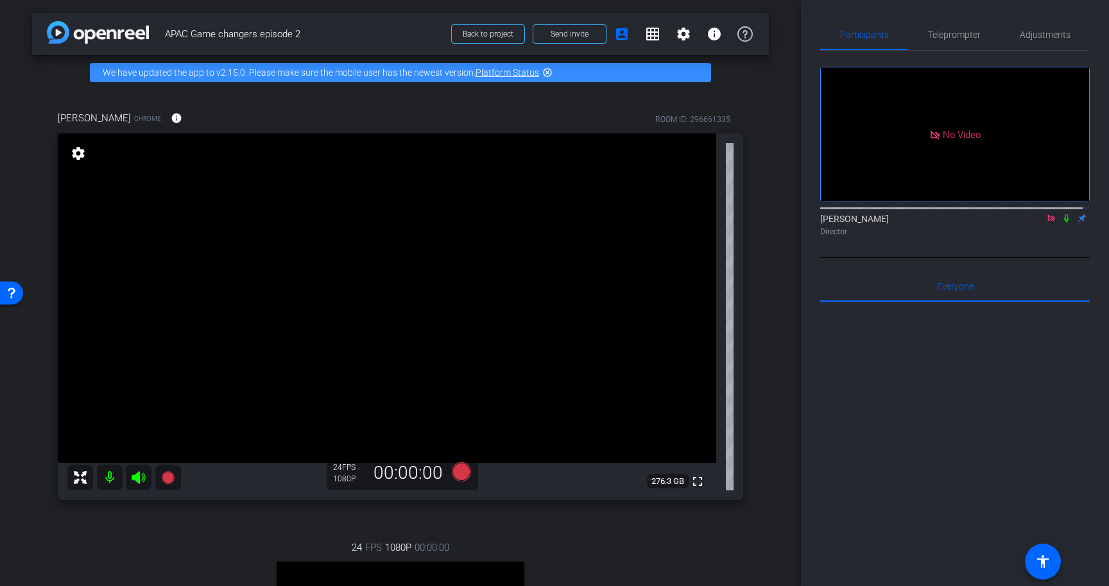
click at [1064, 223] on icon at bounding box center [1066, 218] width 5 height 8
click at [647, 33] on mat-icon "grid_on" at bounding box center [652, 33] width 15 height 15
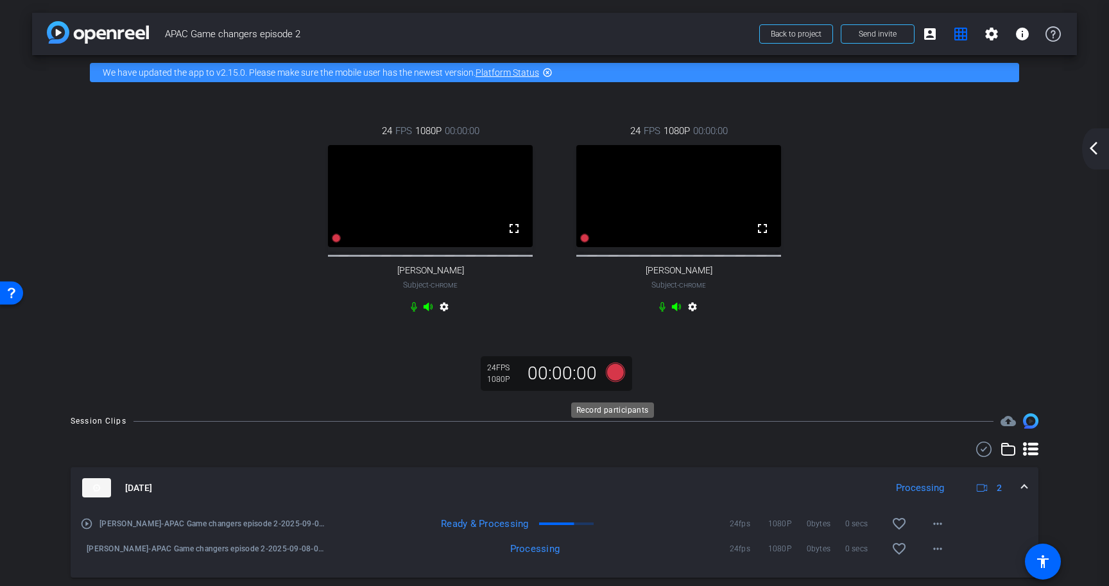
click at [618, 382] on icon at bounding box center [615, 372] width 19 height 19
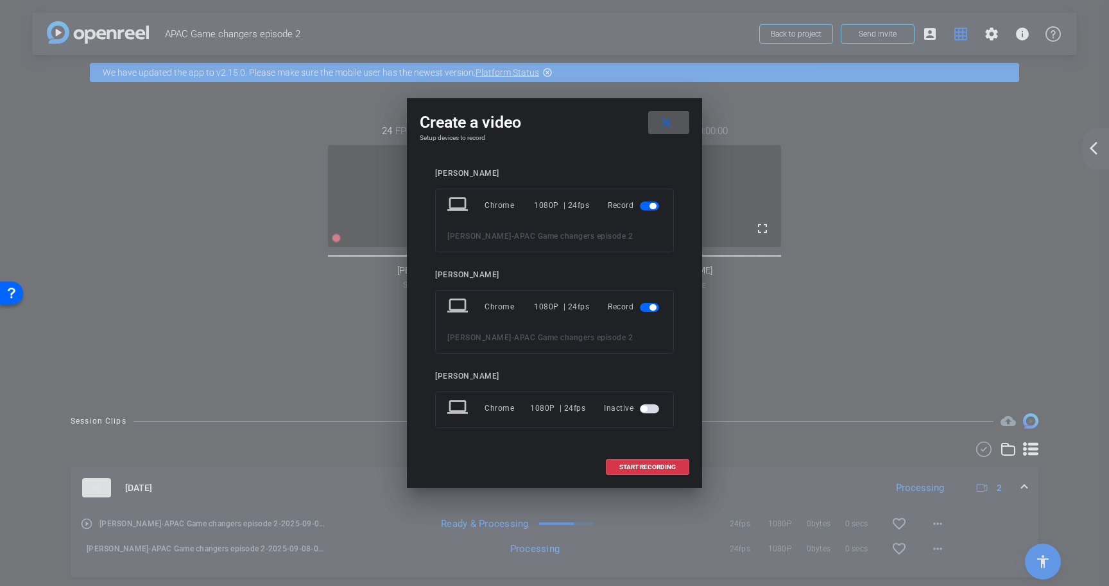
click at [686, 465] on span at bounding box center [647, 467] width 82 height 31
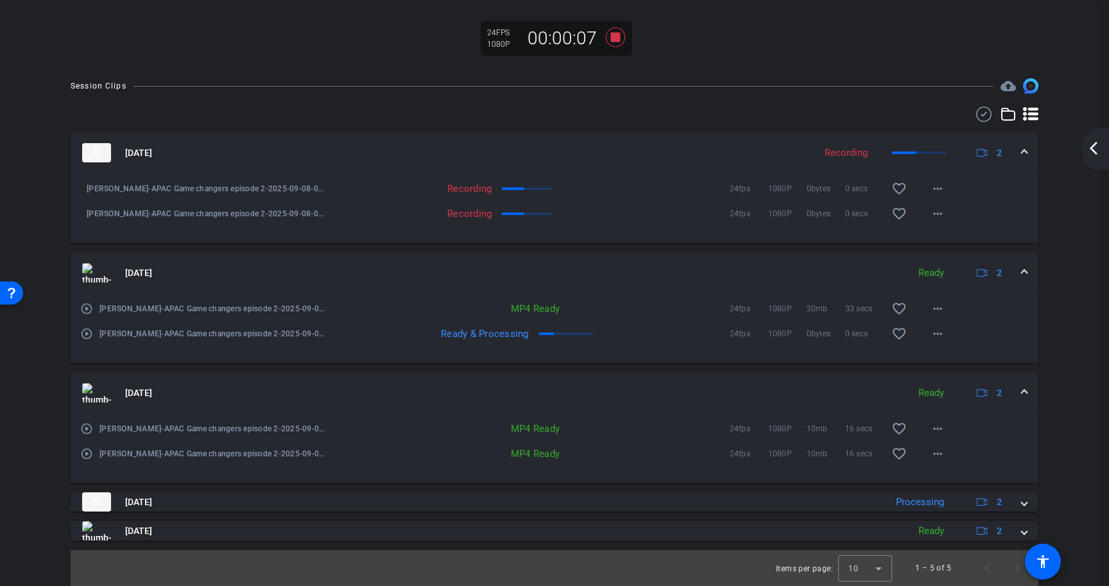
scroll to position [348, 0]
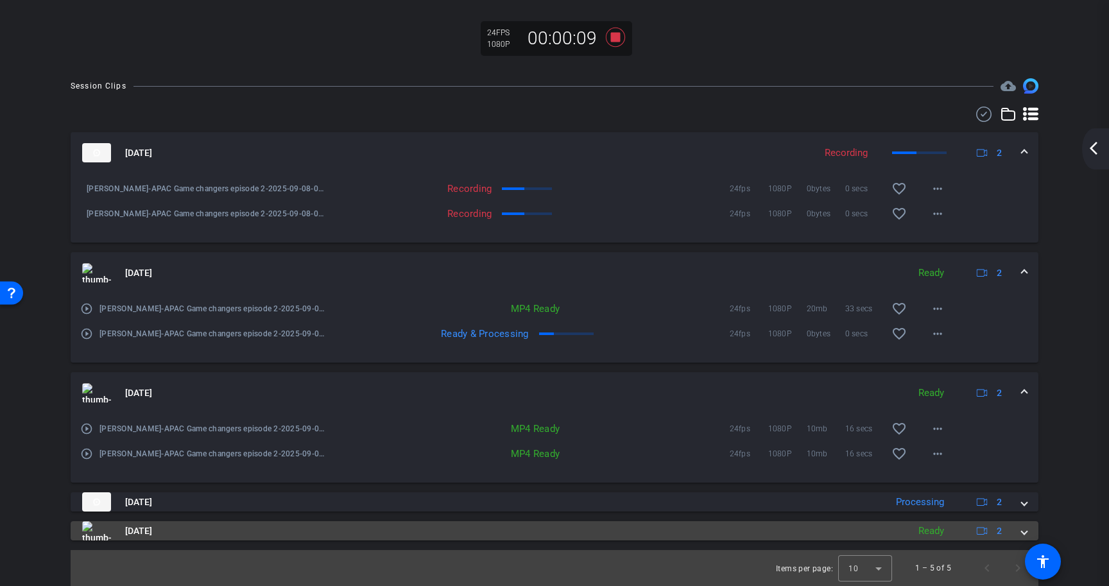
click at [1021, 533] on span at bounding box center [1023, 530] width 5 height 13
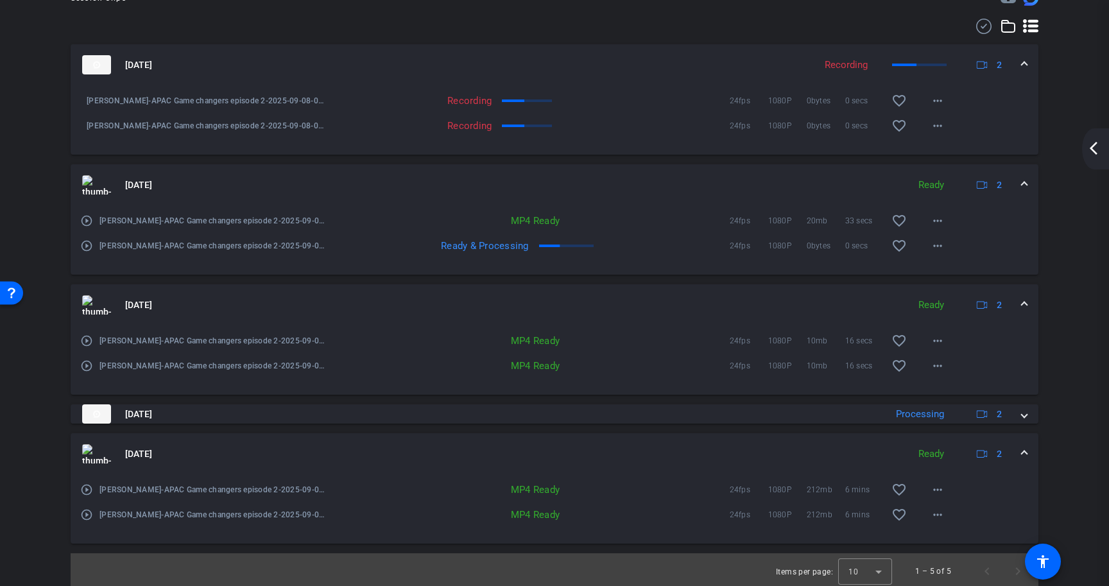
scroll to position [439, 0]
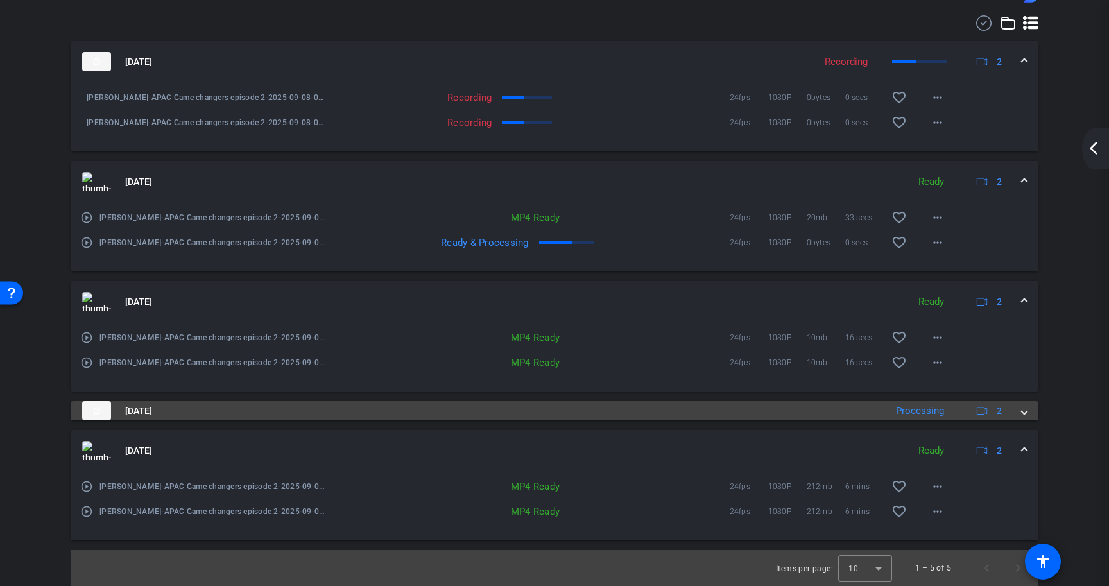
click at [1021, 408] on span at bounding box center [1023, 410] width 5 height 13
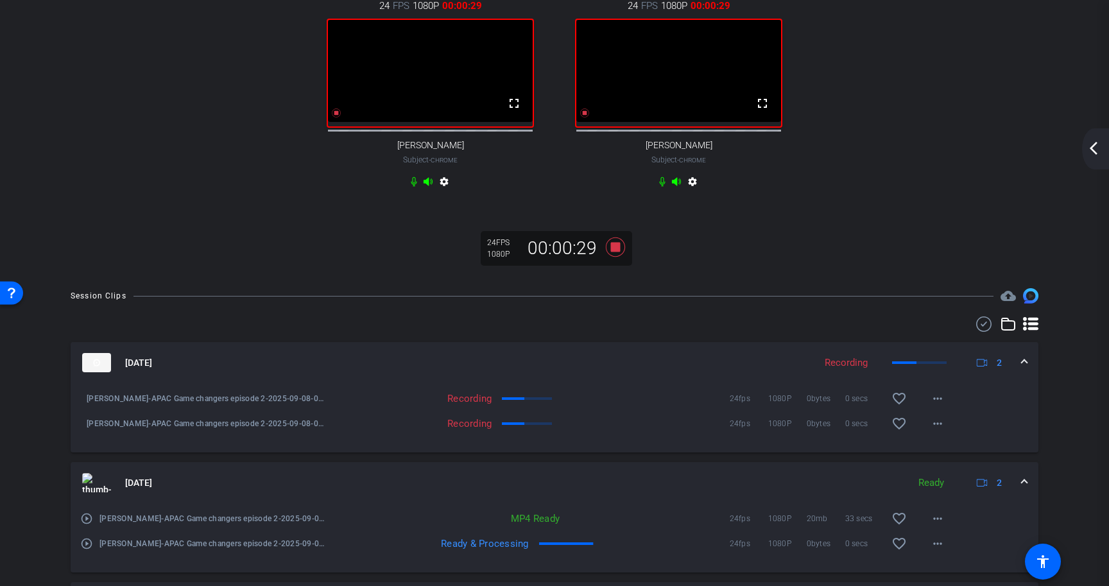
scroll to position [0, 0]
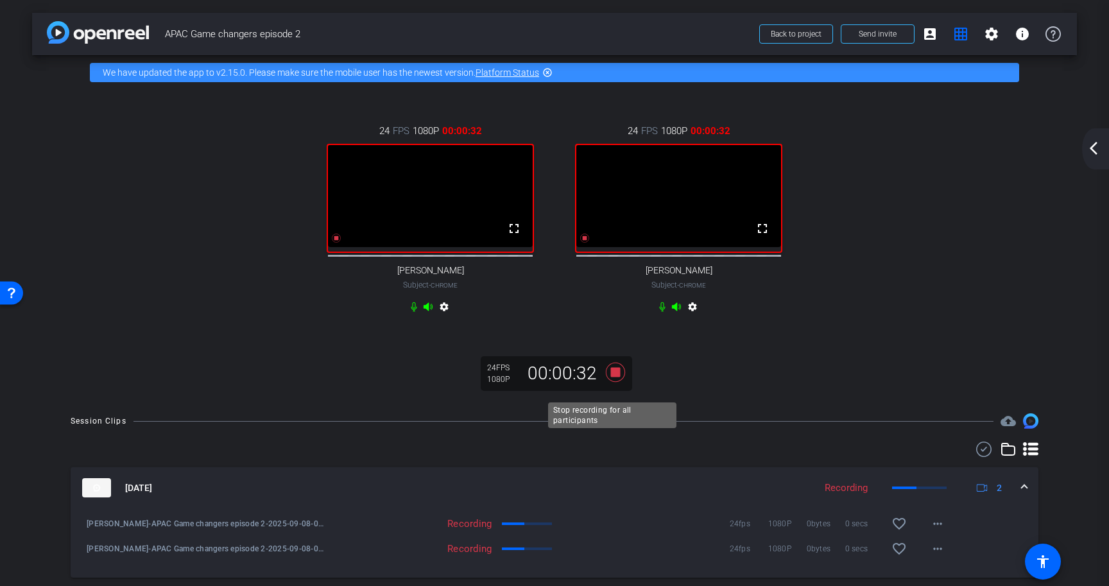
click at [615, 382] on icon at bounding box center [615, 372] width 19 height 19
click at [922, 37] on mat-icon "account_box" at bounding box center [929, 33] width 15 height 15
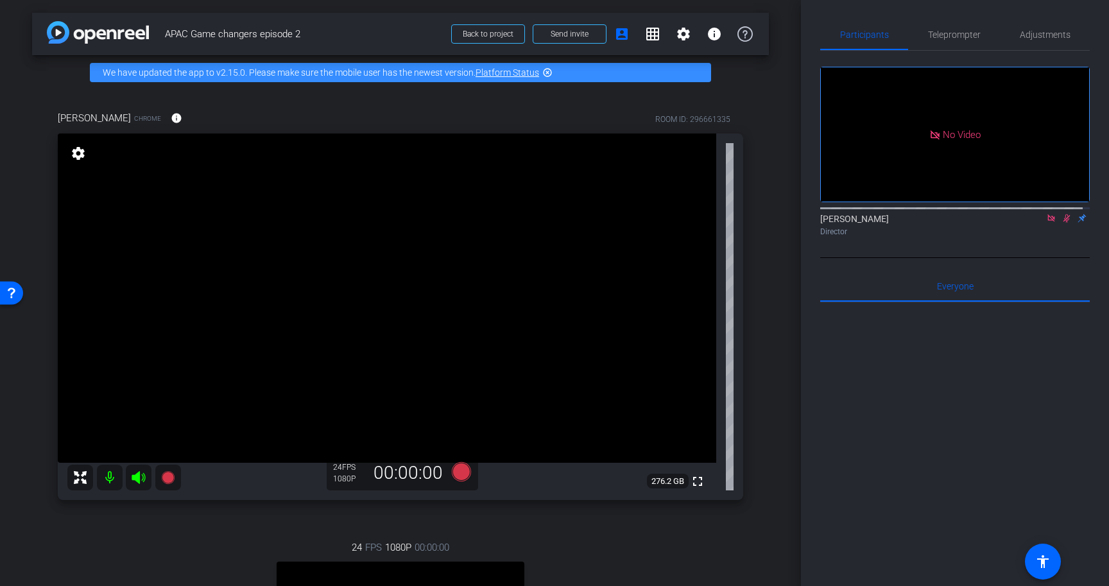
click at [1061, 223] on icon at bounding box center [1066, 218] width 10 height 9
click at [645, 40] on mat-icon "grid_on" at bounding box center [652, 33] width 15 height 15
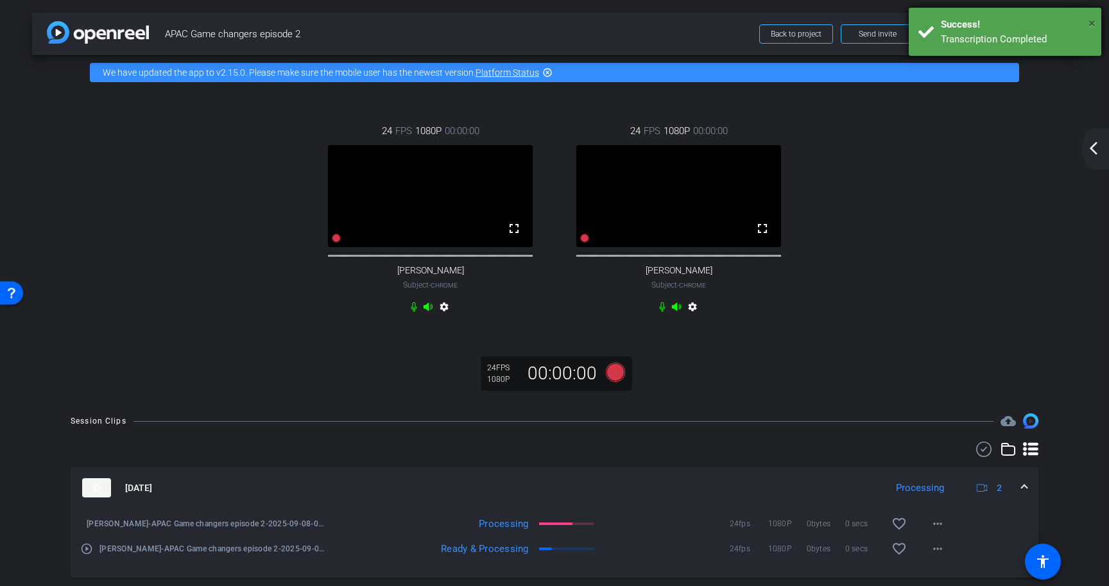
click at [1089, 22] on span "×" at bounding box center [1091, 22] width 7 height 15
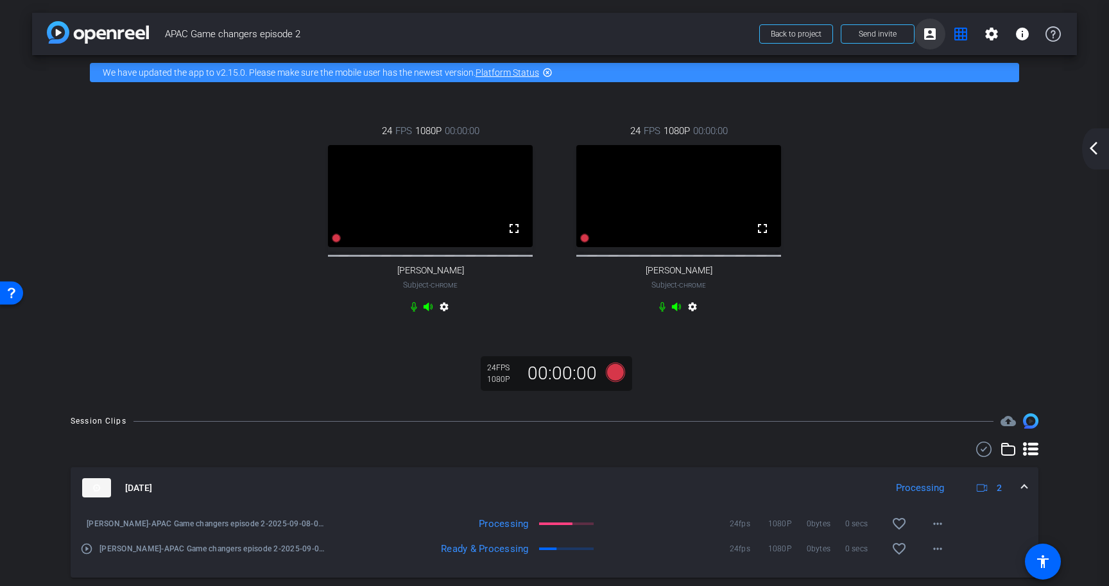
click at [925, 37] on mat-icon "account_box" at bounding box center [929, 33] width 15 height 15
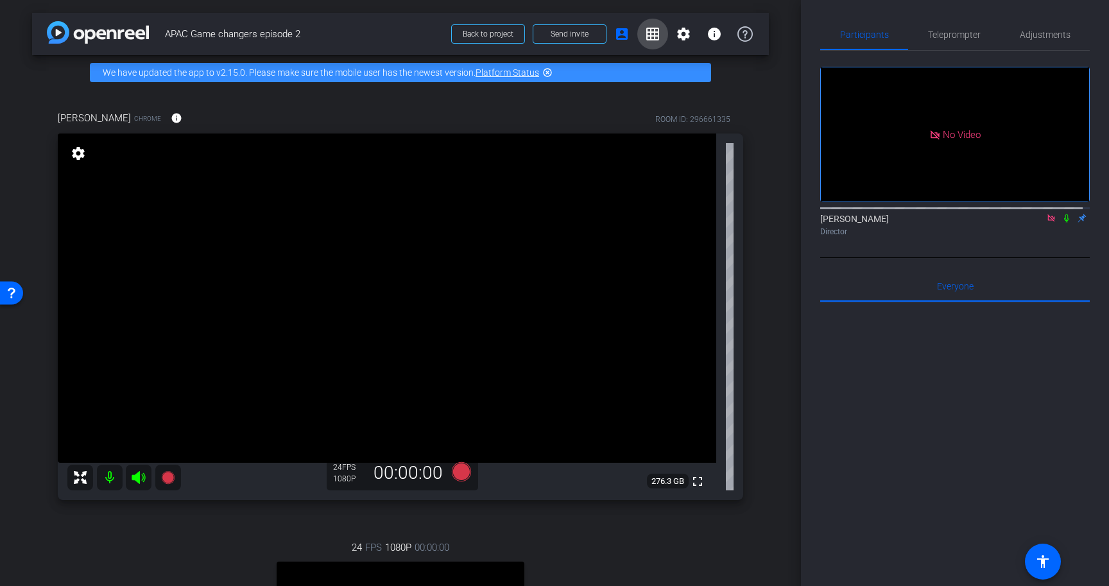
click at [649, 35] on mat-icon "grid_on" at bounding box center [652, 33] width 15 height 15
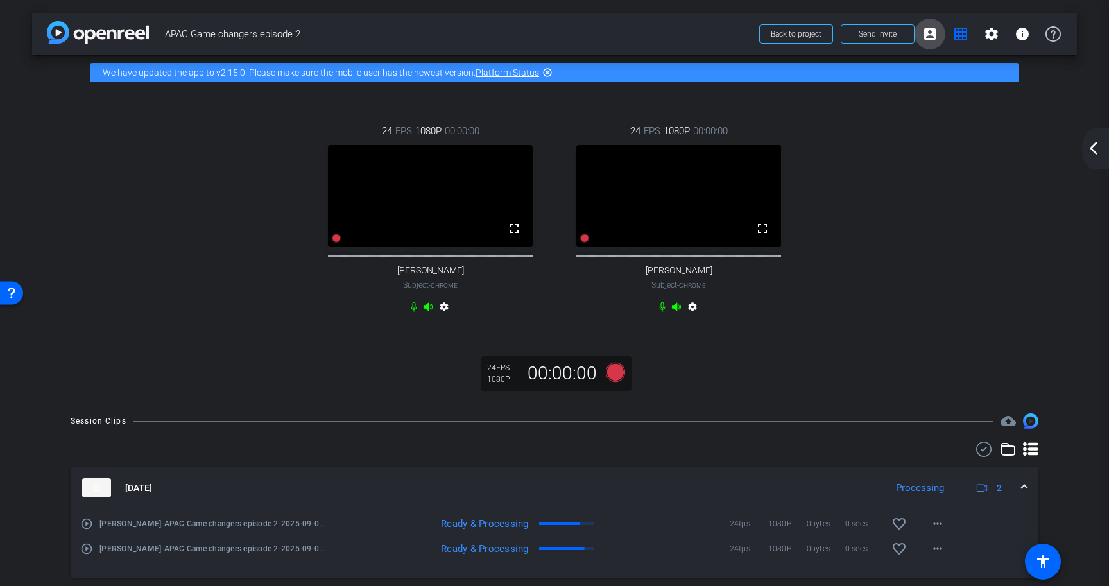
click at [928, 38] on mat-icon "account_box" at bounding box center [929, 33] width 15 height 15
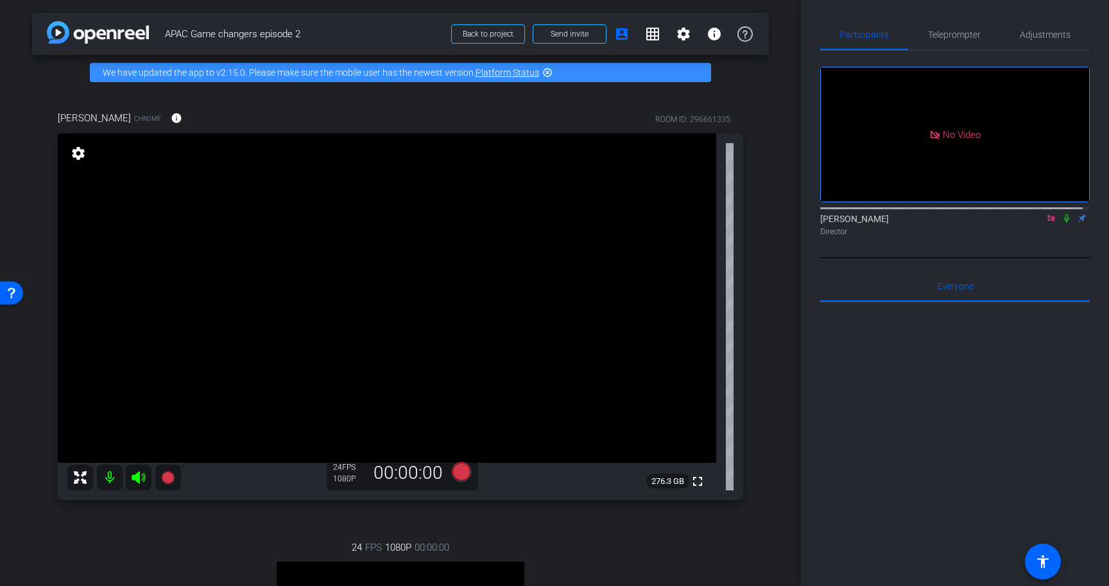
click at [1061, 223] on icon at bounding box center [1066, 218] width 10 height 9
click at [650, 39] on mat-icon "grid_on" at bounding box center [652, 33] width 15 height 15
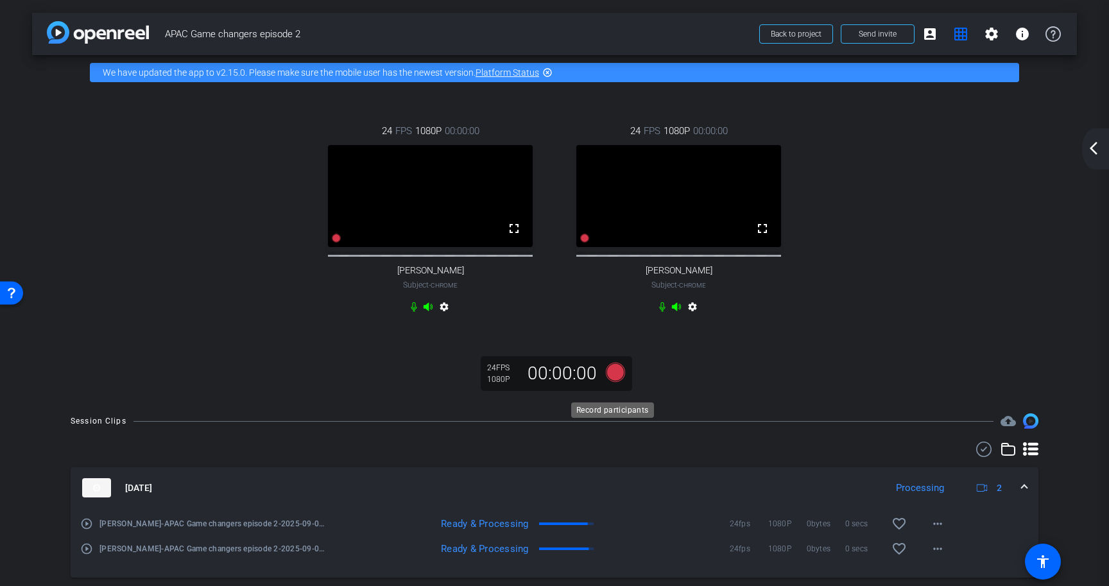
click at [612, 382] on icon at bounding box center [615, 372] width 19 height 19
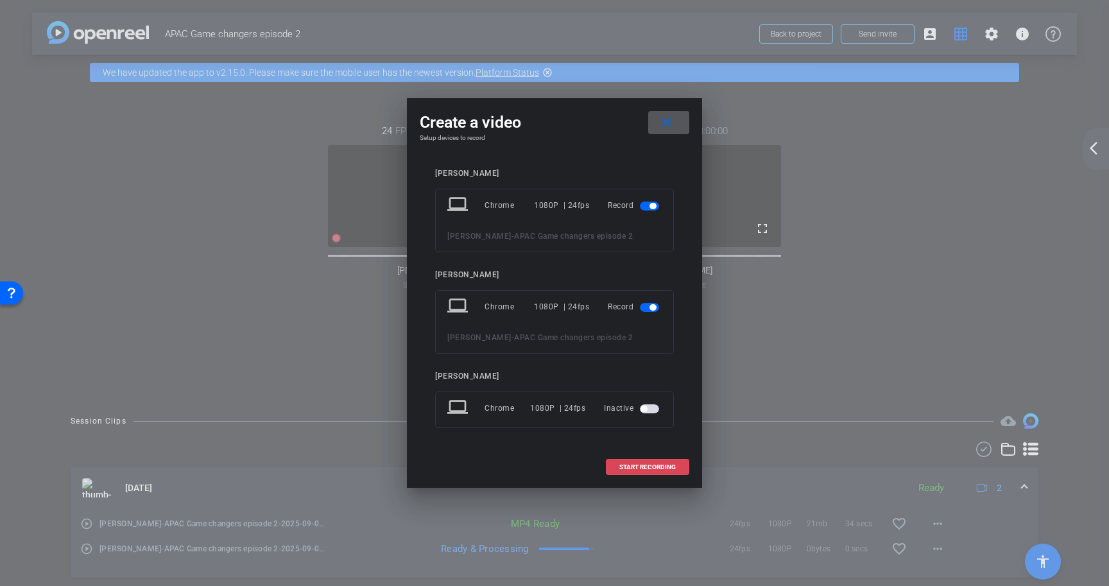
click at [687, 466] on span at bounding box center [647, 467] width 82 height 31
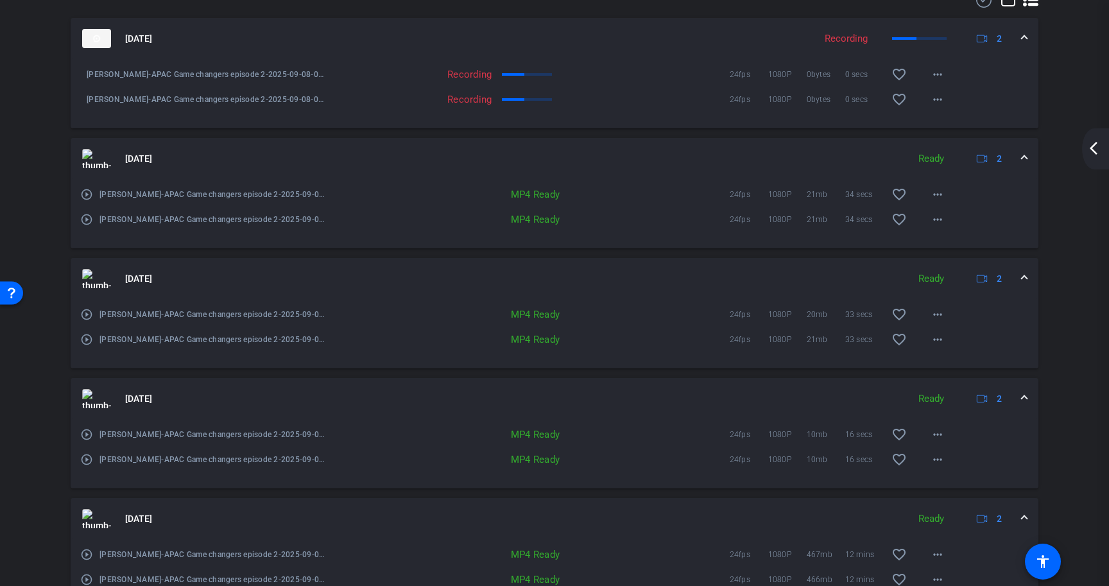
scroll to position [559, 0]
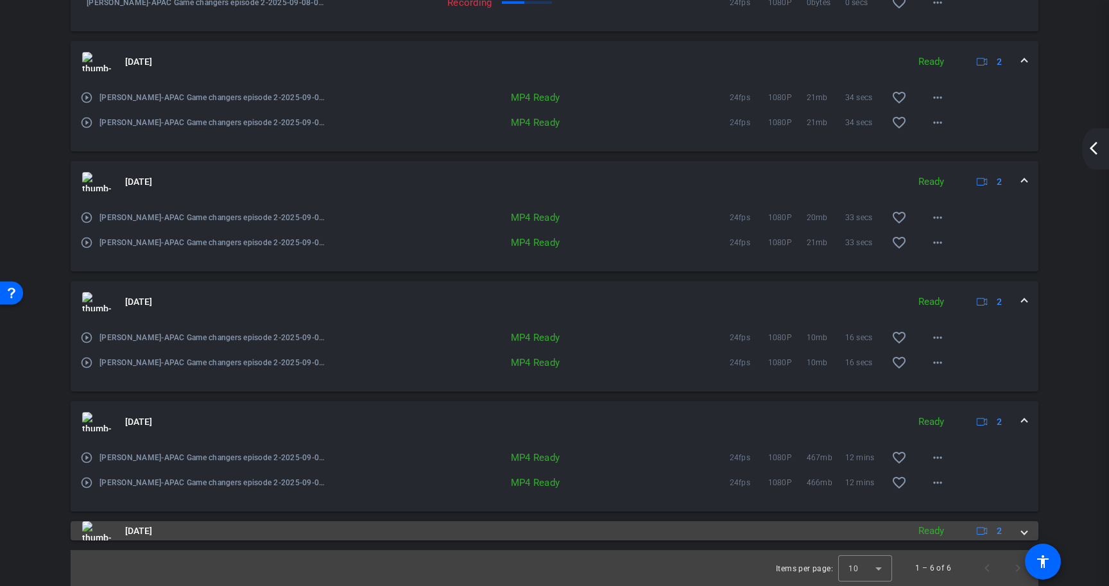
click at [562, 529] on mat-panel-title "Sep 8, 2025" at bounding box center [491, 530] width 819 height 19
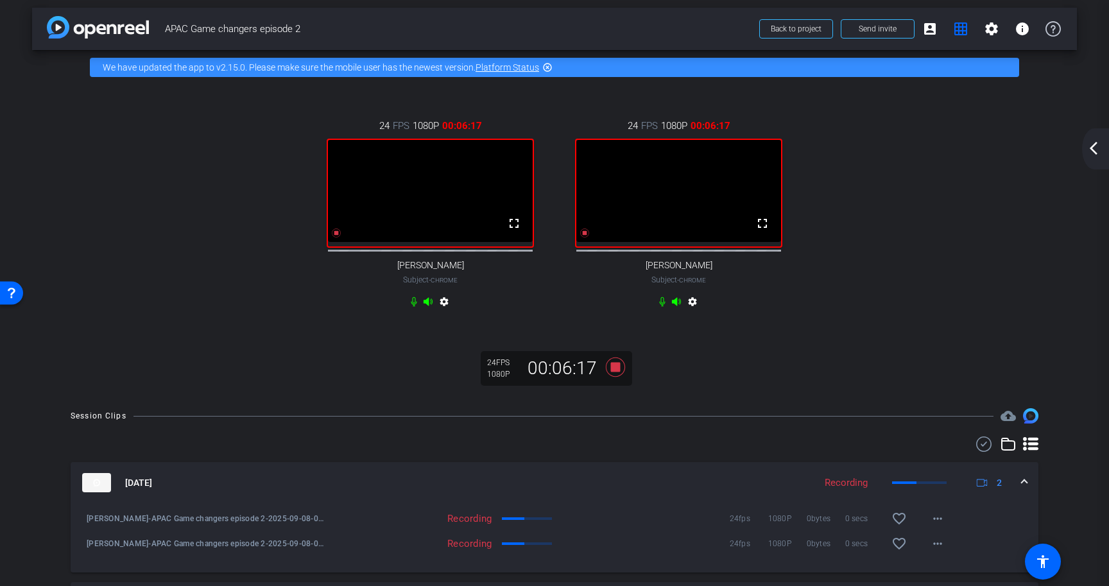
scroll to position [0, 0]
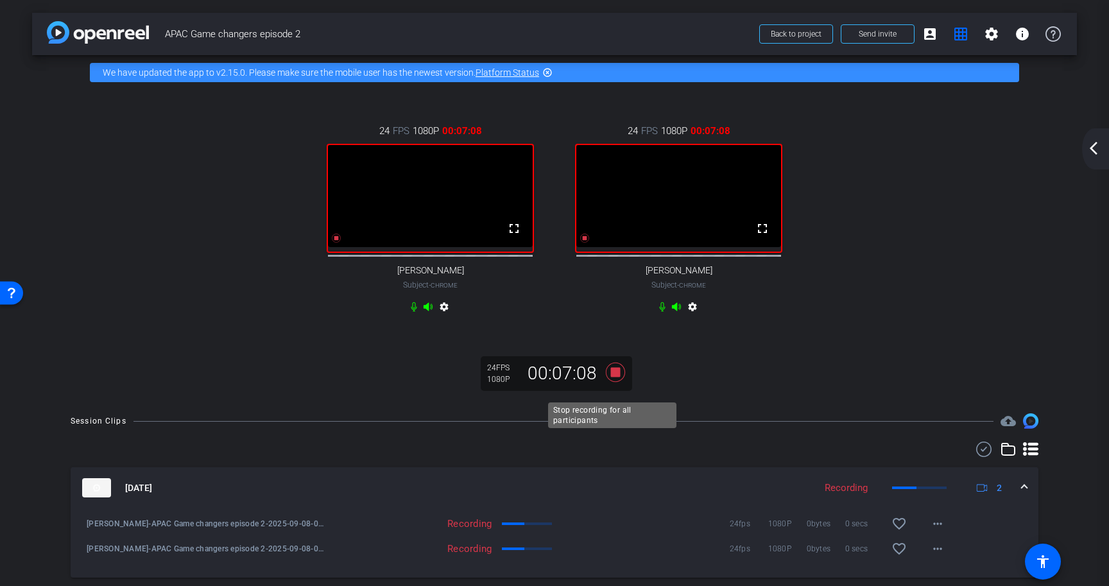
click at [614, 382] on icon at bounding box center [615, 372] width 19 height 19
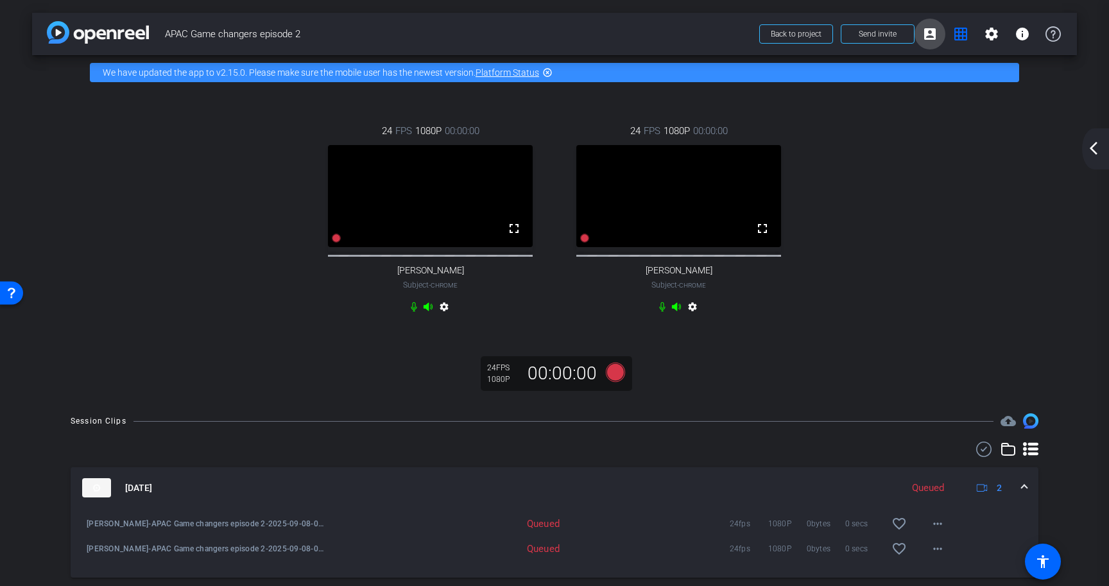
click at [932, 37] on span at bounding box center [929, 34] width 31 height 31
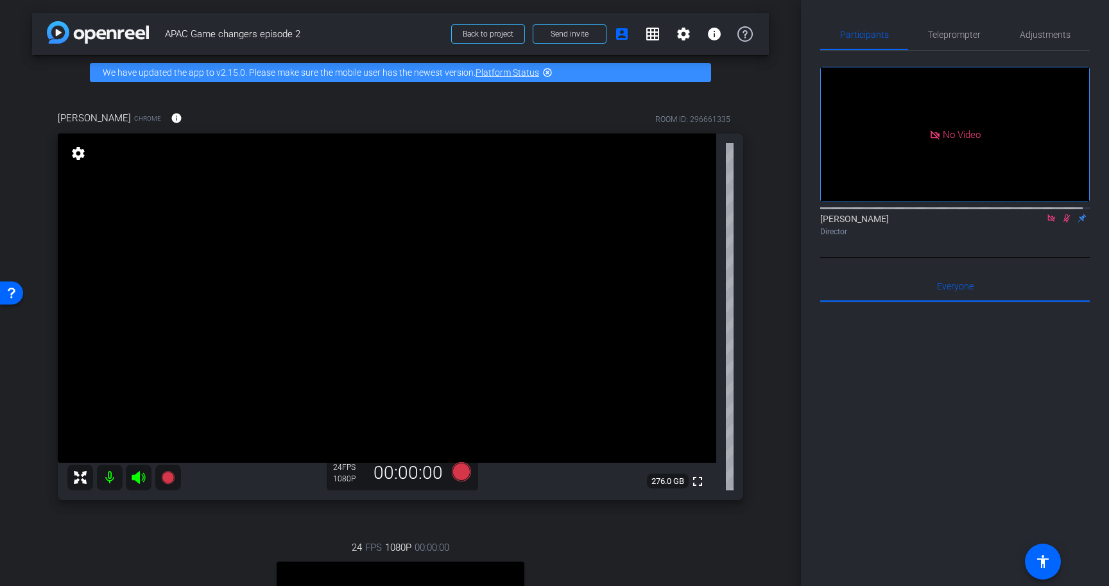
click at [1063, 223] on icon at bounding box center [1066, 218] width 7 height 8
click at [1046, 223] on icon at bounding box center [1051, 218] width 10 height 9
click at [1023, 378] on div at bounding box center [954, 461] width 269 height 318
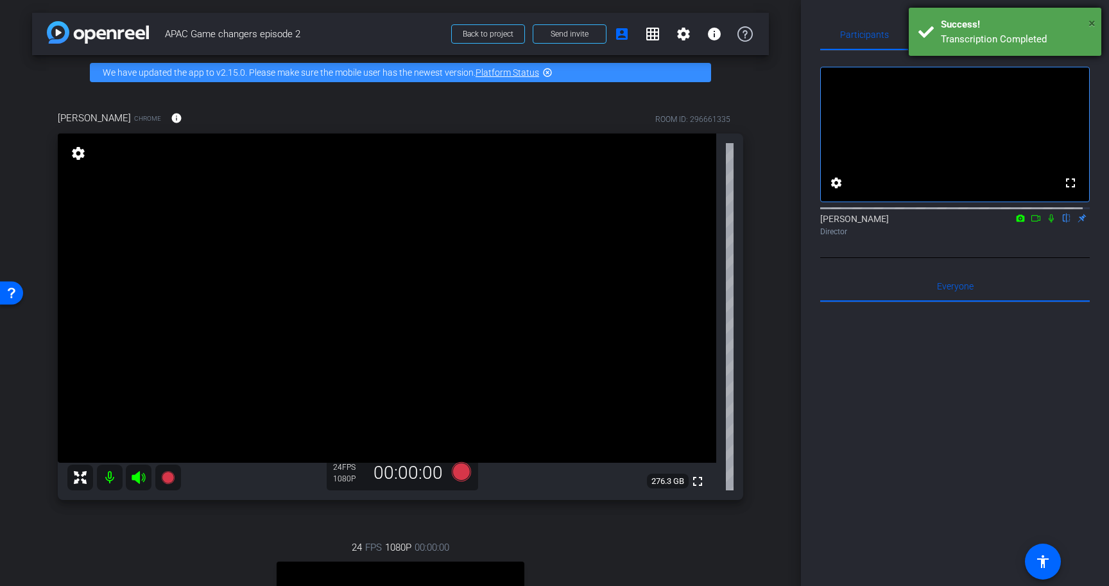
click at [1093, 22] on span "×" at bounding box center [1091, 22] width 7 height 15
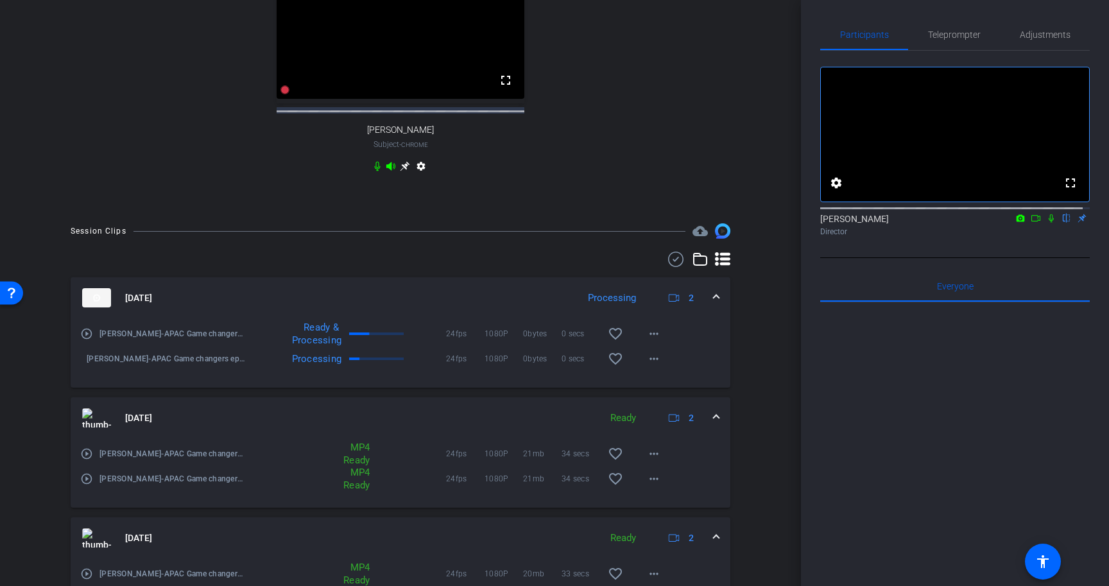
scroll to position [489, 0]
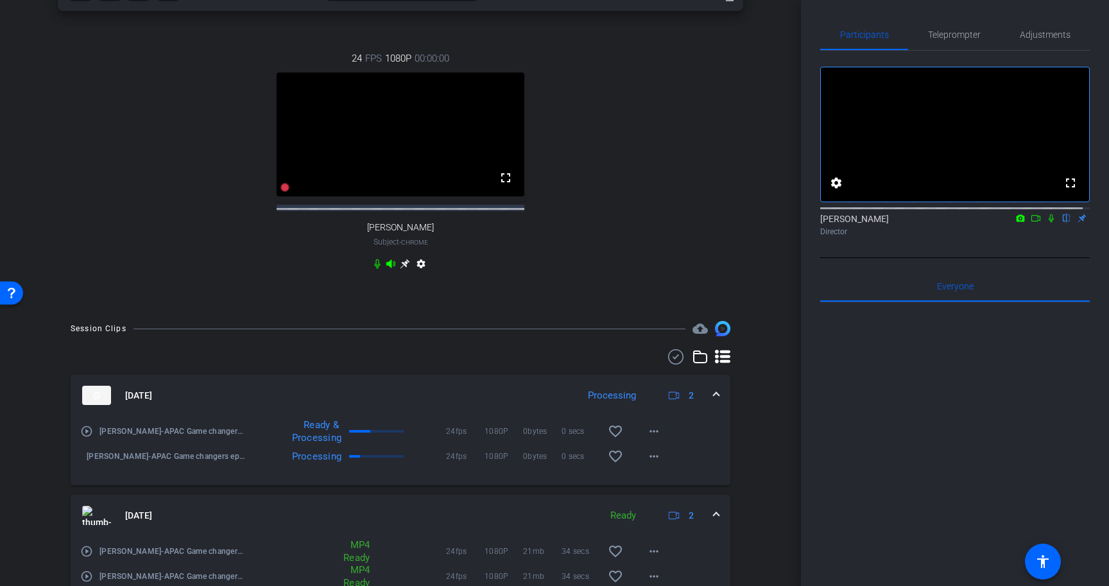
click at [576, 295] on div "24 FPS 1080P 00:00:00 fullscreen Ranjan Raman Subject - Chrome settings" at bounding box center [400, 162] width 685 height 265
click at [1030, 223] on icon at bounding box center [1035, 218] width 10 height 9
click at [1061, 223] on icon at bounding box center [1066, 218] width 10 height 9
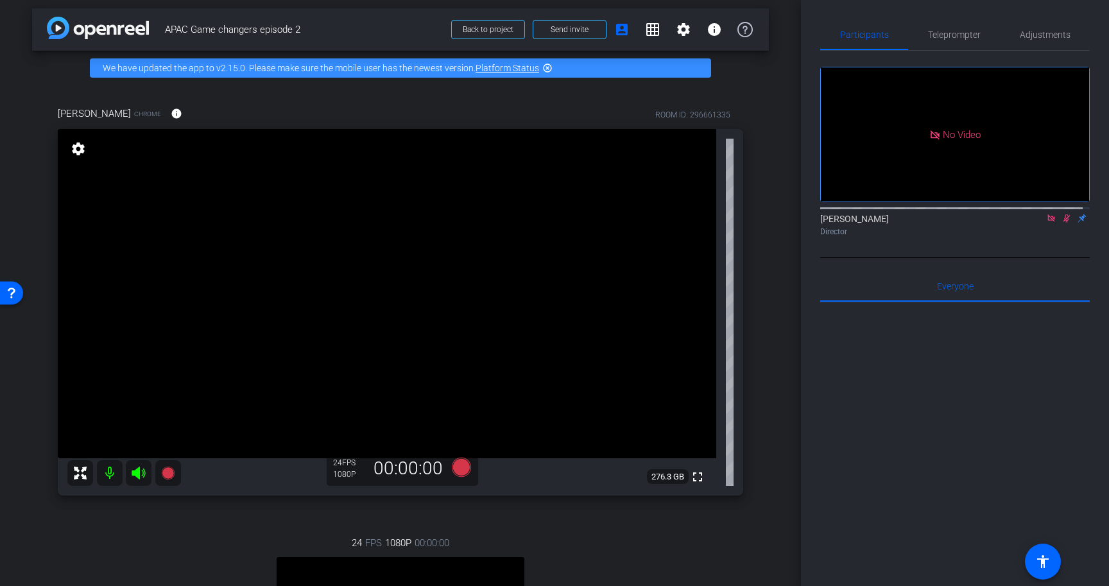
scroll to position [0, 0]
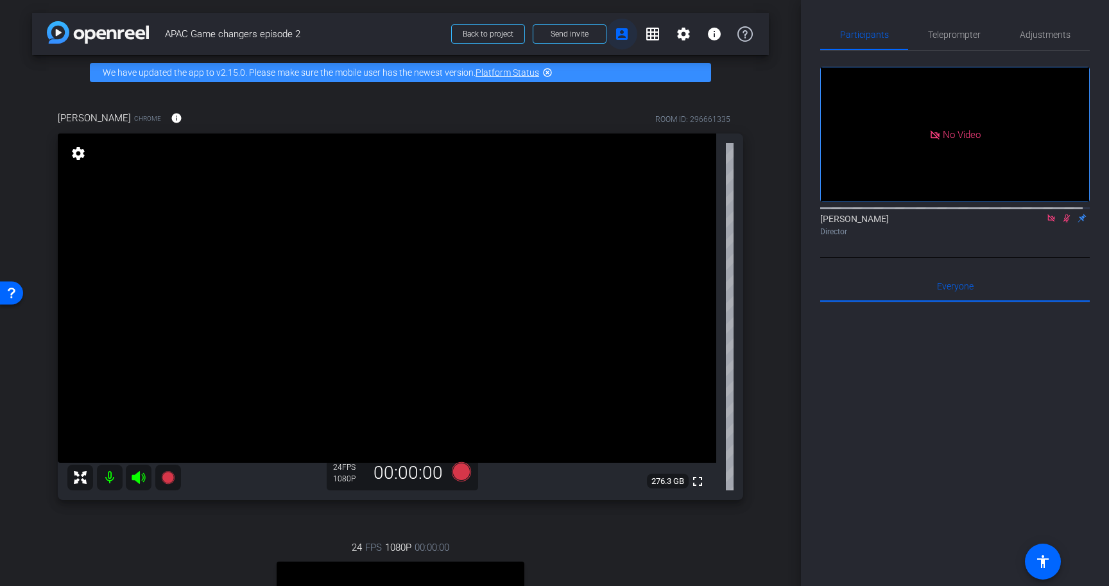
click at [623, 44] on span at bounding box center [621, 34] width 31 height 31
click at [614, 33] on mat-icon "account_box" at bounding box center [621, 33] width 15 height 15
click at [645, 33] on mat-icon "grid_on" at bounding box center [652, 33] width 15 height 15
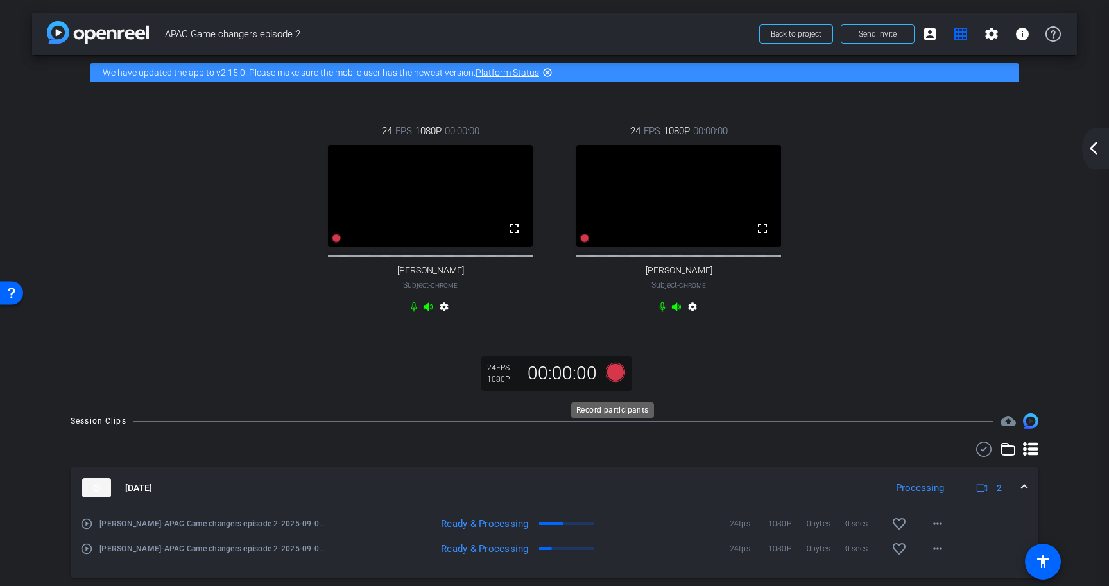
click at [613, 382] on icon at bounding box center [615, 372] width 19 height 19
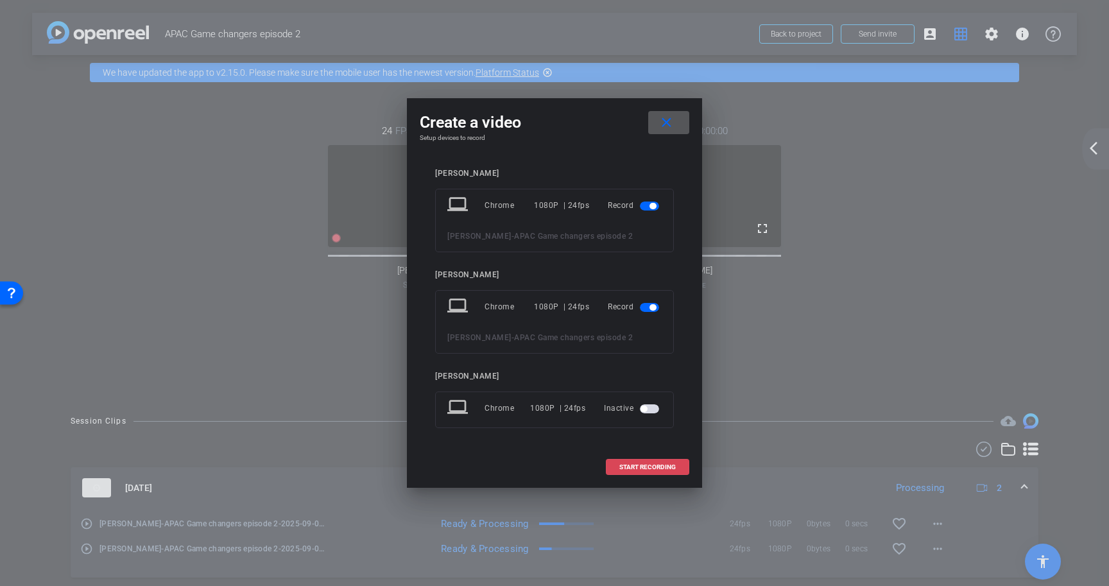
click at [651, 468] on span "START RECORDING" at bounding box center [647, 467] width 56 height 6
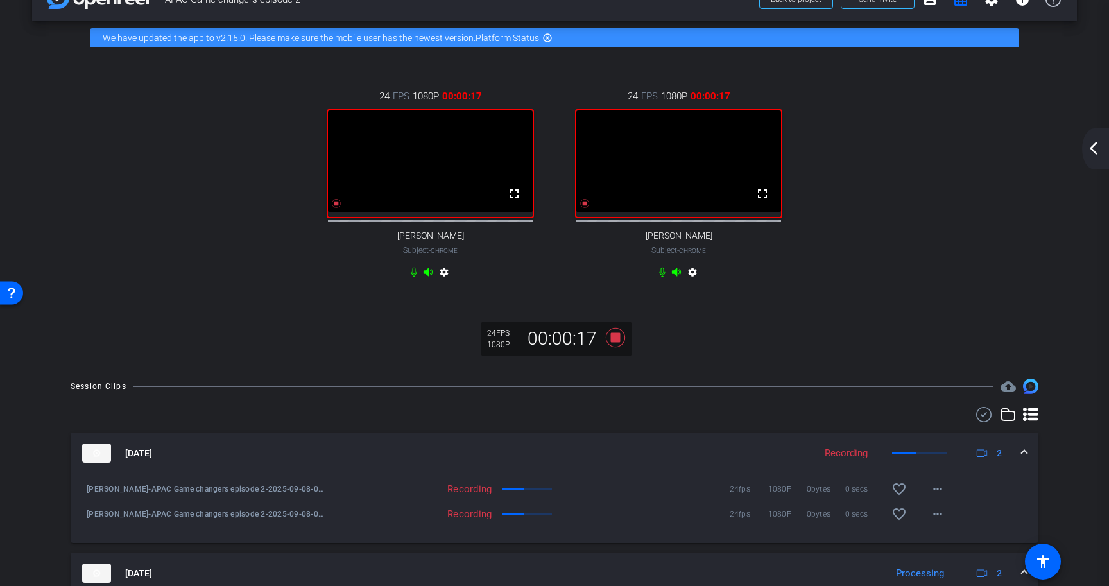
scroll to position [9, 0]
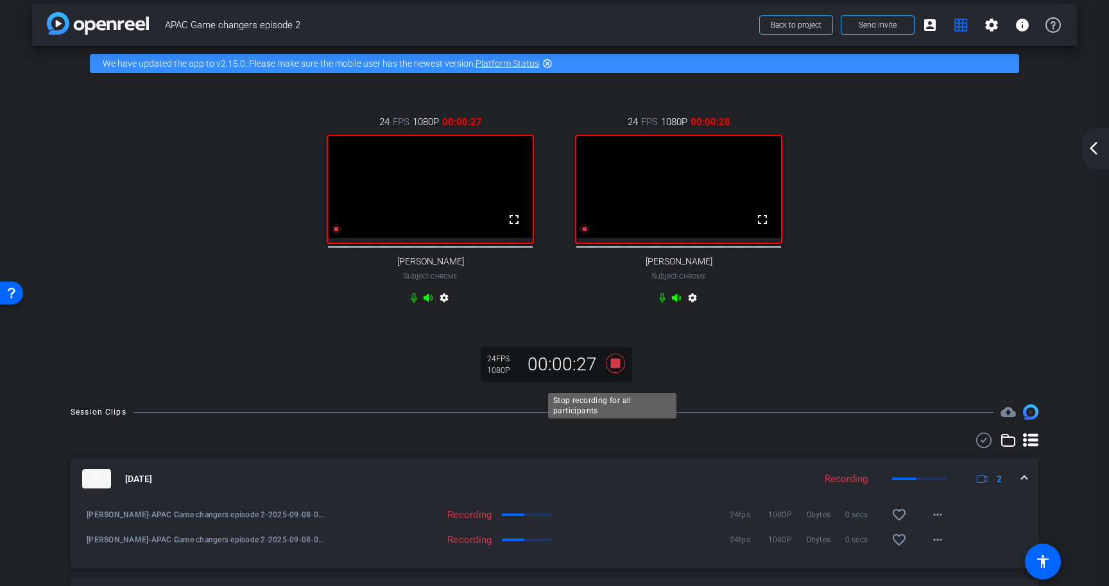
click at [615, 373] on icon at bounding box center [615, 363] width 19 height 19
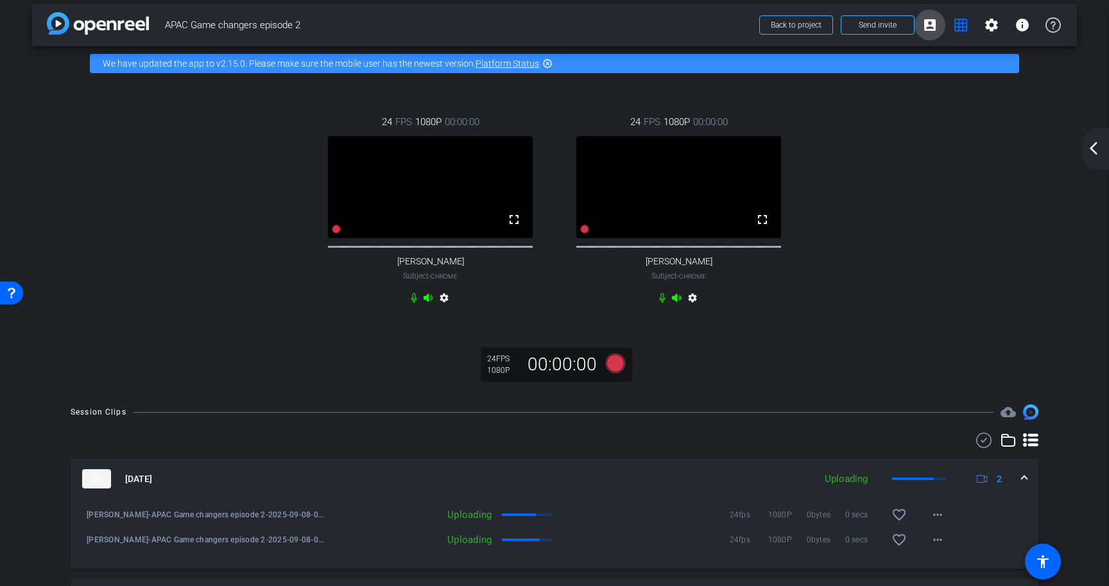
click at [922, 31] on mat-icon "account_box" at bounding box center [929, 24] width 15 height 15
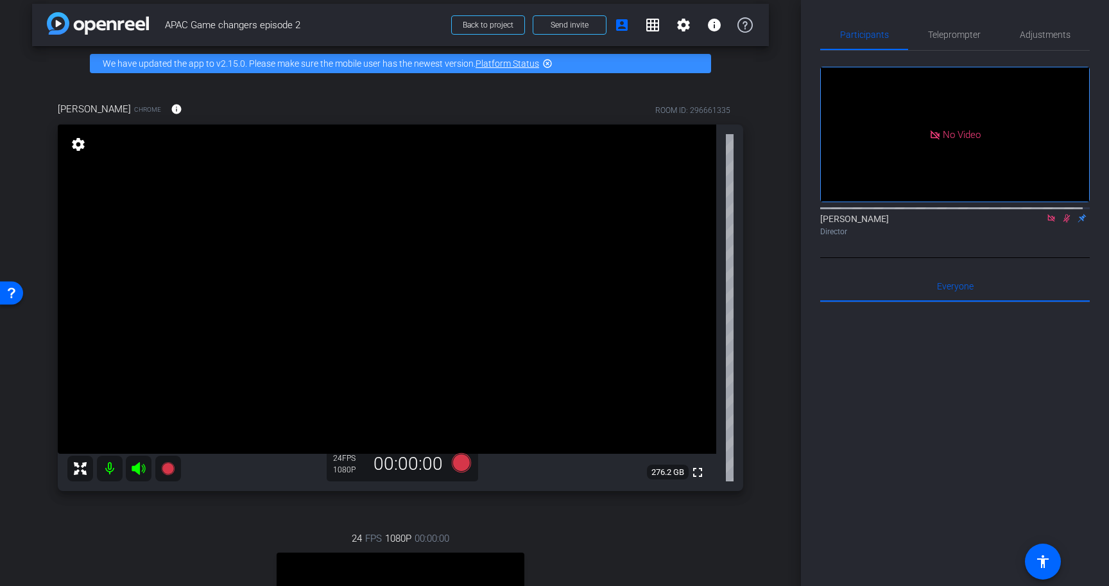
click at [1057, 237] on div "Satakshi Nath Director" at bounding box center [954, 224] width 269 height 25
click at [1061, 223] on icon at bounding box center [1066, 218] width 10 height 9
click at [1064, 223] on icon at bounding box center [1066, 218] width 5 height 8
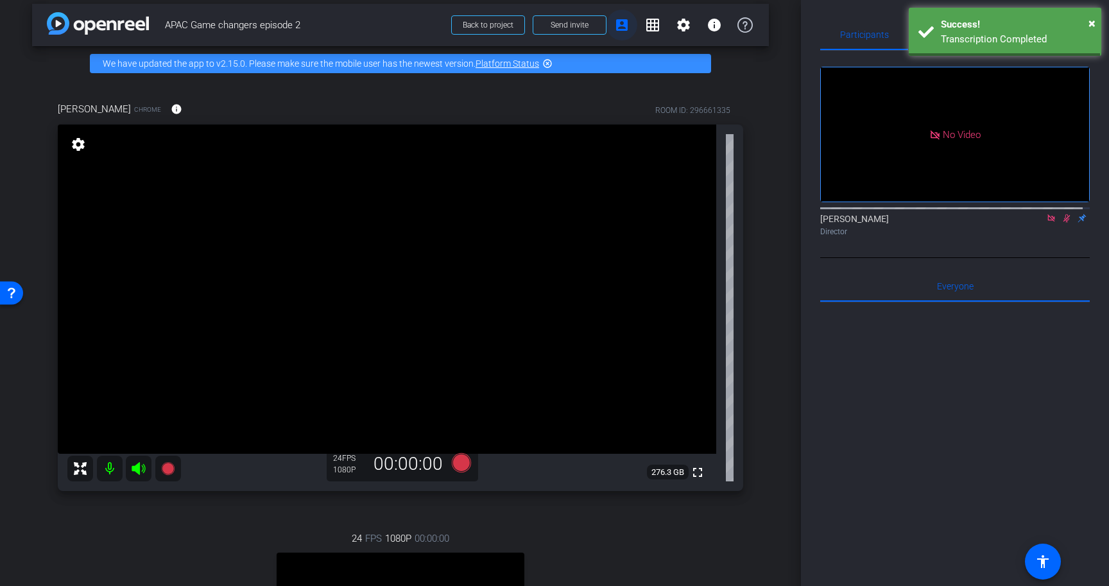
click at [619, 28] on mat-icon "account_box" at bounding box center [621, 24] width 15 height 15
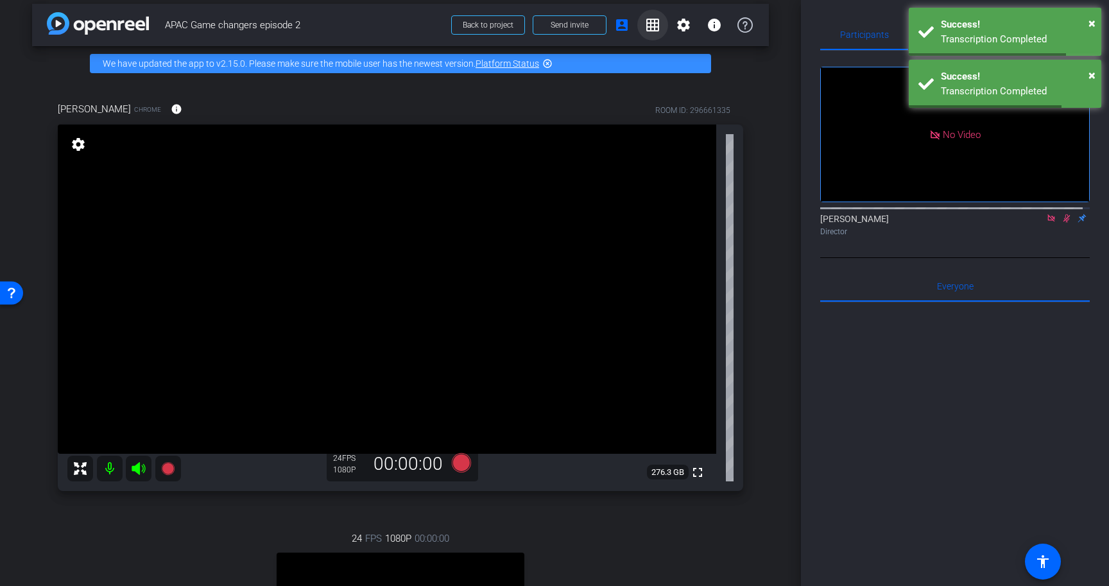
click at [645, 28] on mat-icon "grid_on" at bounding box center [652, 24] width 15 height 15
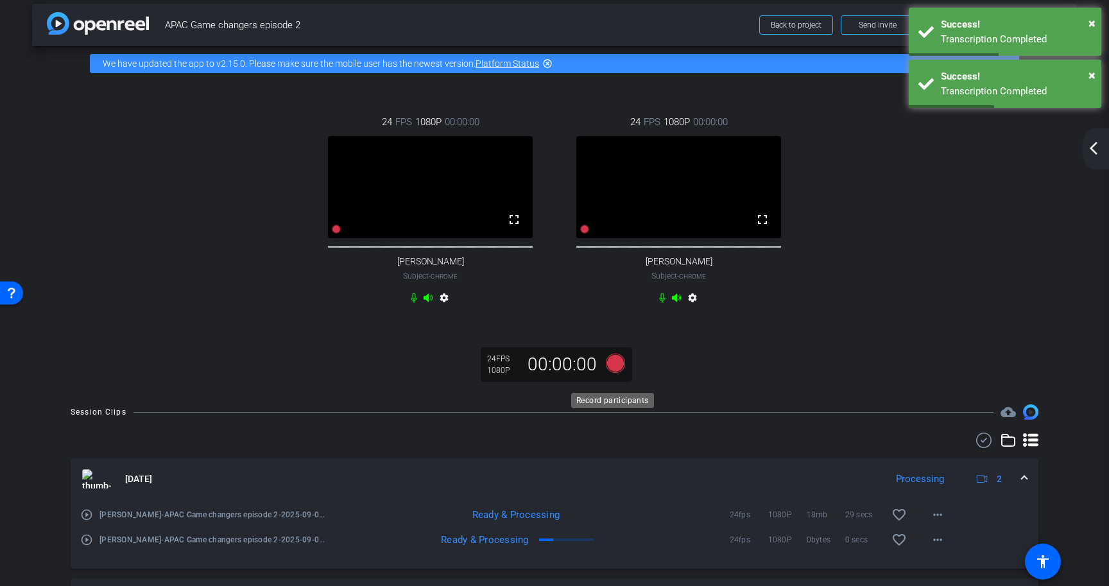
click at [611, 373] on icon at bounding box center [615, 363] width 19 height 19
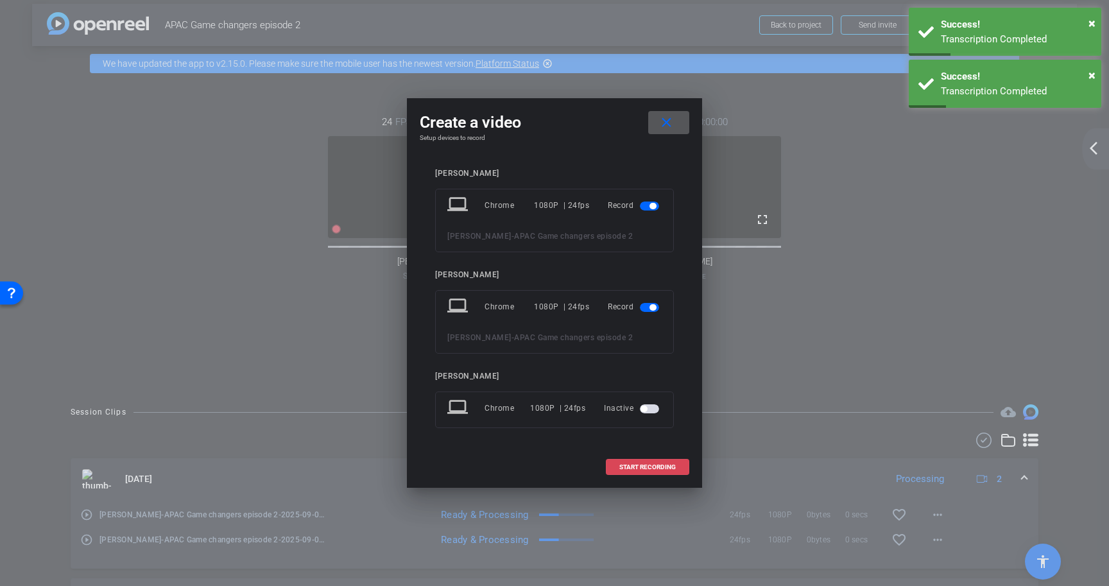
click at [649, 461] on span at bounding box center [647, 467] width 82 height 31
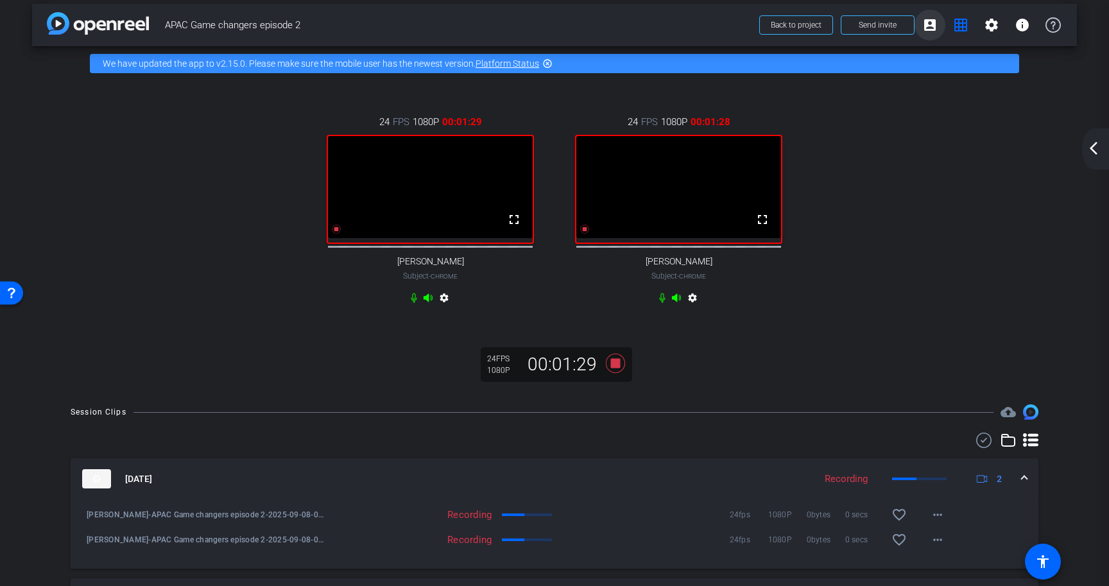
click at [925, 27] on mat-icon "account_box" at bounding box center [929, 24] width 15 height 15
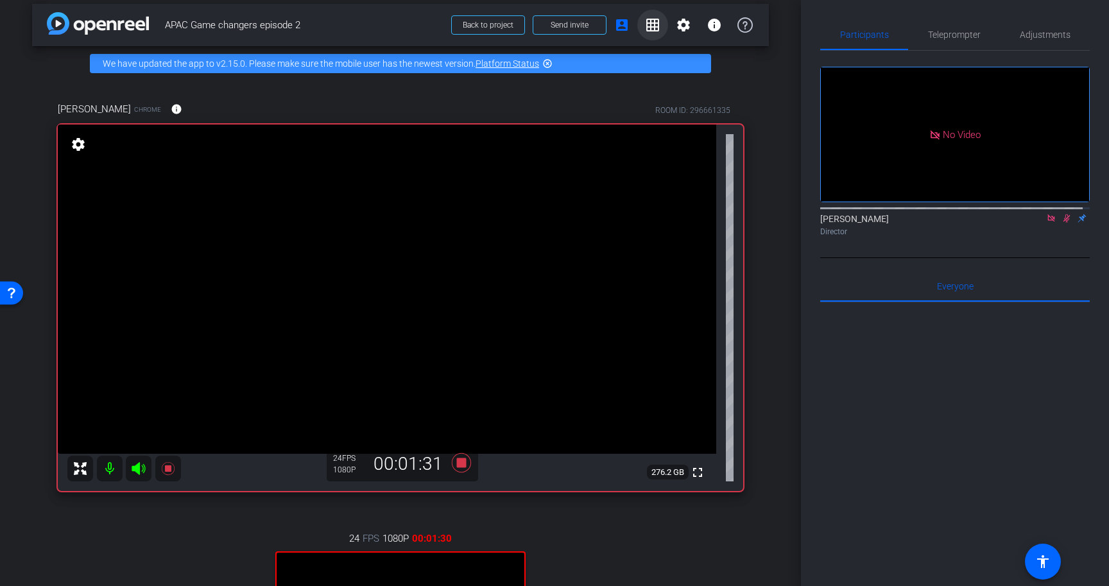
click at [649, 32] on span at bounding box center [652, 25] width 31 height 31
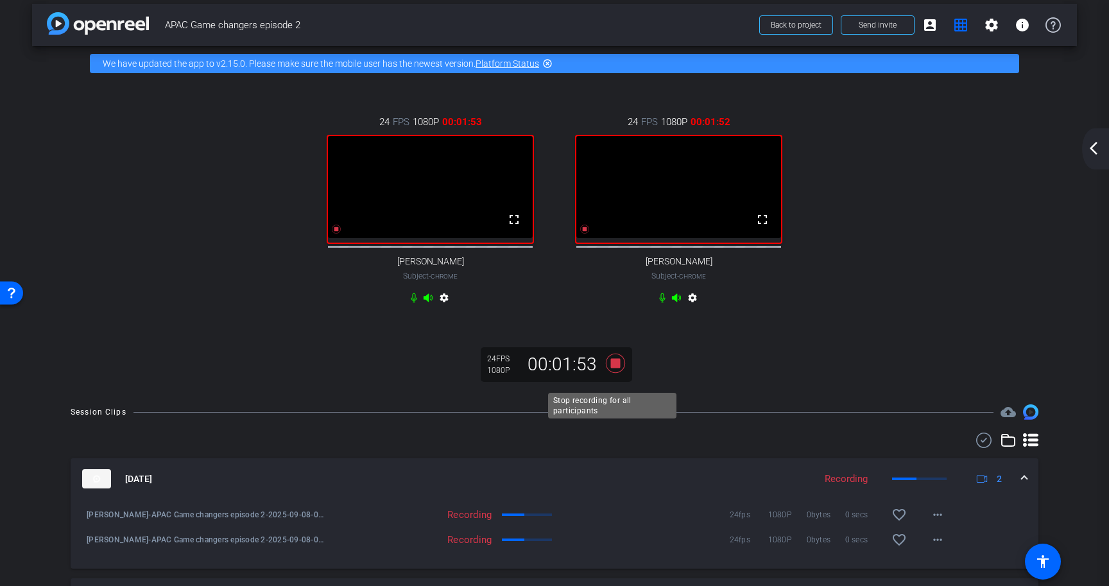
click at [612, 373] on icon at bounding box center [615, 363] width 19 height 19
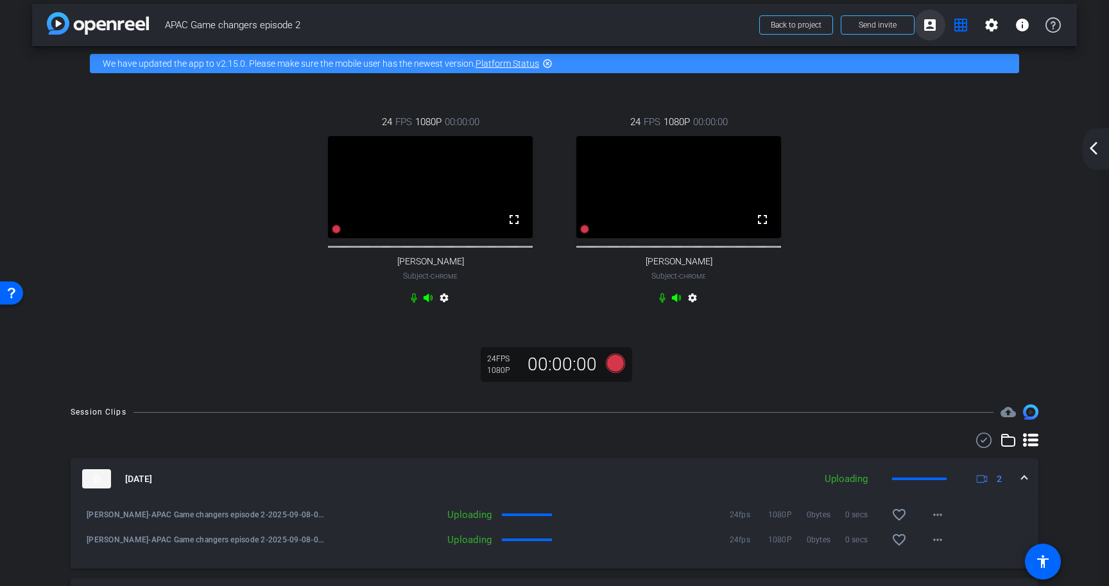
click at [924, 30] on mat-icon "account_box" at bounding box center [929, 24] width 15 height 15
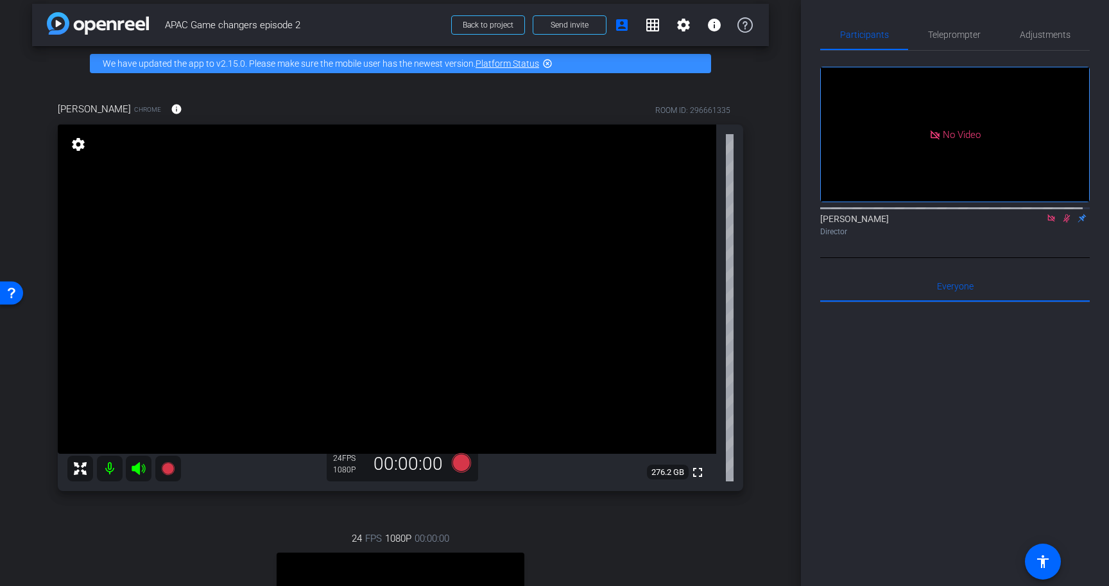
click at [1063, 223] on icon at bounding box center [1066, 218] width 7 height 8
click at [1012, 382] on div at bounding box center [954, 461] width 269 height 318
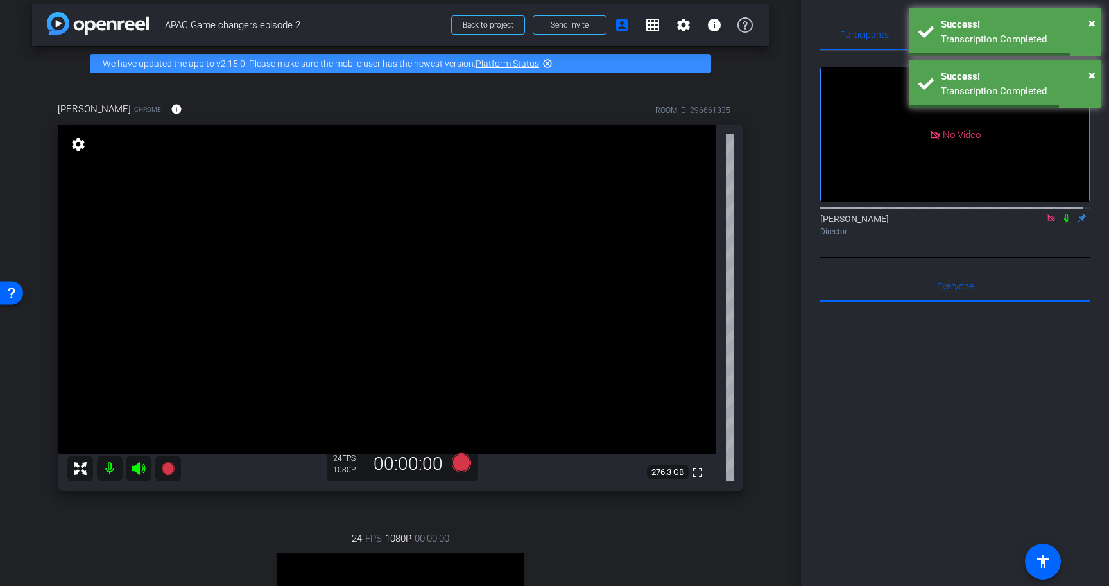
click at [1061, 223] on icon at bounding box center [1066, 218] width 10 height 9
click at [622, 33] on span at bounding box center [621, 25] width 31 height 31
click at [646, 25] on mat-icon "grid_on" at bounding box center [652, 24] width 15 height 15
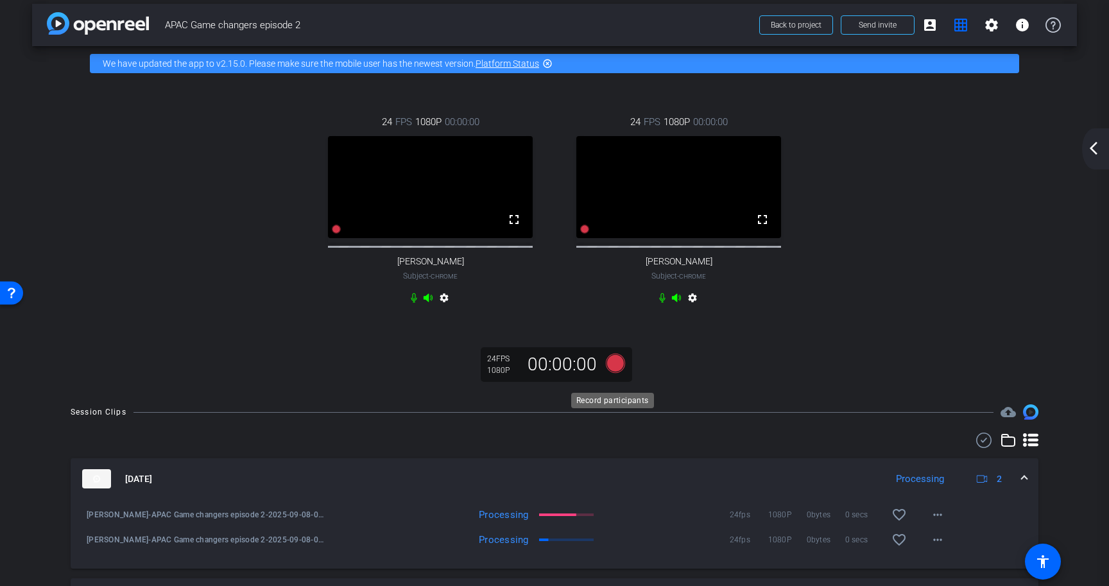
click at [611, 373] on icon at bounding box center [615, 363] width 19 height 19
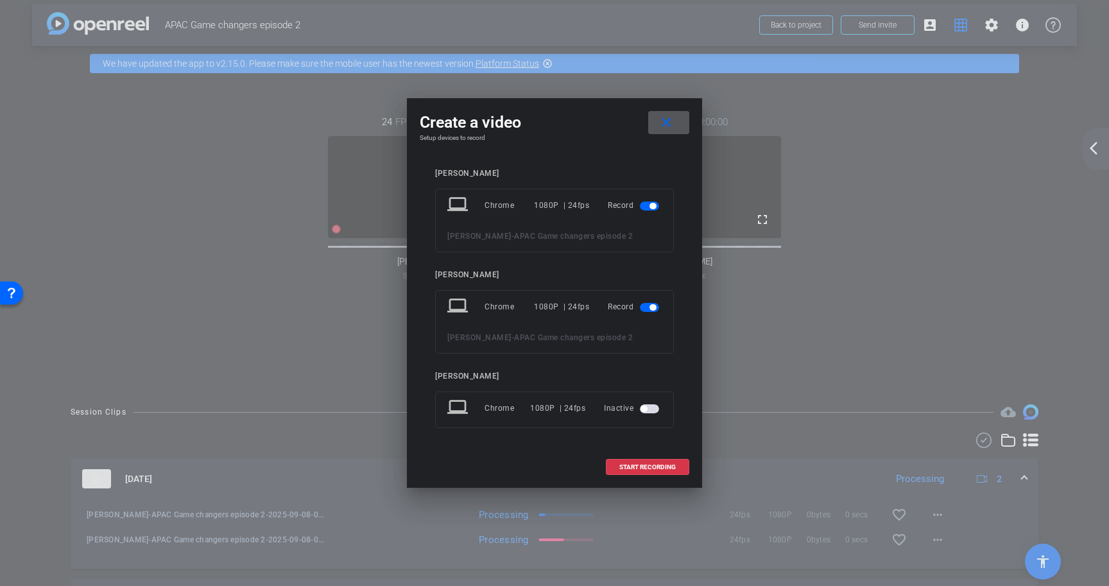
drag, startPoint x: 671, startPoint y: 462, endPoint x: 699, endPoint y: 456, distance: 28.2
click at [672, 462] on span at bounding box center [647, 467] width 82 height 31
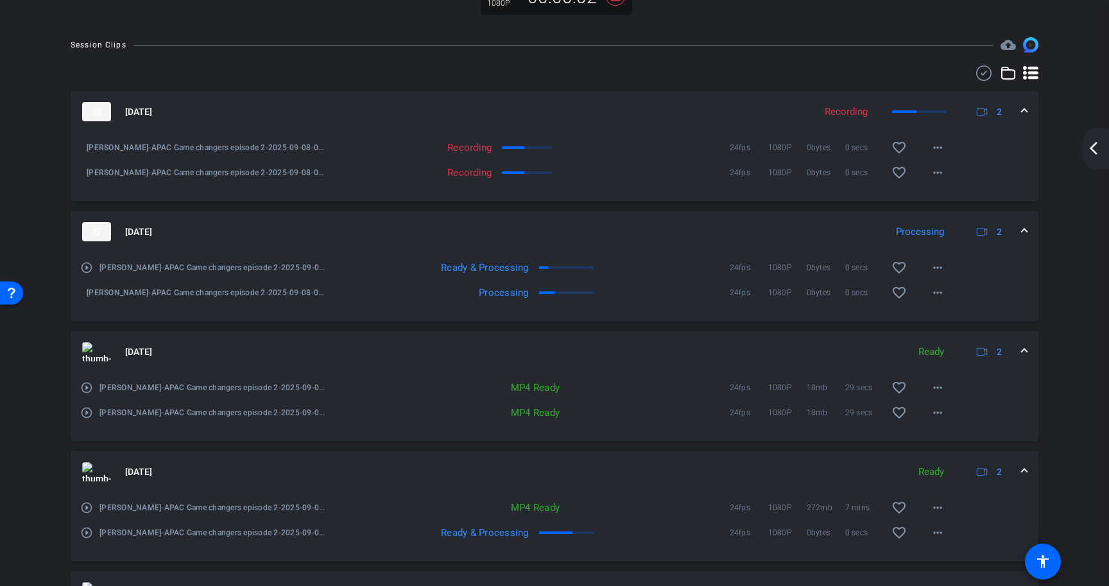
scroll to position [89, 0]
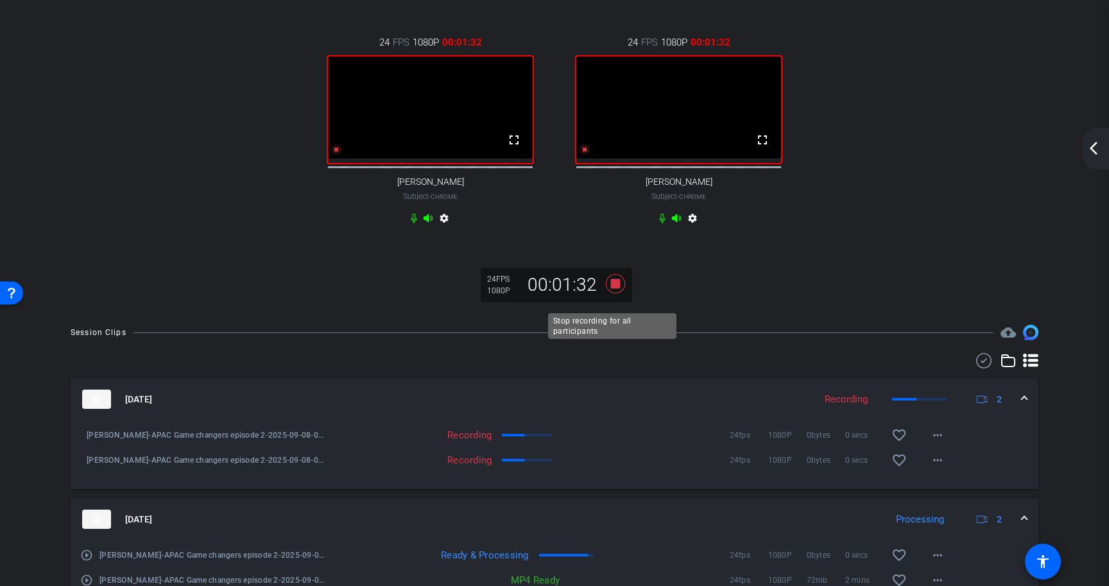
click at [610, 293] on icon at bounding box center [615, 283] width 19 height 19
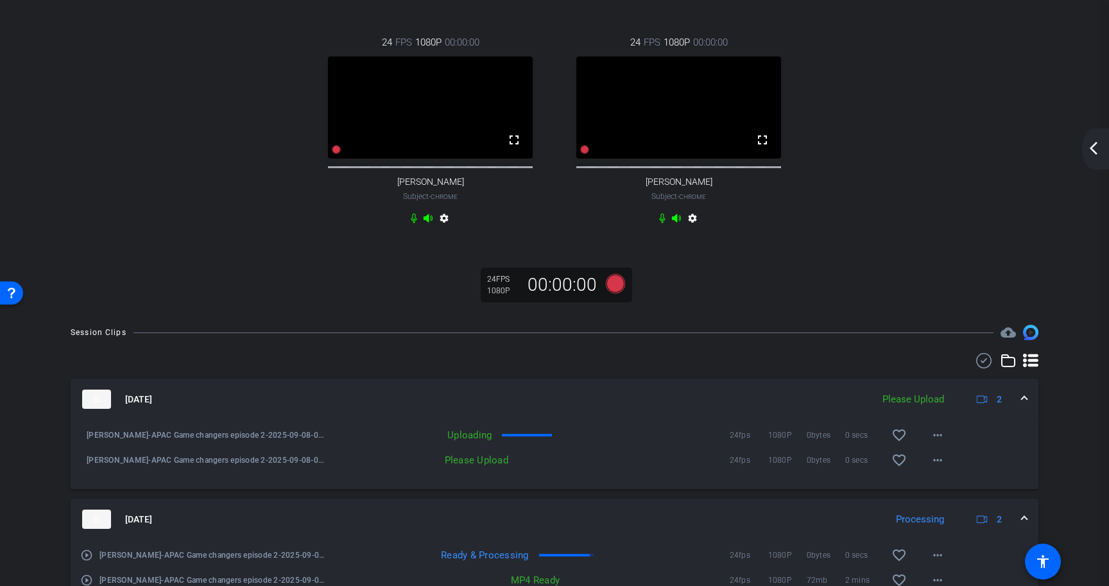
click at [947, 206] on div "24 FPS 1080P 00:00:00 fullscreen Hugh Creighton Subject - Chrome settings 24 FP…" at bounding box center [554, 131] width 993 height 235
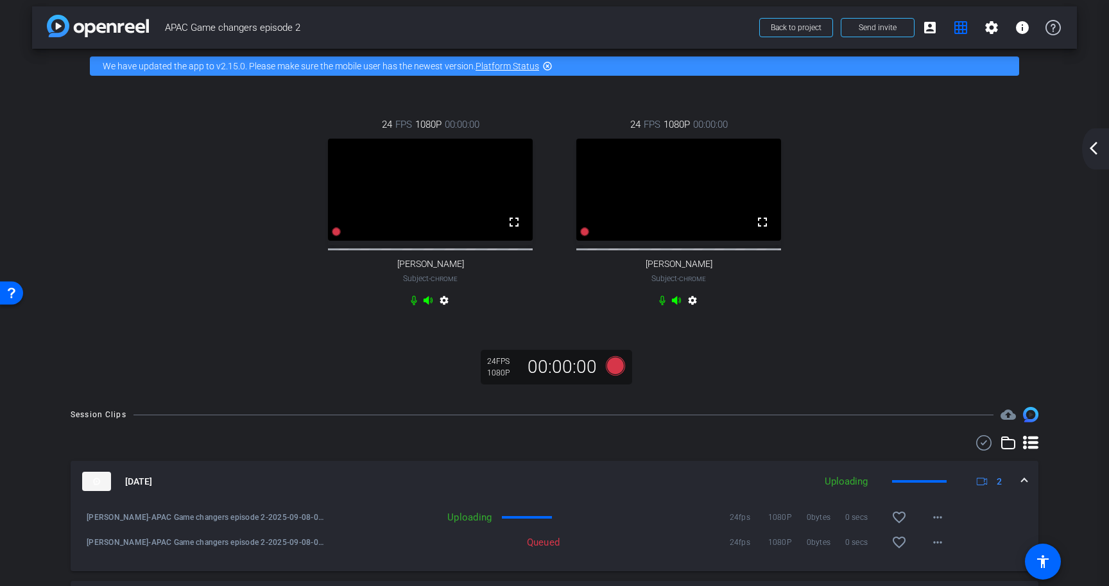
scroll to position [0, 0]
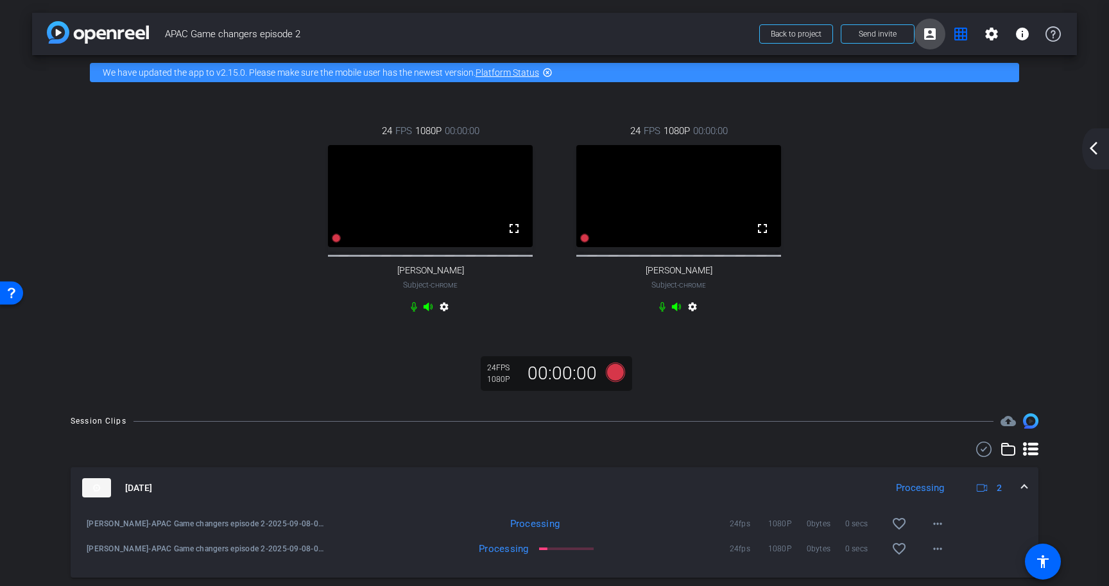
click at [926, 44] on span at bounding box center [929, 34] width 31 height 31
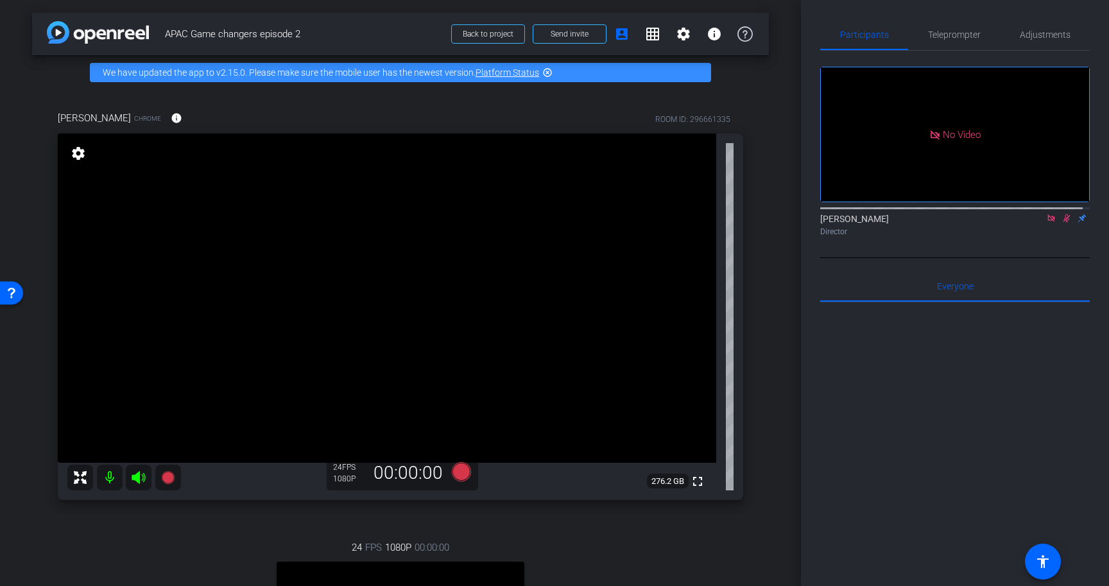
click at [1059, 224] on mat-icon at bounding box center [1066, 218] width 15 height 12
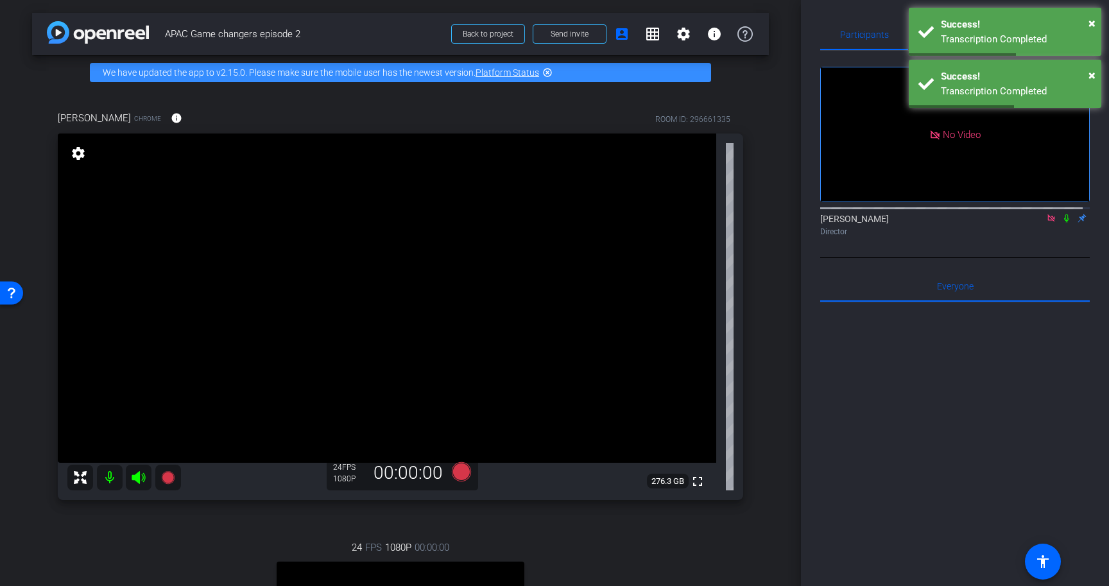
click at [1047, 221] on icon at bounding box center [1050, 217] width 7 height 7
click at [996, 452] on div at bounding box center [954, 461] width 269 height 318
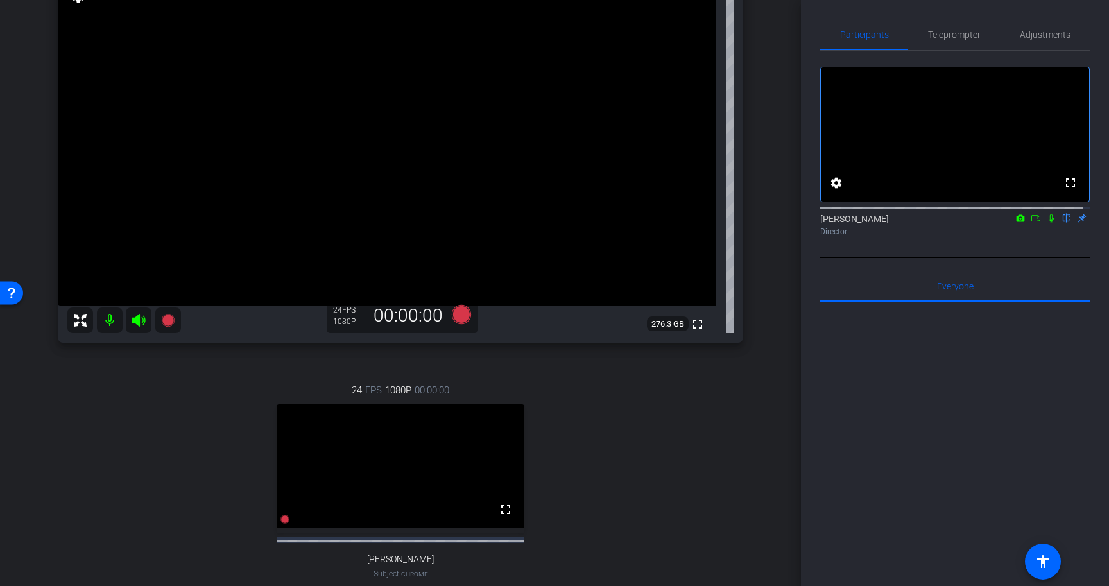
scroll to position [155, 0]
click at [1046, 223] on icon at bounding box center [1051, 218] width 10 height 9
click at [1030, 223] on icon at bounding box center [1035, 218] width 10 height 9
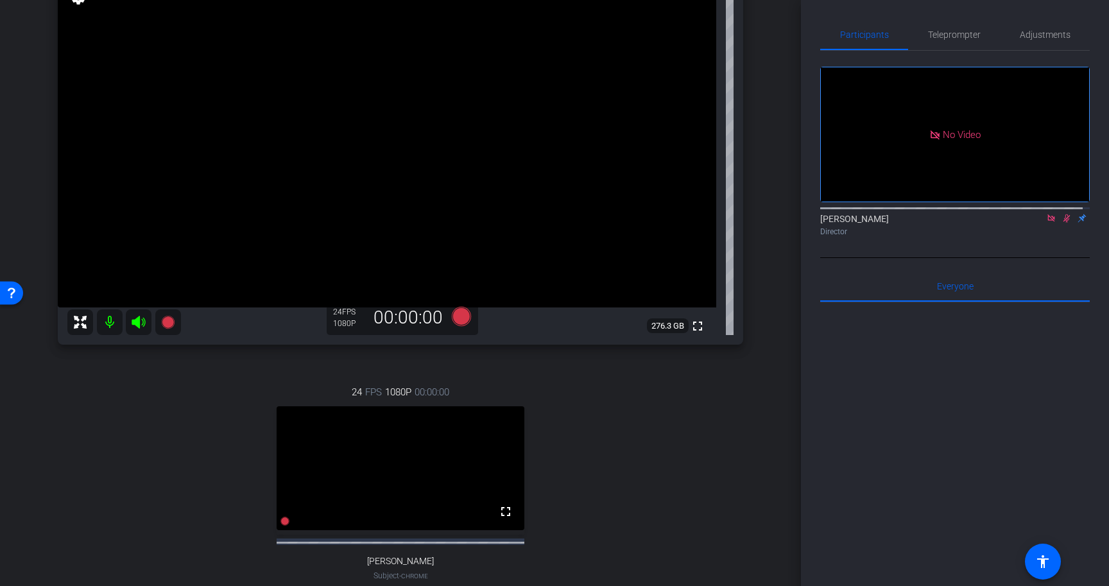
scroll to position [0, 0]
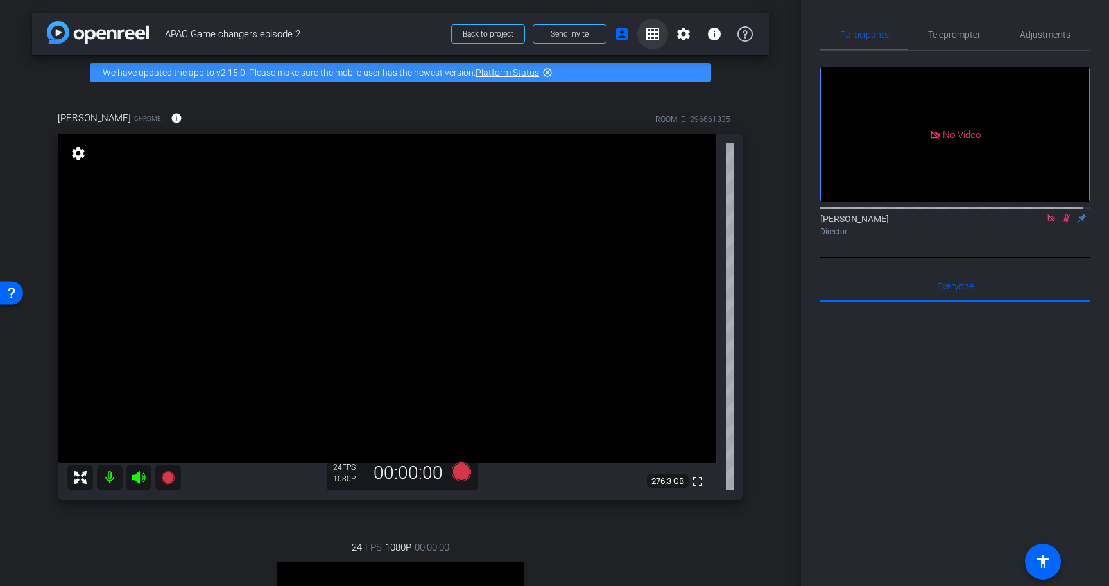
click at [648, 39] on mat-icon "grid_on" at bounding box center [652, 33] width 15 height 15
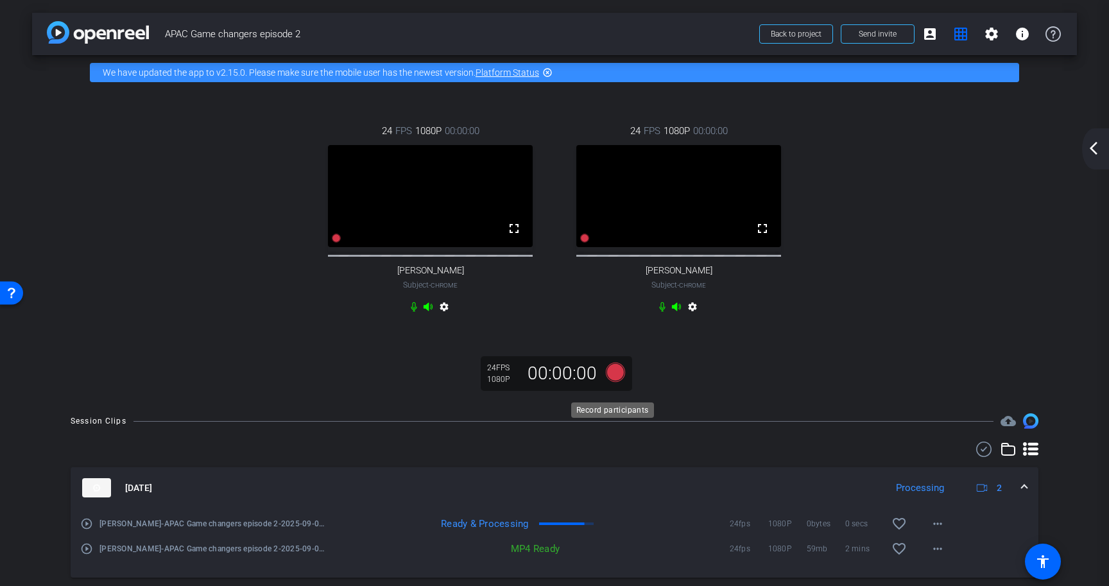
click at [611, 382] on icon at bounding box center [615, 372] width 19 height 19
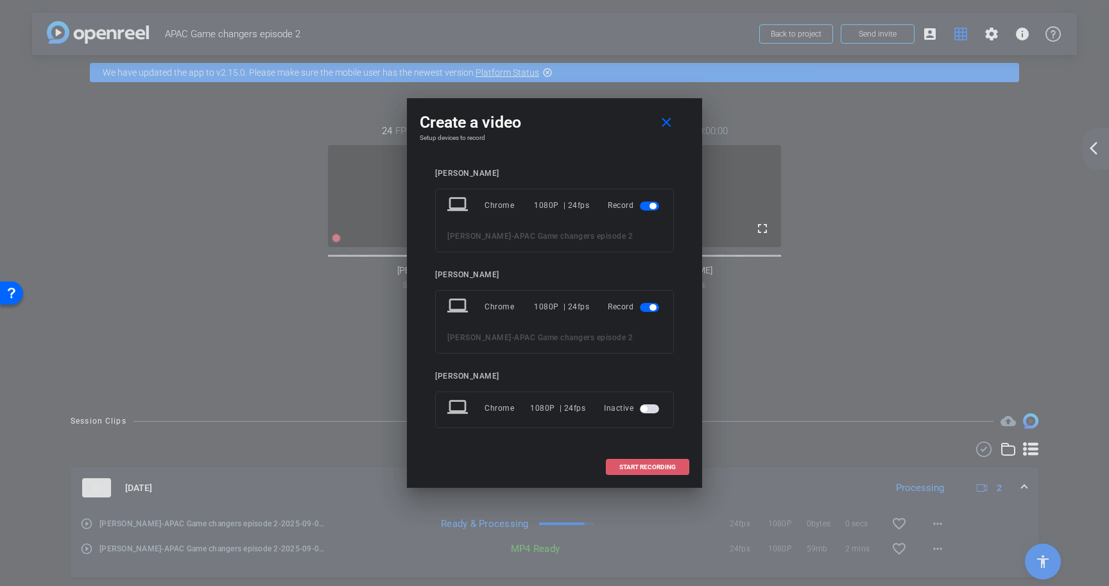
click at [670, 464] on span "START RECORDING" at bounding box center [647, 467] width 56 height 6
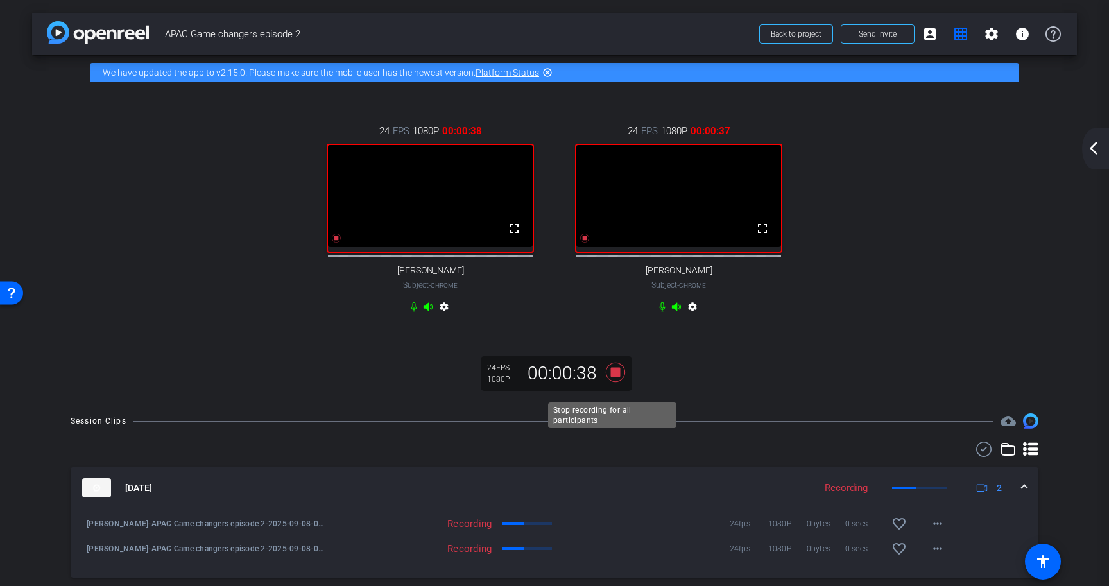
click at [614, 384] on icon at bounding box center [615, 372] width 31 height 23
click at [927, 33] on mat-icon "account_box" at bounding box center [929, 33] width 15 height 15
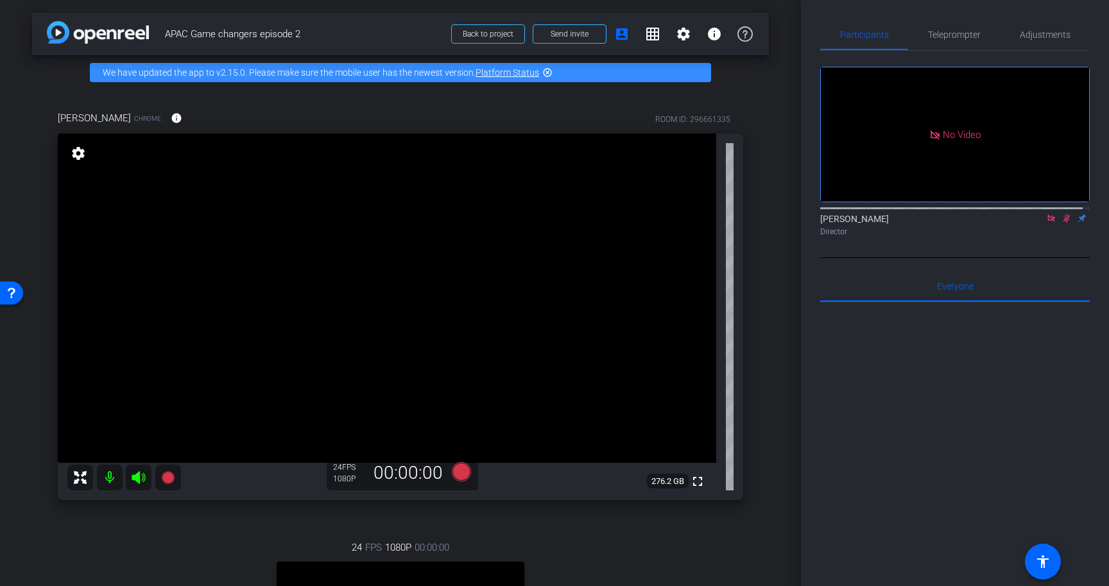
click at [1059, 237] on div "Satakshi Nath Director" at bounding box center [954, 224] width 269 height 25
click at [1063, 223] on icon at bounding box center [1066, 218] width 7 height 8
click at [651, 40] on mat-icon "grid_on" at bounding box center [652, 33] width 15 height 15
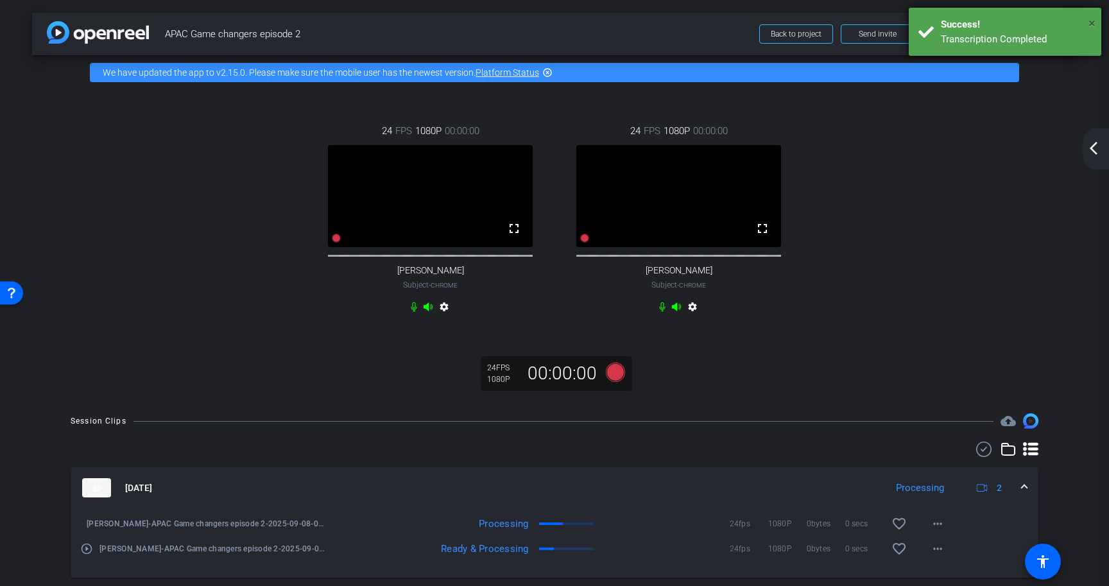
click at [1093, 24] on span "×" at bounding box center [1091, 22] width 7 height 15
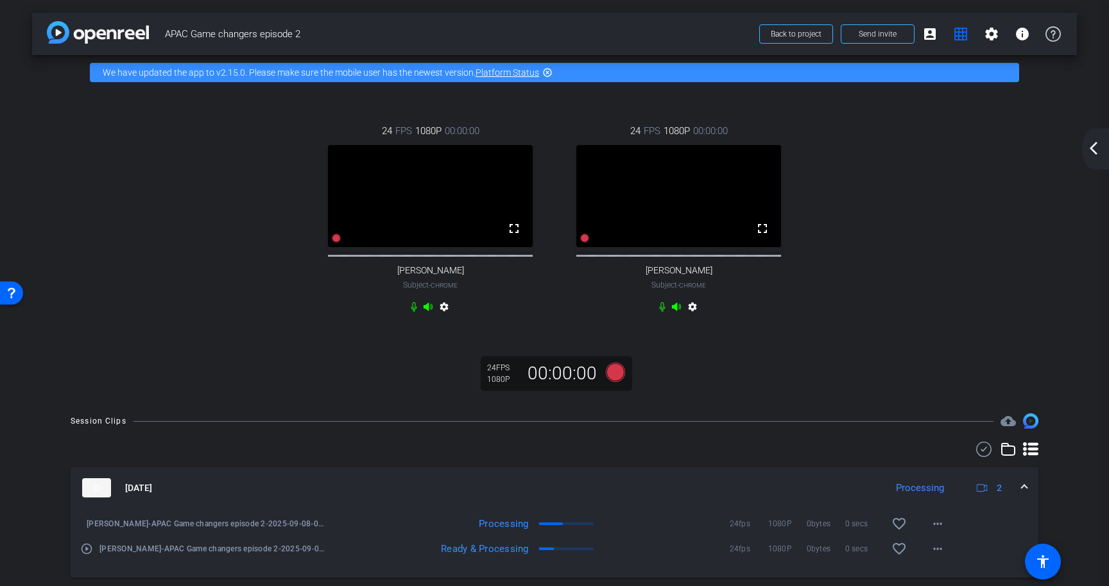
click at [998, 212] on div "24 FPS 1080P 00:00:00 fullscreen Hugh Creighton Subject - Chrome settings 24 FP…" at bounding box center [554, 220] width 993 height 235
click at [929, 44] on span at bounding box center [929, 34] width 31 height 31
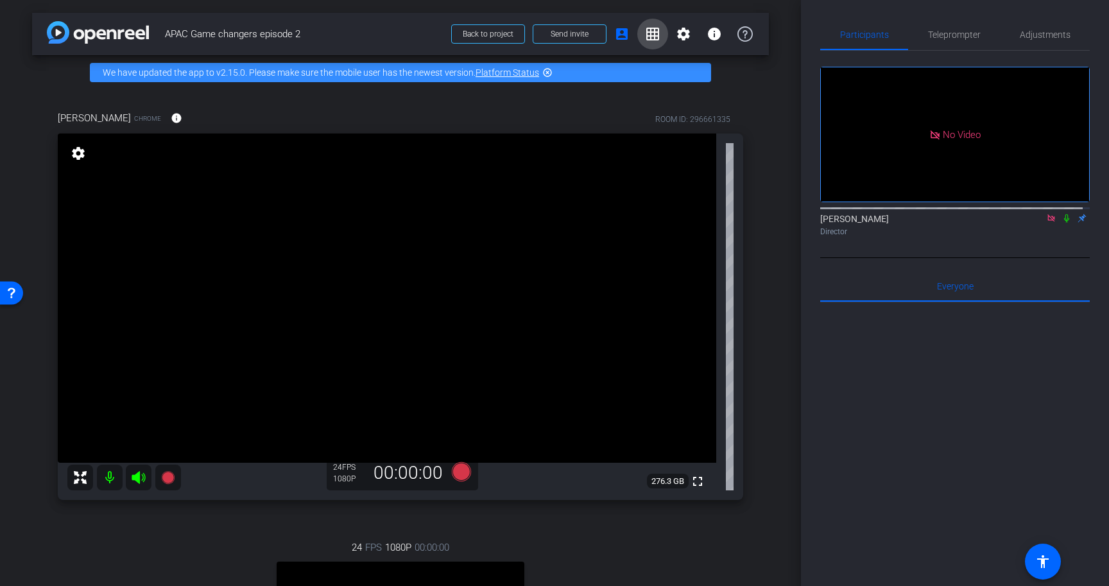
click at [654, 38] on span at bounding box center [652, 34] width 31 height 31
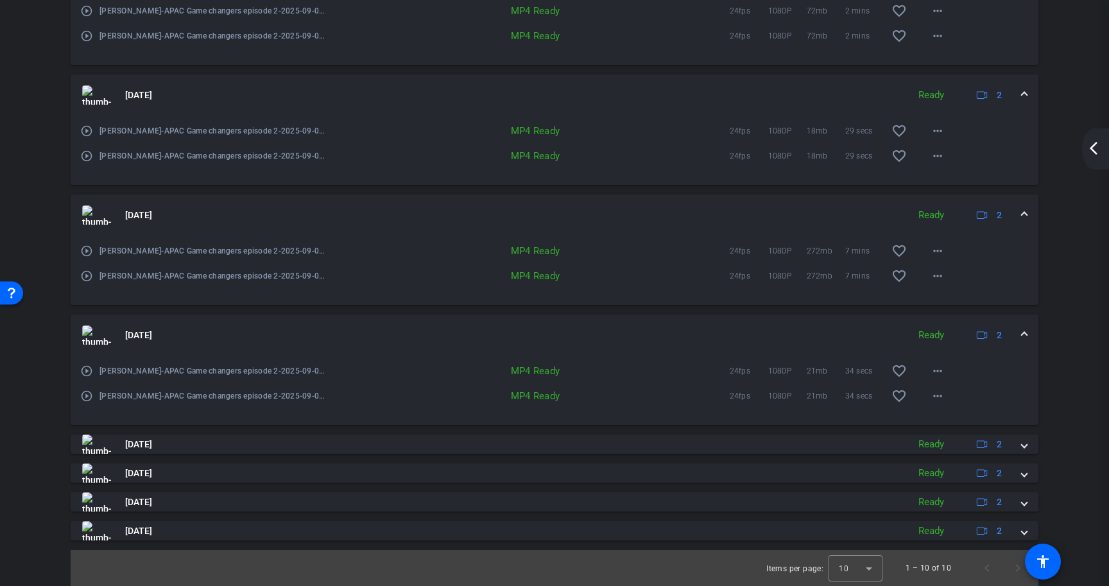
scroll to position [765, 0]
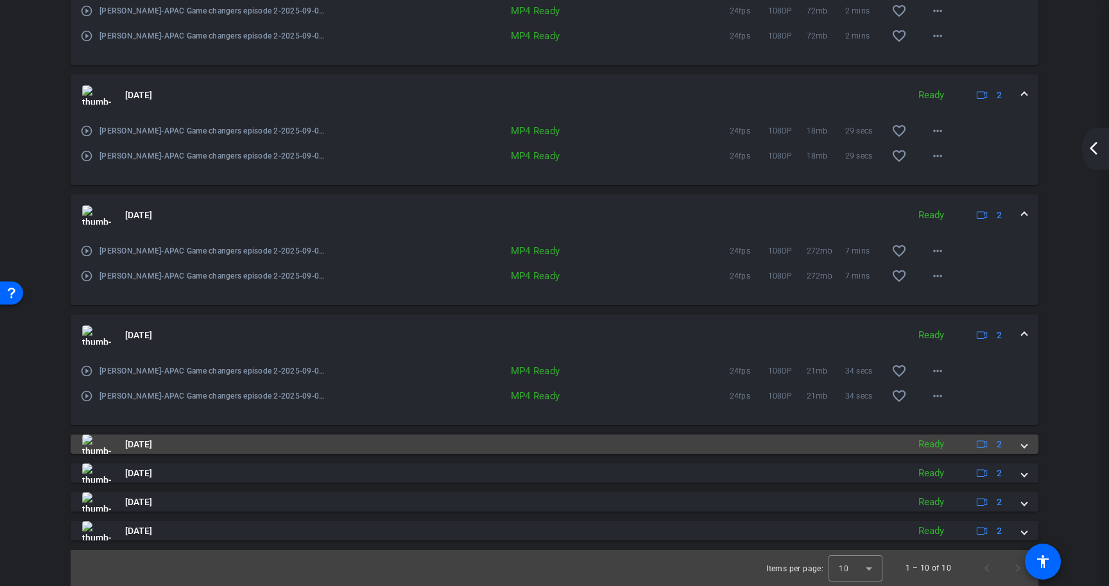
click at [1021, 445] on span at bounding box center [1023, 444] width 5 height 13
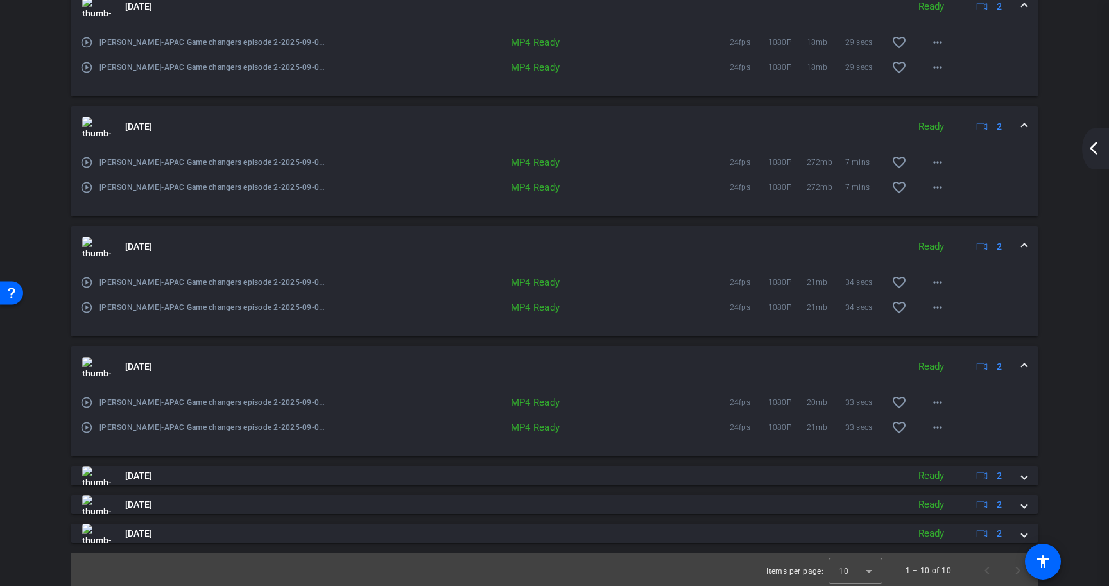
scroll to position [857, 0]
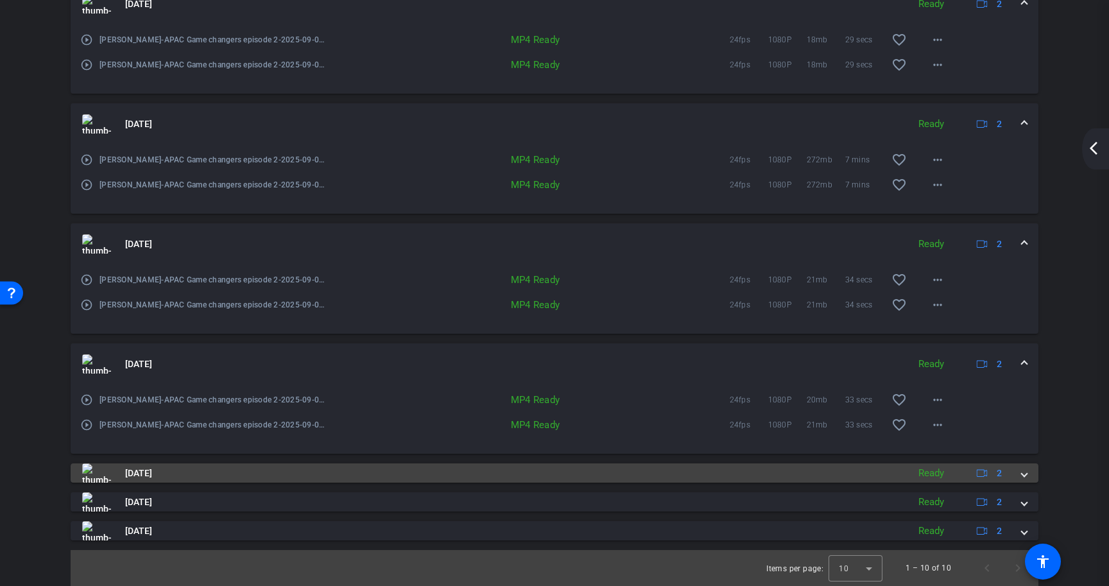
click at [1021, 470] on span at bounding box center [1023, 472] width 5 height 13
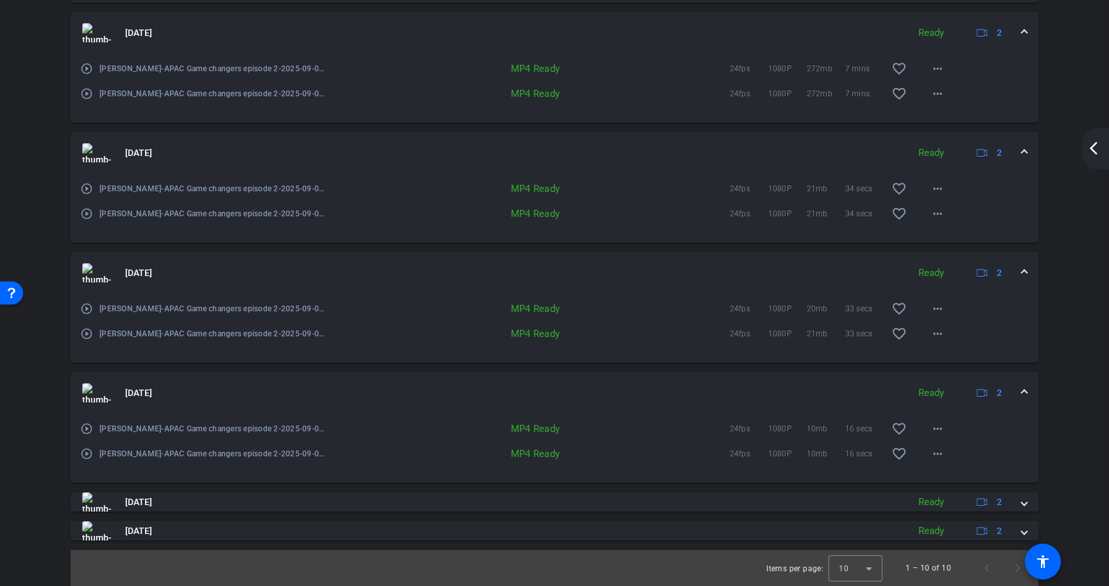
scroll to position [948, 0]
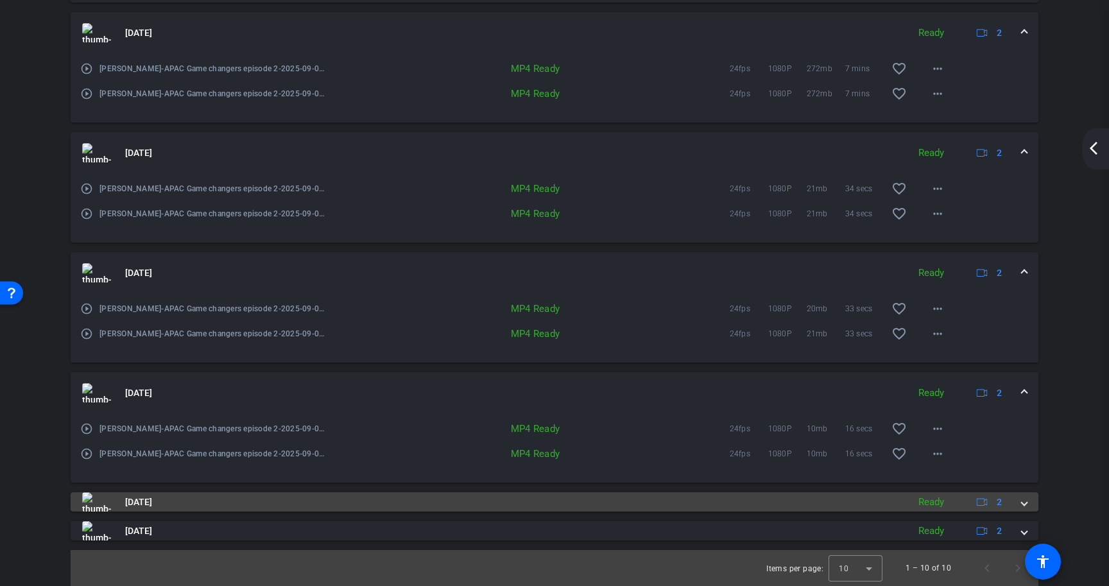
click at [1021, 496] on span at bounding box center [1023, 501] width 5 height 13
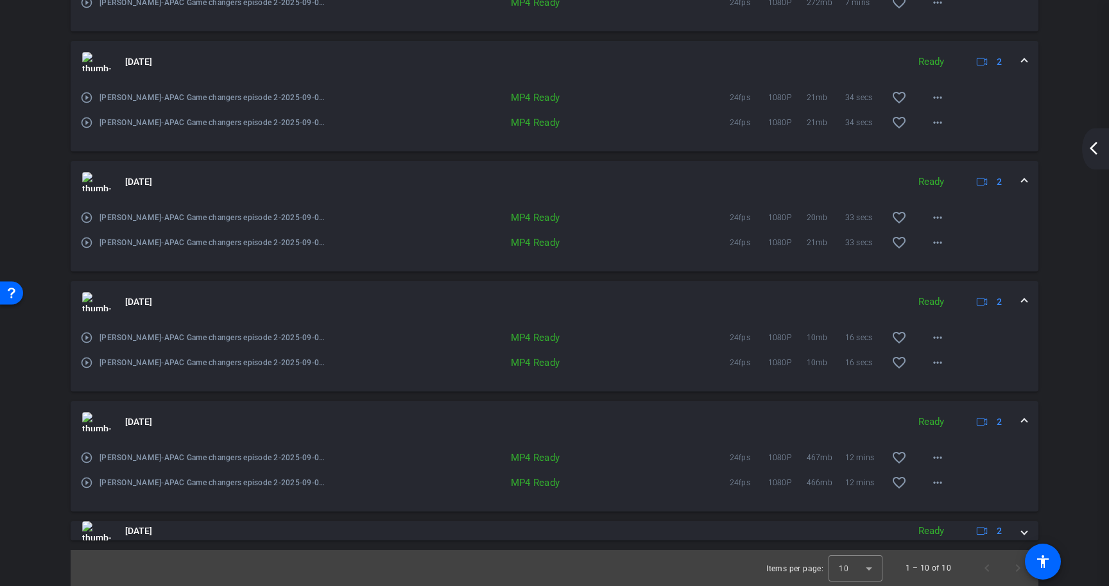
scroll to position [1039, 0]
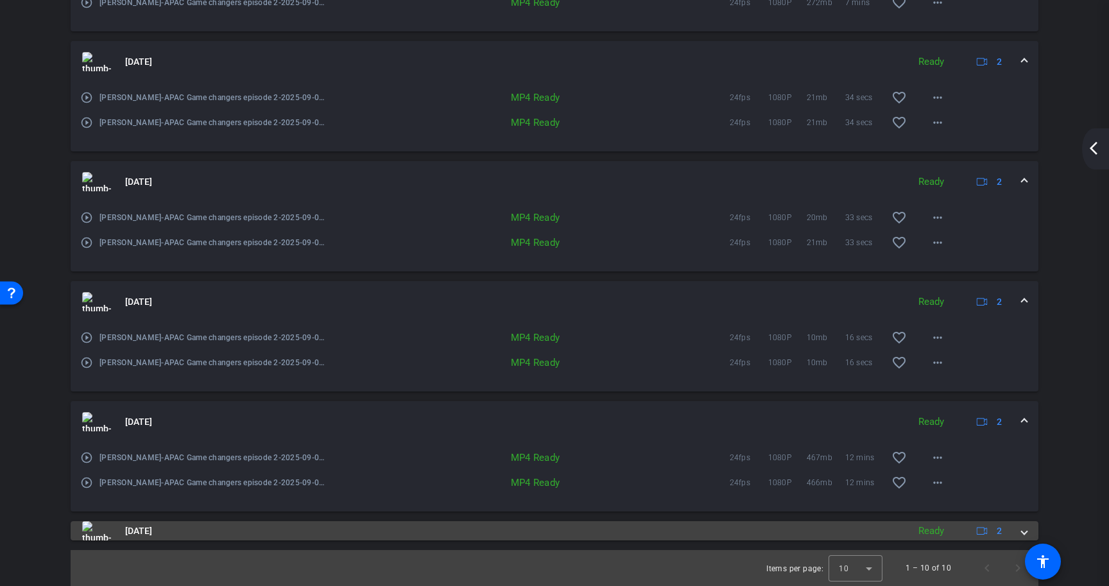
click at [1012, 526] on div "Sep 8, 2025 Ready 2" at bounding box center [551, 530] width 939 height 19
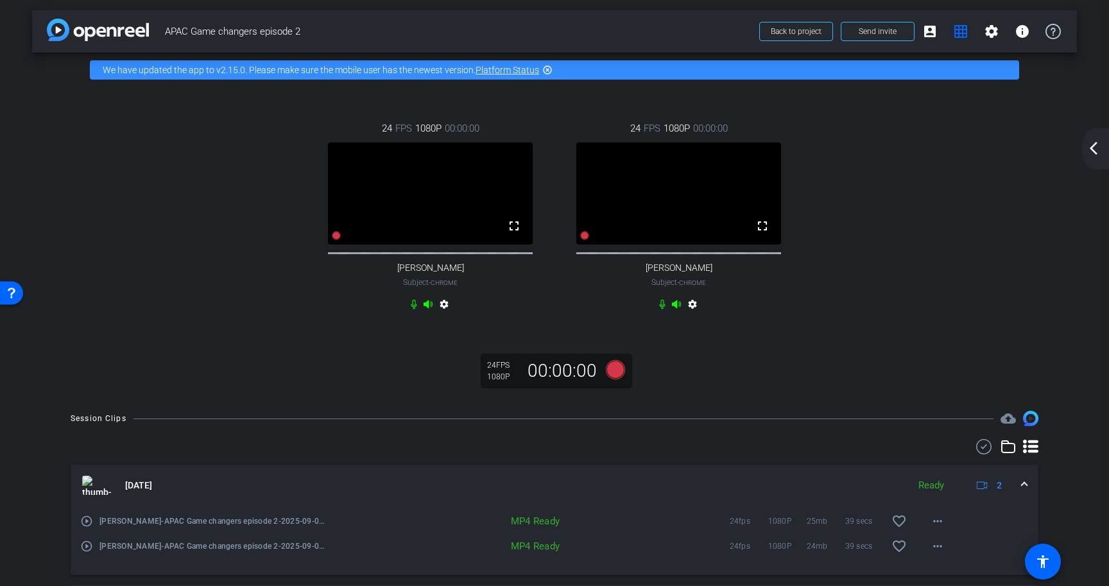
scroll to position [0, 0]
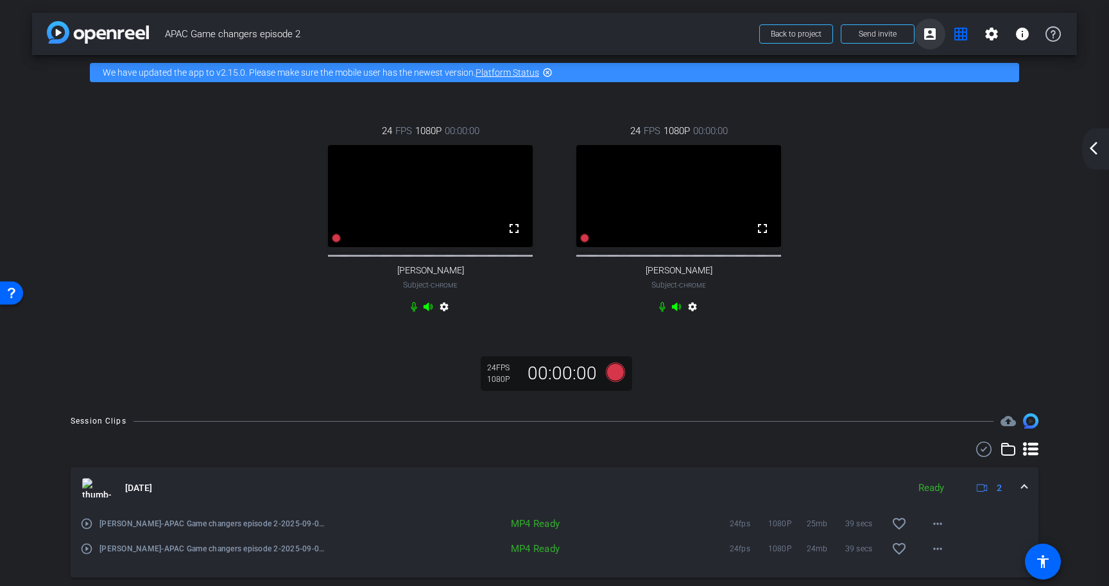
click at [922, 43] on span at bounding box center [929, 34] width 31 height 31
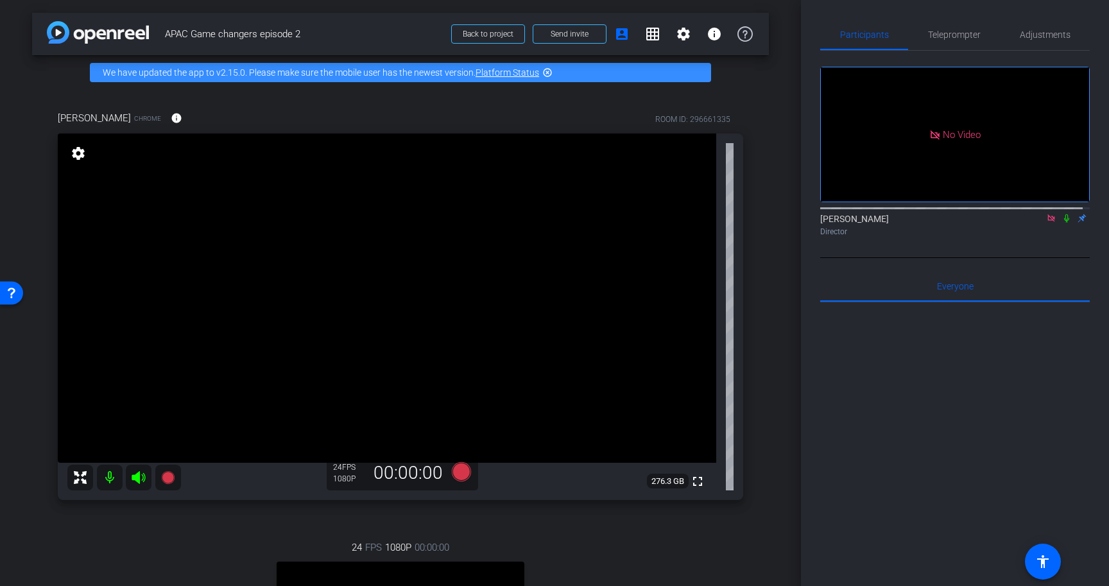
click at [1046, 223] on icon at bounding box center [1051, 218] width 10 height 9
click at [620, 42] on span at bounding box center [621, 34] width 31 height 31
click at [645, 37] on mat-icon "grid_on" at bounding box center [652, 33] width 15 height 15
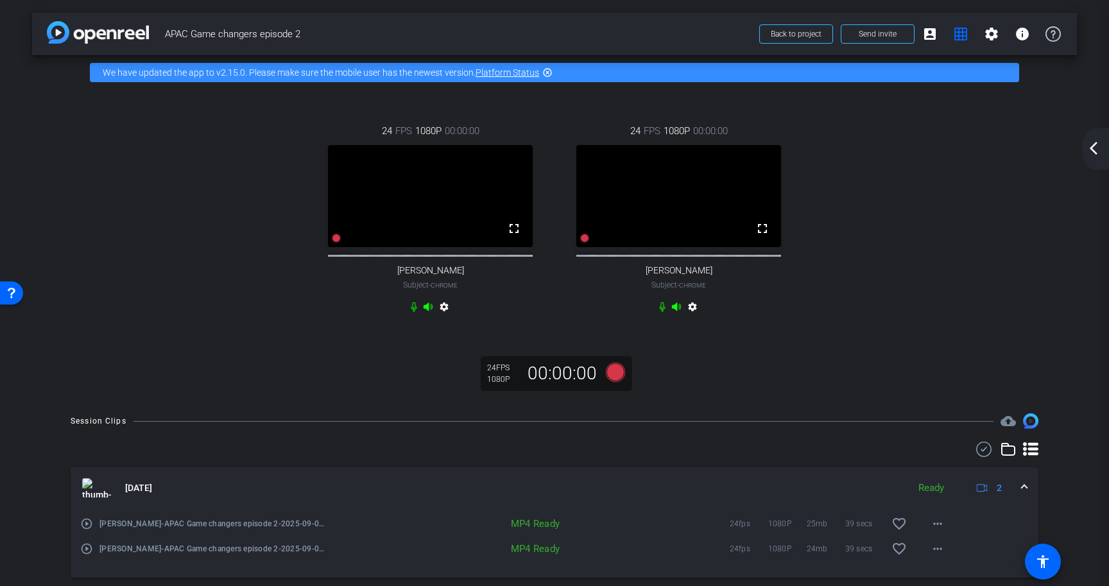
click at [932, 355] on div "24 FPS 1080P 00:00:00 fullscreen Hugh Creighton Subject - Chrome settings 24 FP…" at bounding box center [554, 245] width 1045 height 311
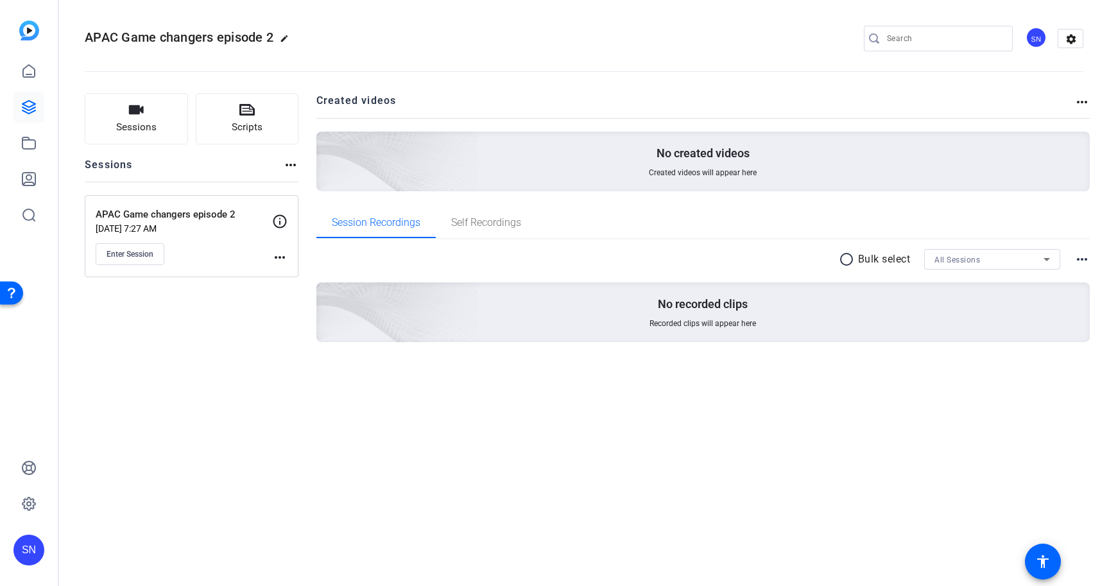
click at [717, 72] on openreel-divider-bar at bounding box center [584, 67] width 998 height 39
click at [740, 35] on div "APAC Game changers episode 2 edit SN settings" at bounding box center [584, 38] width 998 height 19
click at [613, 523] on div "APAC Game changers episode 2 edit SN settings Sessions Scripts Sessions more_ho…" at bounding box center [584, 293] width 1050 height 586
